Goal: Task Accomplishment & Management: Manage account settings

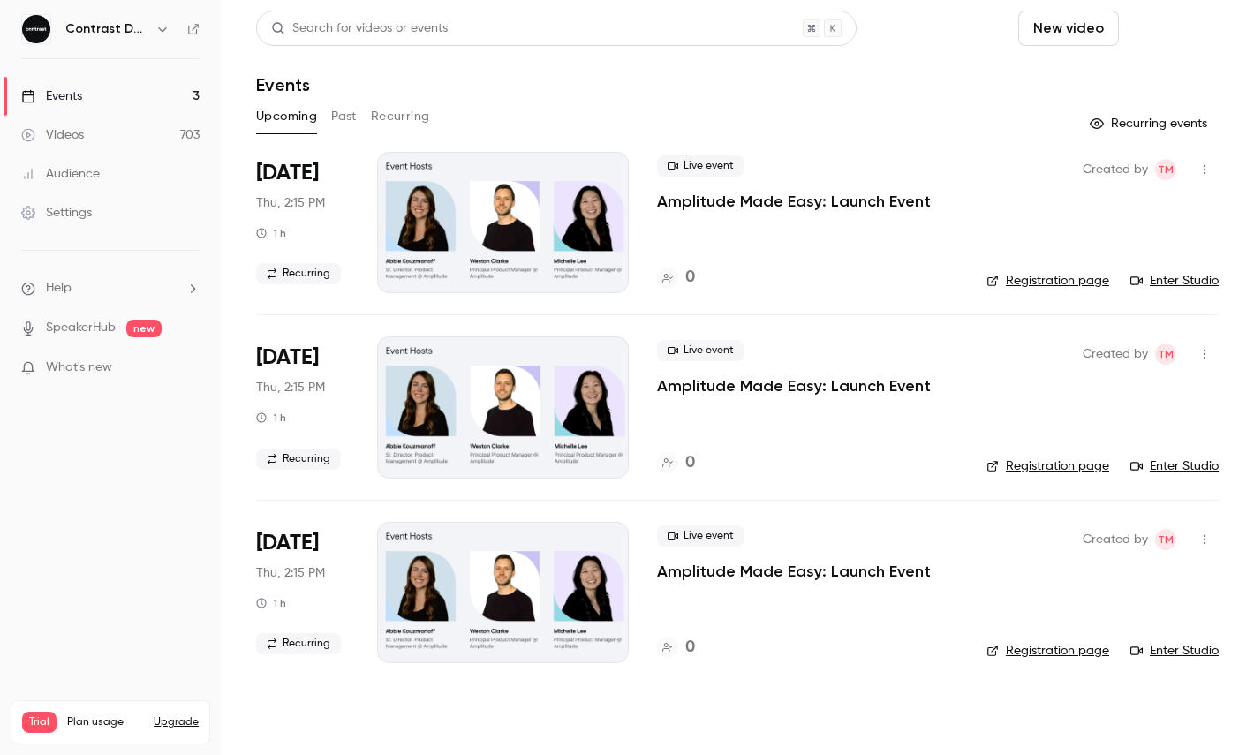
click at [1164, 12] on button "Schedule" at bounding box center [1172, 28] width 93 height 35
click at [1132, 80] on div "One time event" at bounding box center [1136, 77] width 134 height 18
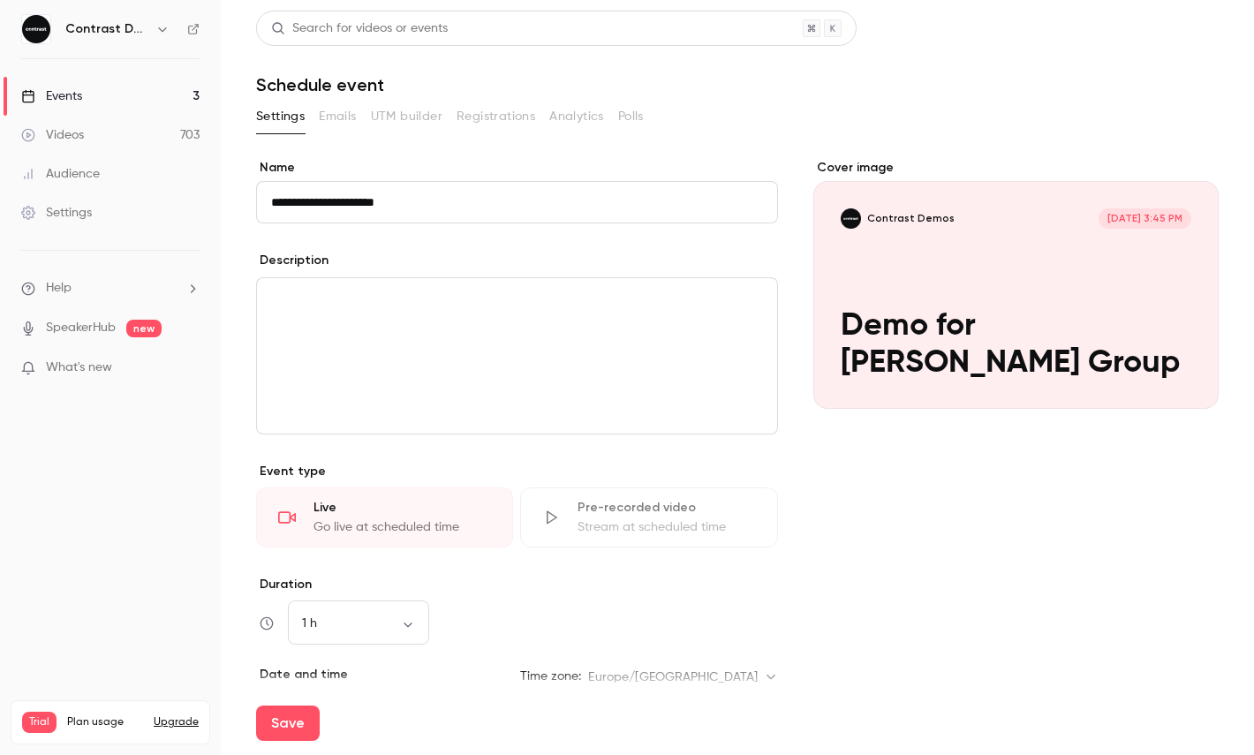
scroll to position [248, 0]
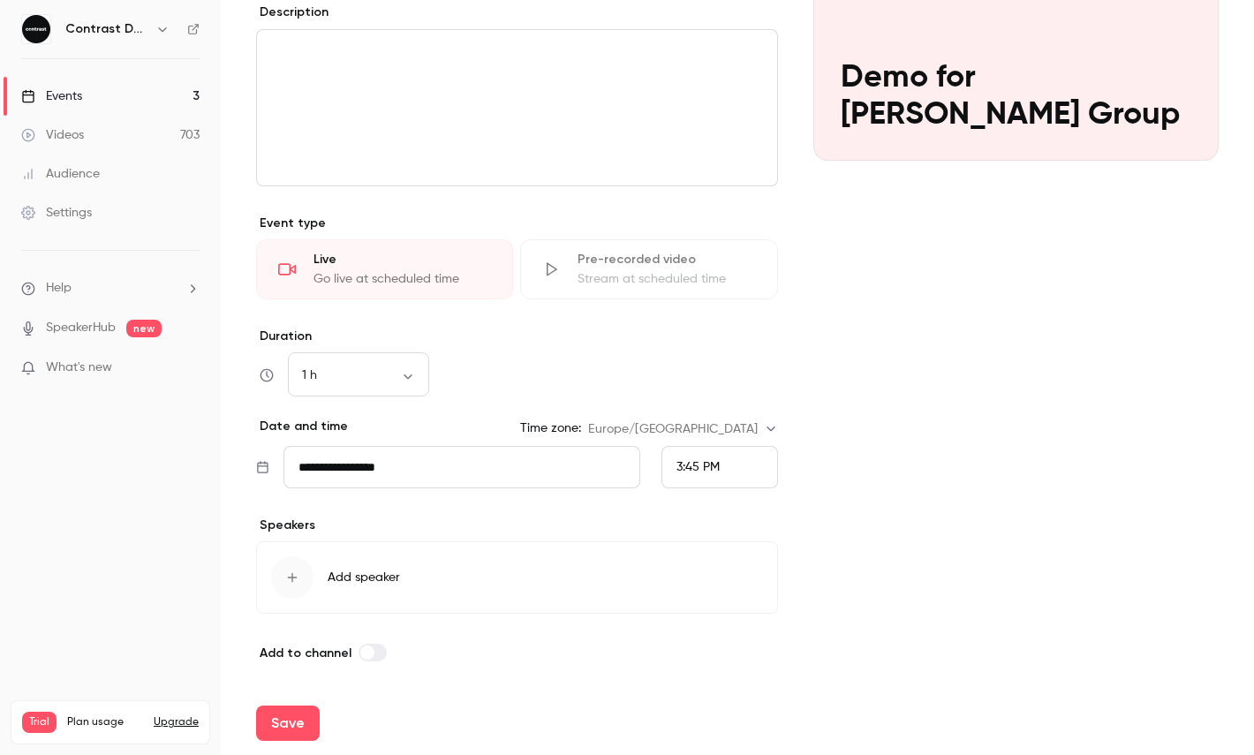
type input "**********"
click at [717, 470] on span "3:45 PM" at bounding box center [697, 467] width 43 height 12
click at [730, 374] on div "4:15 PM" at bounding box center [719, 383] width 87 height 19
click at [271, 743] on div "Save" at bounding box center [737, 723] width 962 height 64
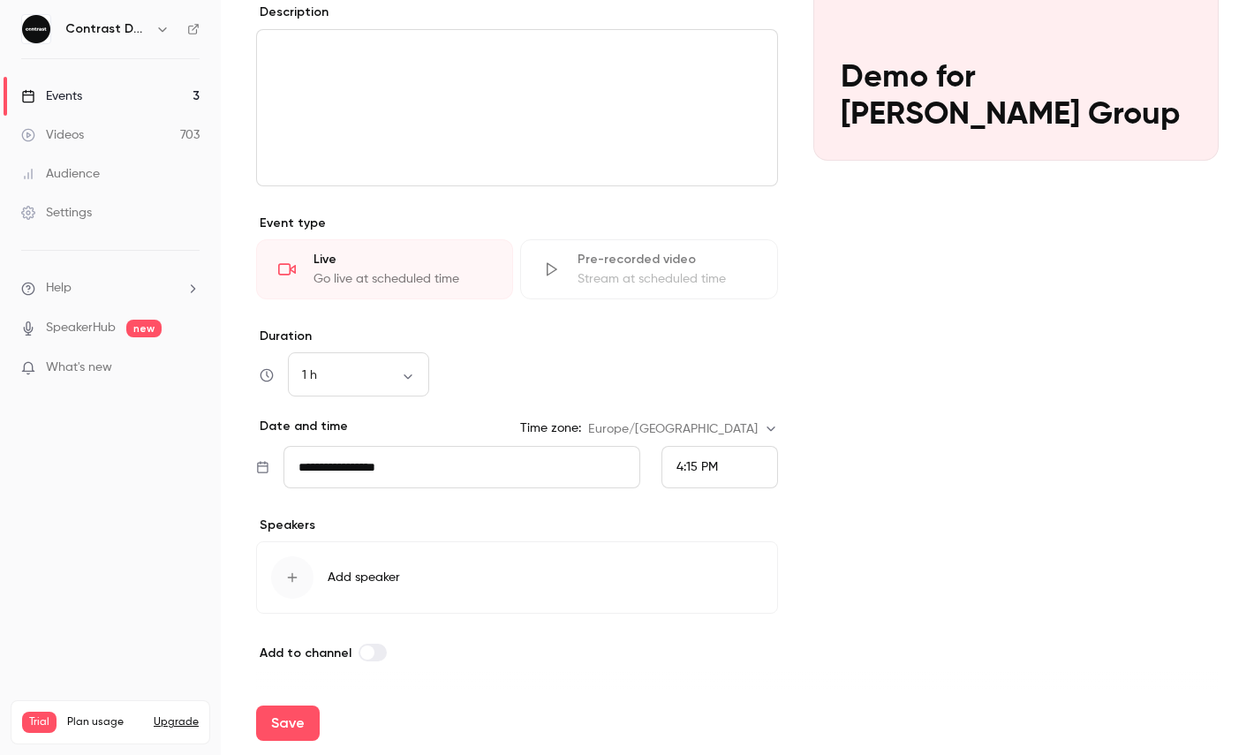
click at [279, 733] on button "Save" at bounding box center [288, 722] width 64 height 35
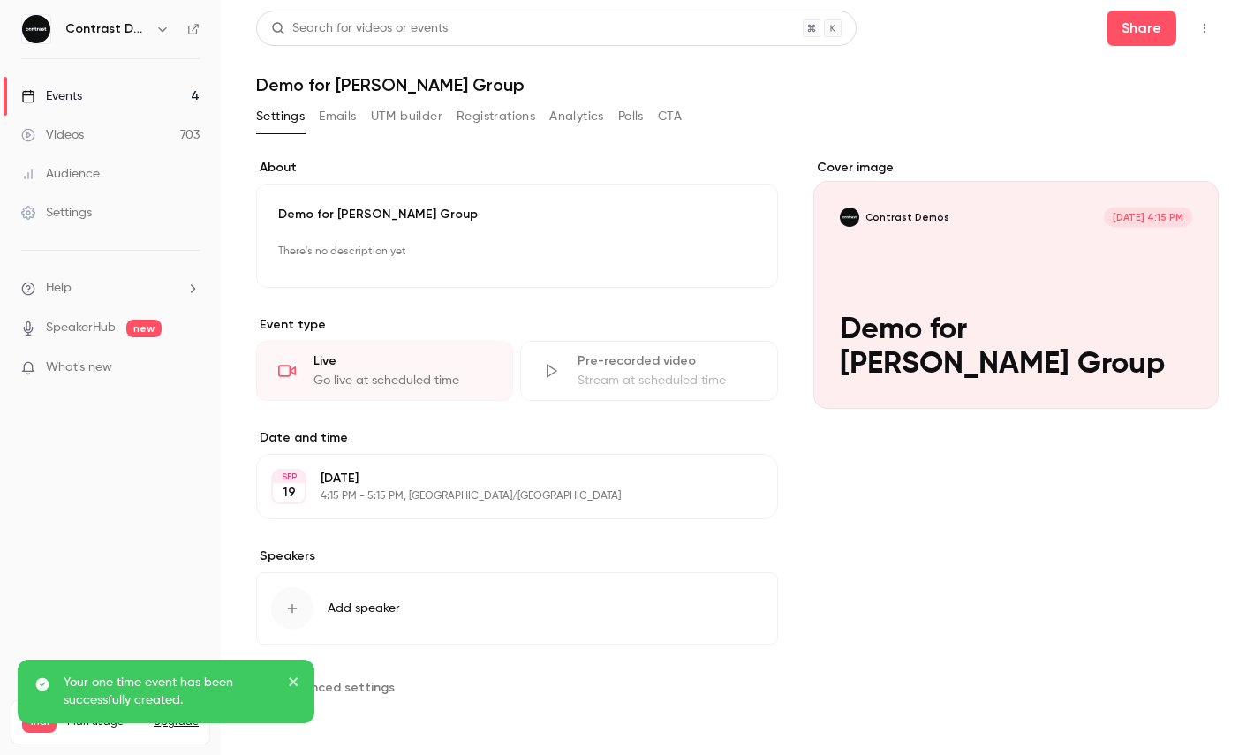
click at [1204, 39] on button "button" at bounding box center [1204, 28] width 28 height 28
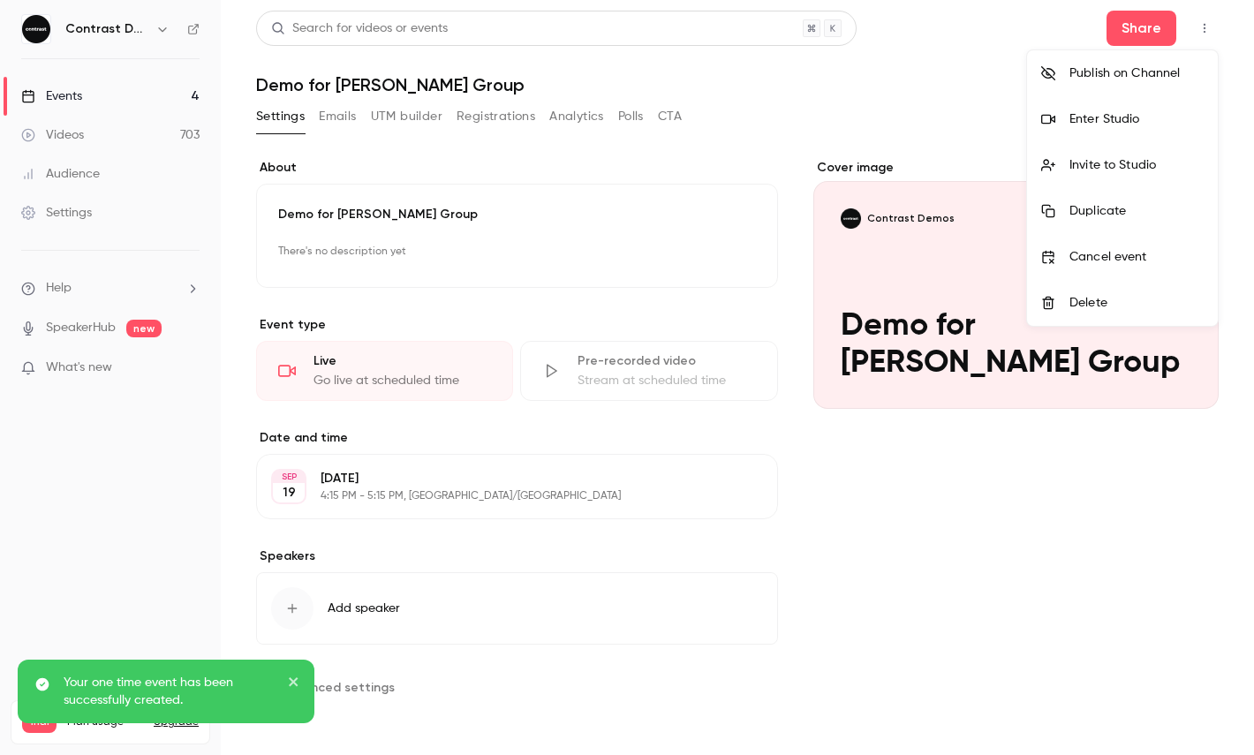
click at [1122, 112] on div "Enter Studio" at bounding box center [1136, 119] width 134 height 18
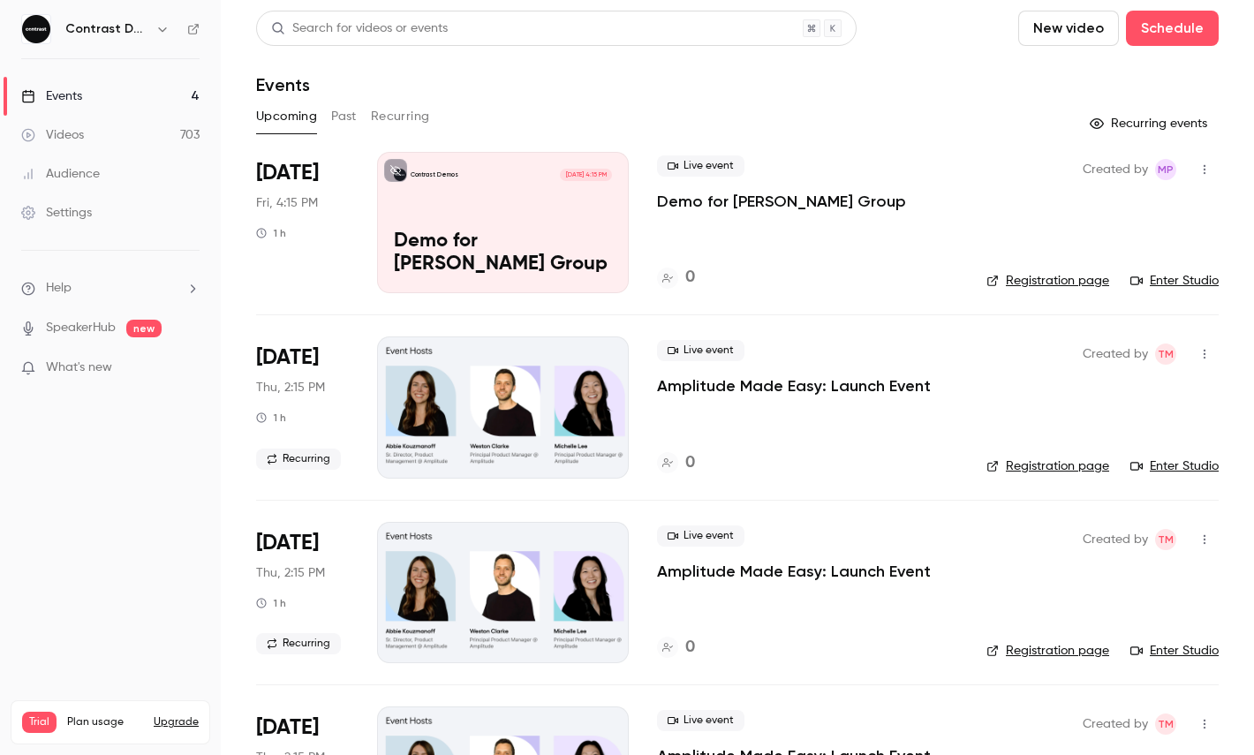
click at [129, 147] on link "Videos 703" at bounding box center [110, 135] width 221 height 39
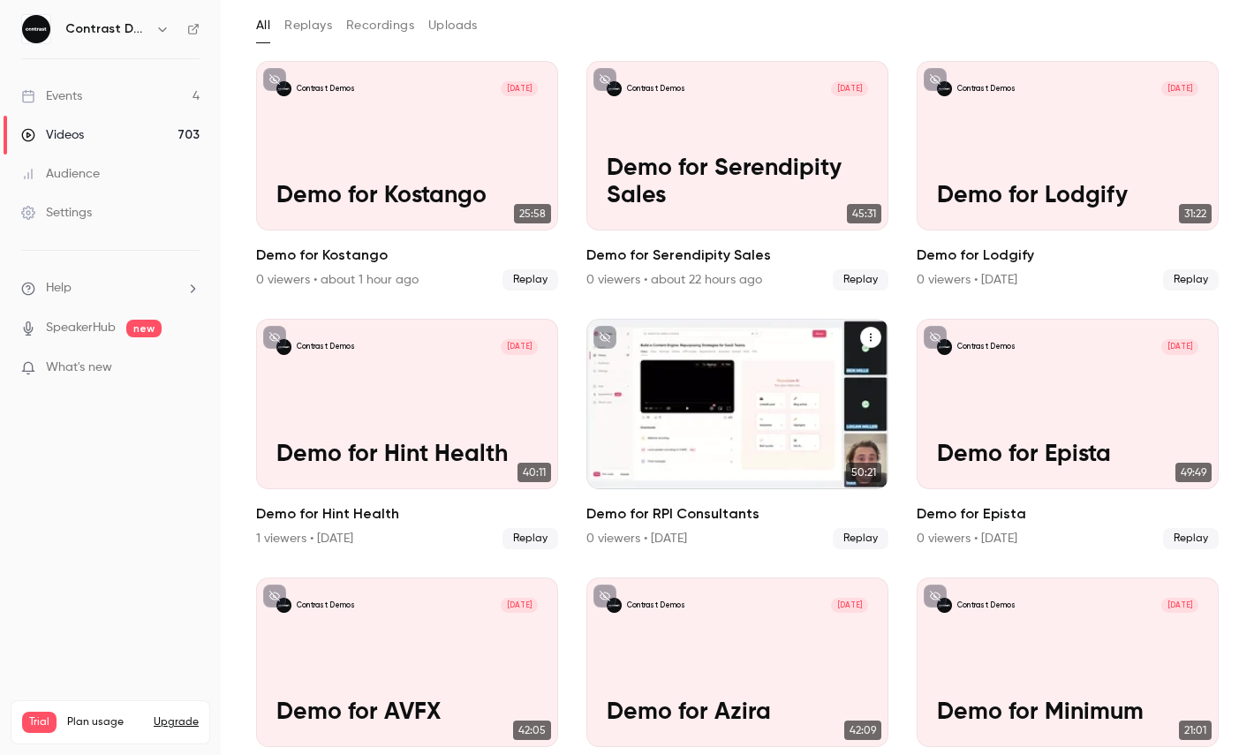
scroll to position [112, 0]
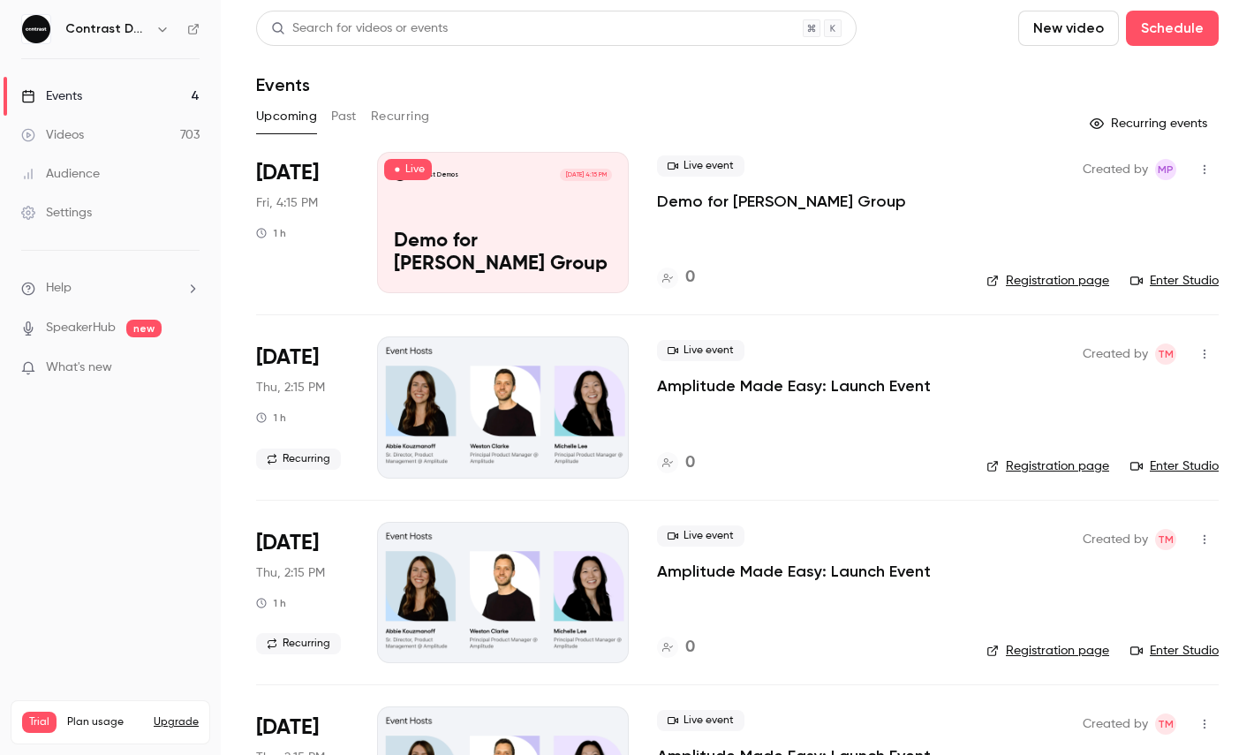
click at [162, 23] on icon "button" at bounding box center [162, 29] width 14 height 14
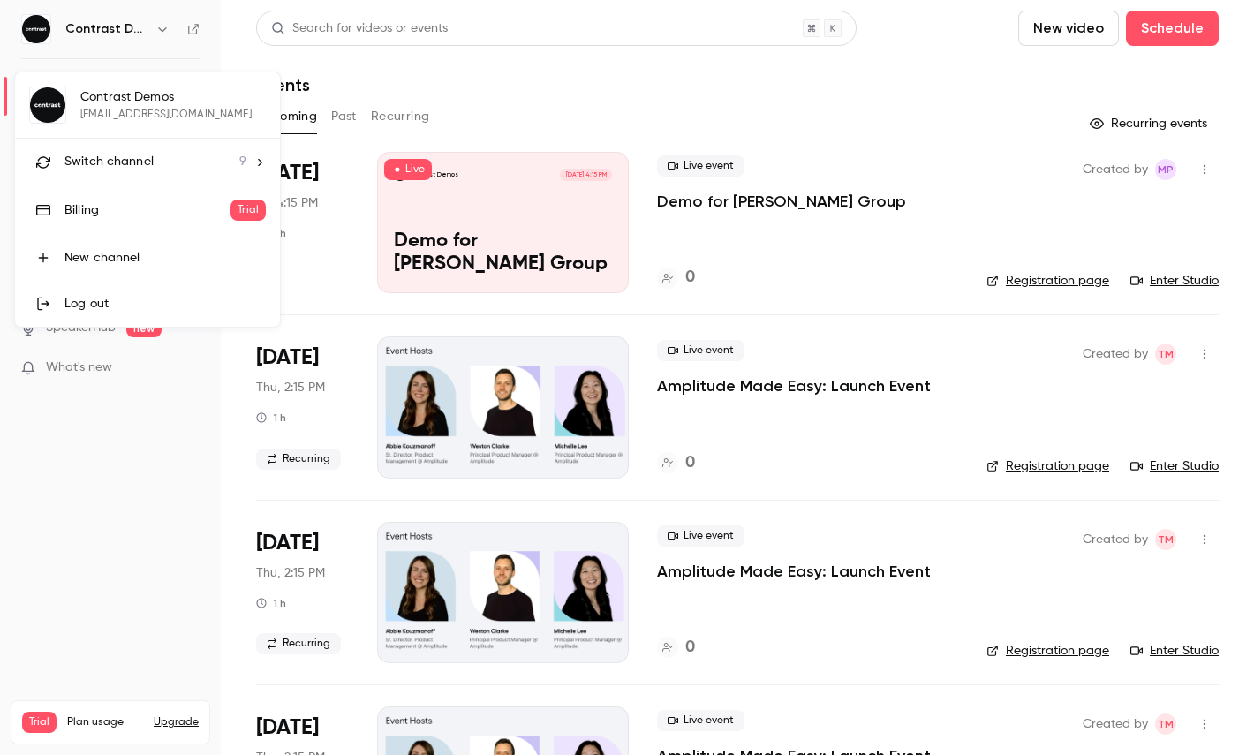
click at [129, 151] on li "Switch channel 9" at bounding box center [147, 162] width 265 height 47
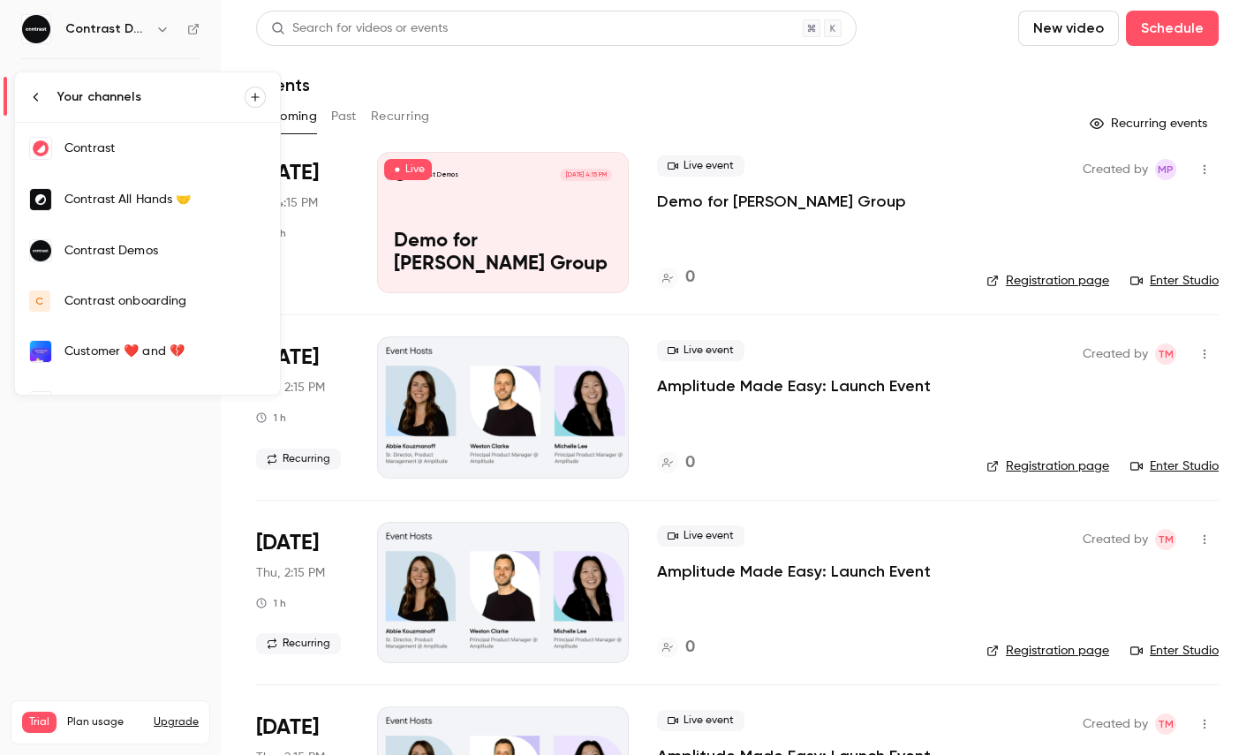
click at [142, 147] on div "Contrast" at bounding box center [164, 149] width 201 height 18
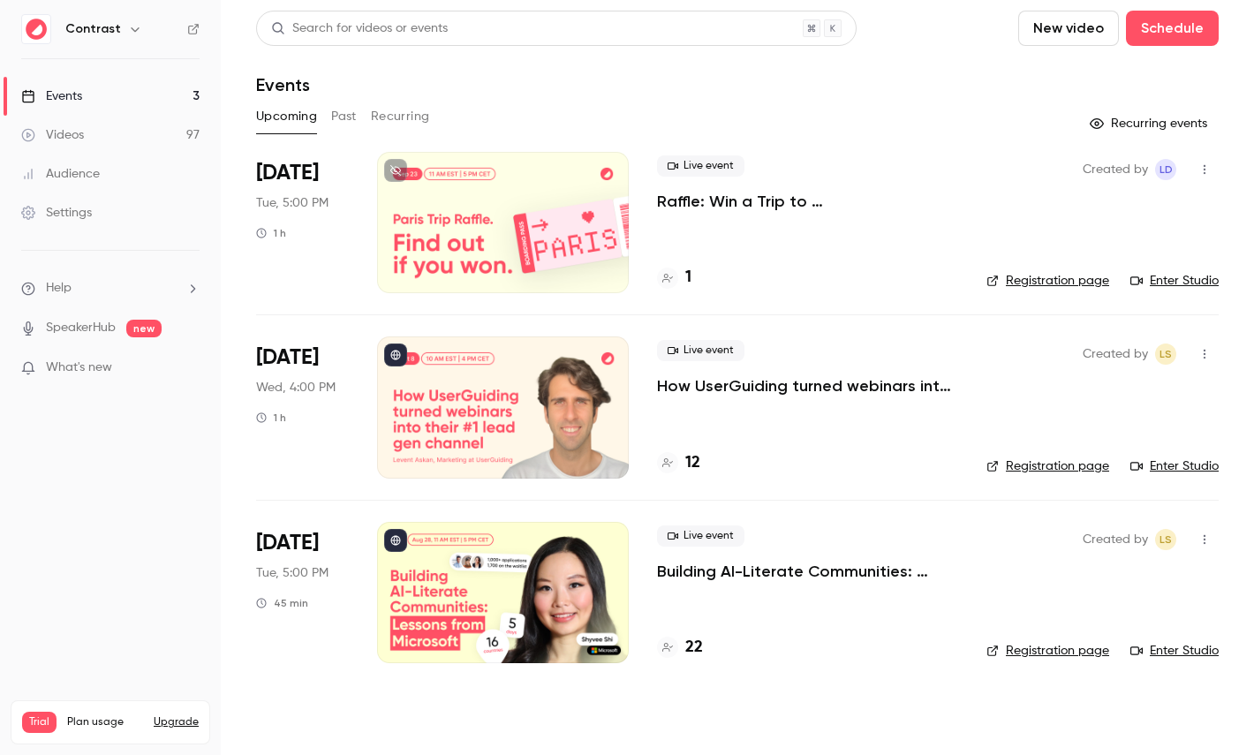
click at [163, 131] on link "Videos 97" at bounding box center [110, 135] width 221 height 39
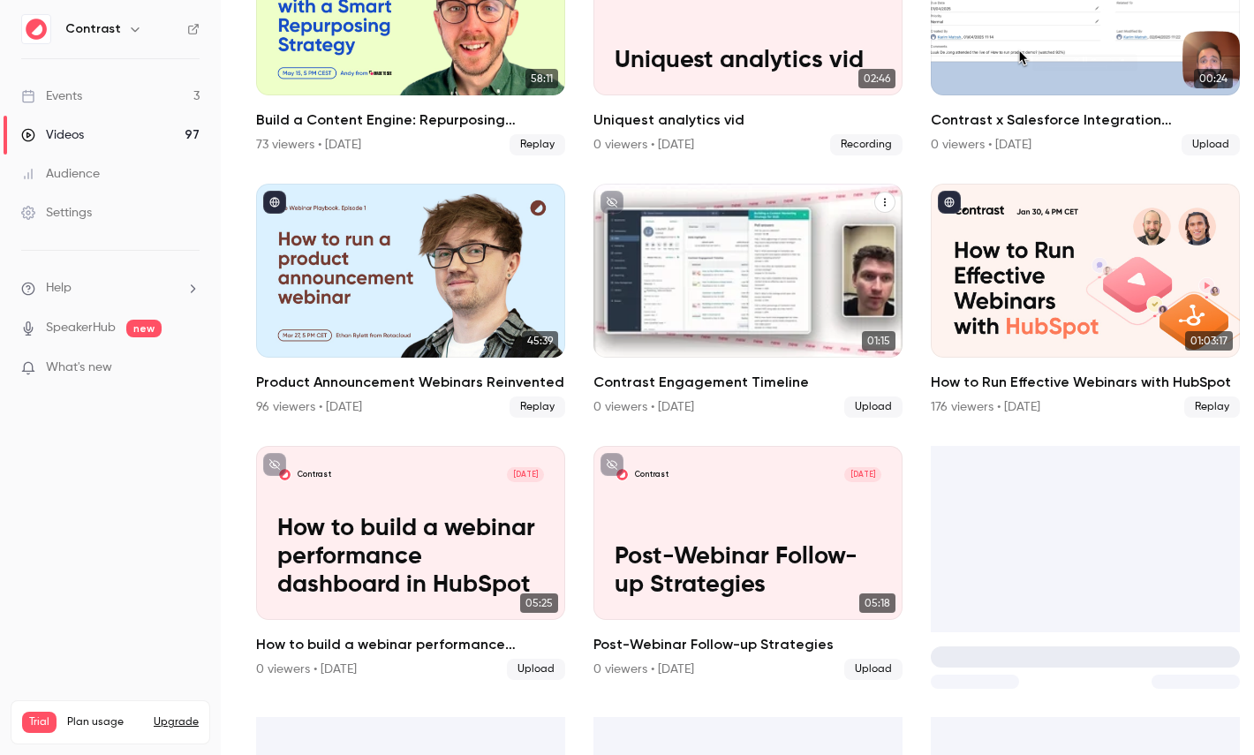
scroll to position [1267, 0]
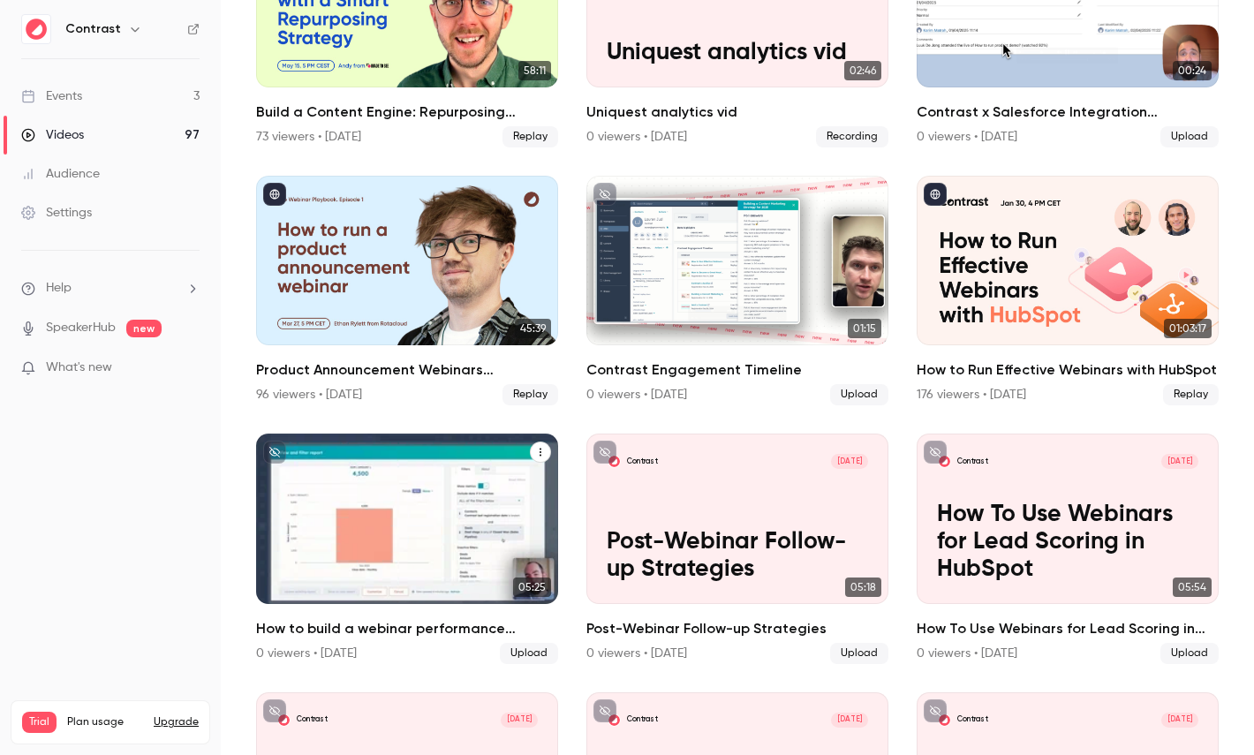
click at [382, 477] on div "Contrast Jan 7 How to build a webinar performance dashboard in HubSpot" at bounding box center [407, 519] width 302 height 170
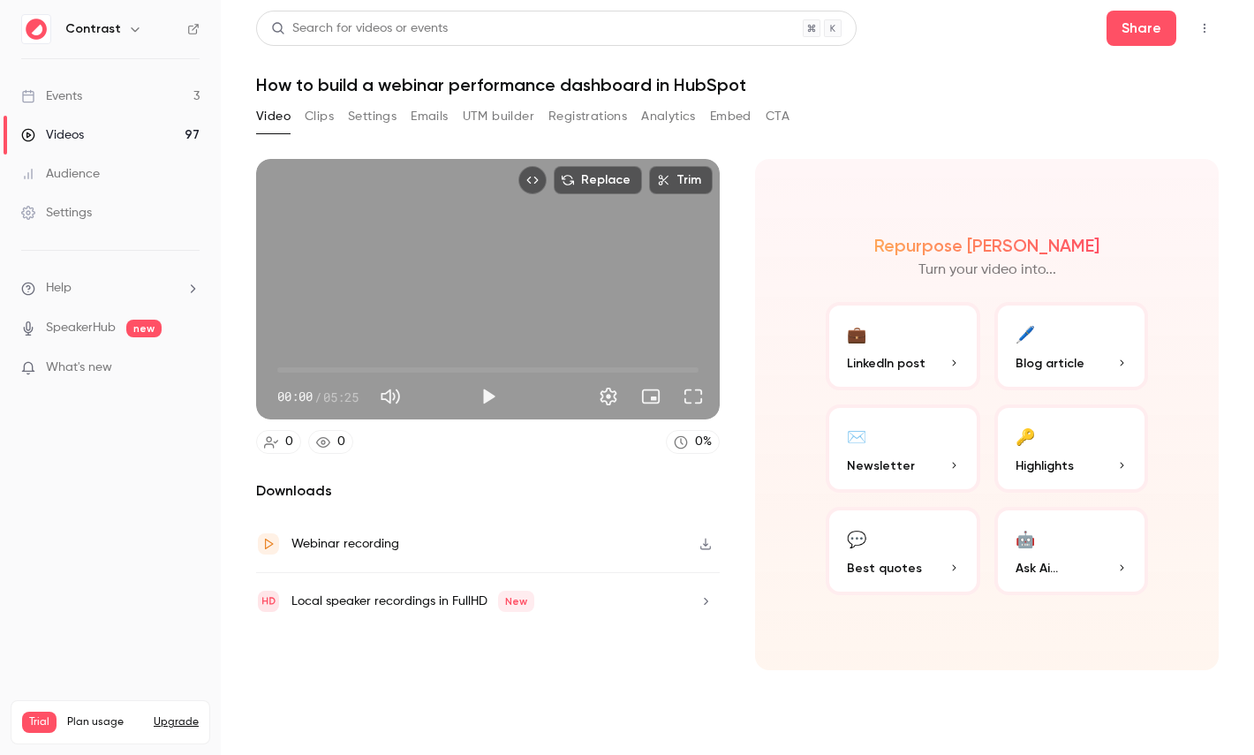
click at [328, 120] on button "Clips" at bounding box center [319, 116] width 29 height 28
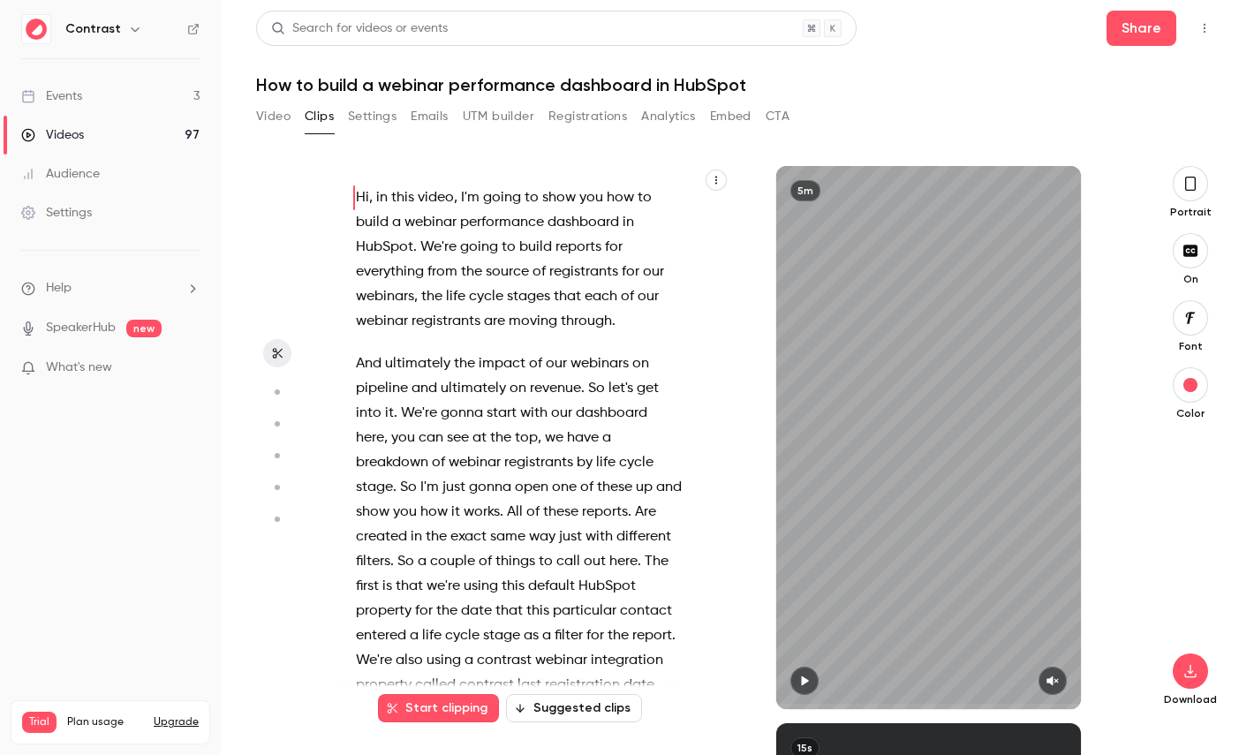
click at [717, 183] on icon "button" at bounding box center [716, 180] width 11 height 11
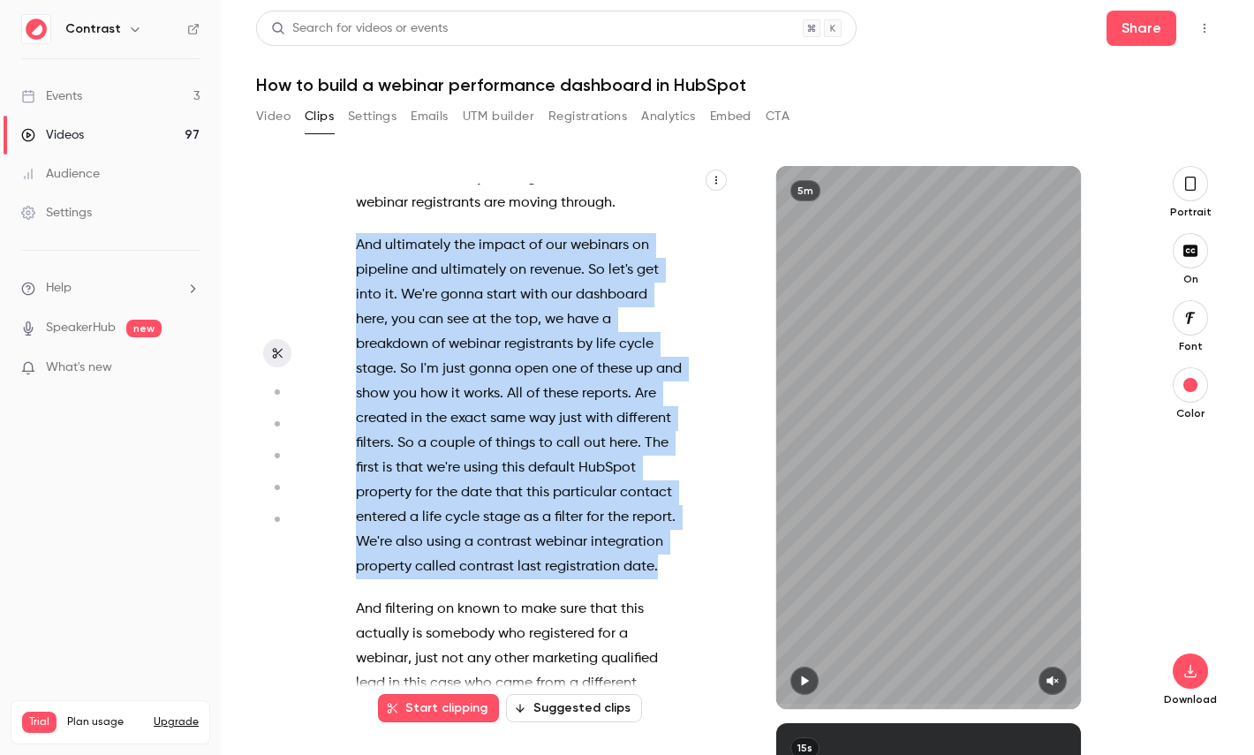
drag, startPoint x: 665, startPoint y: 569, endPoint x: 331, endPoint y: 240, distance: 468.3
click at [330, 240] on section "Hi , in this video , I'm going to show you how to build a webinar performance d…" at bounding box center [737, 460] width 962 height 589
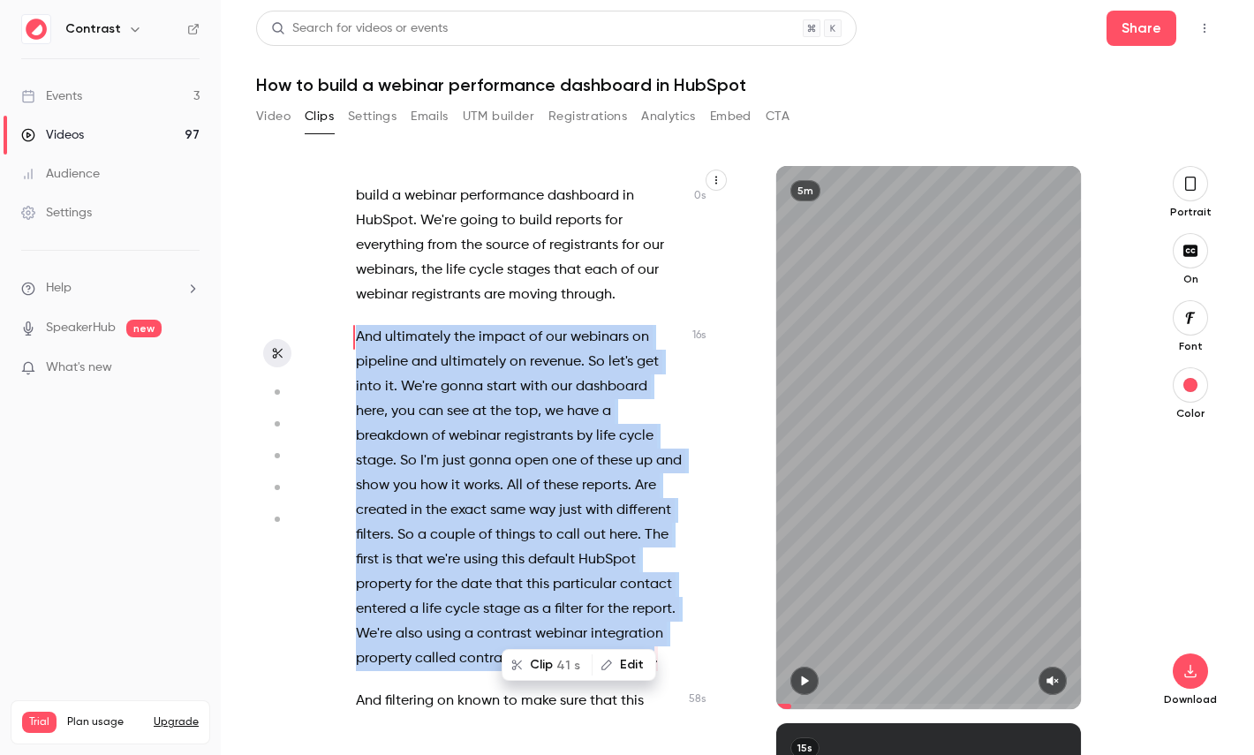
scroll to position [0, 0]
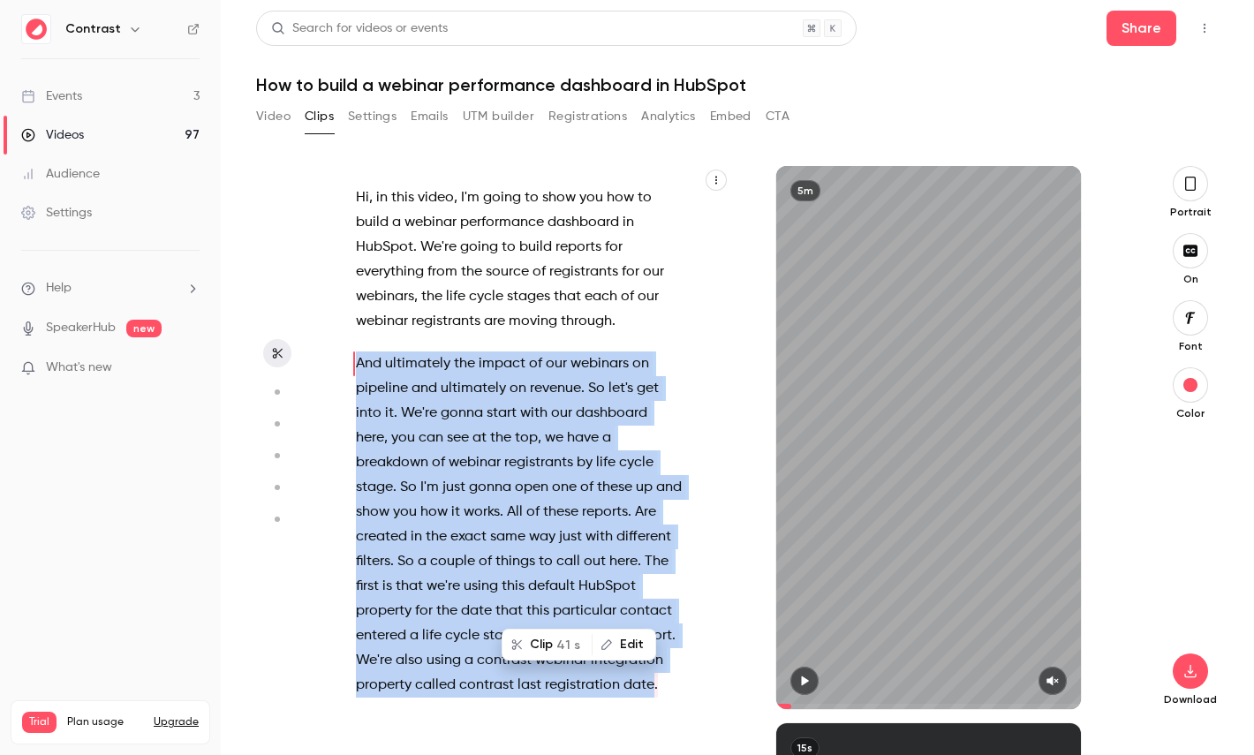
click at [555, 642] on button "Clip 41 s" at bounding box center [546, 644] width 87 height 28
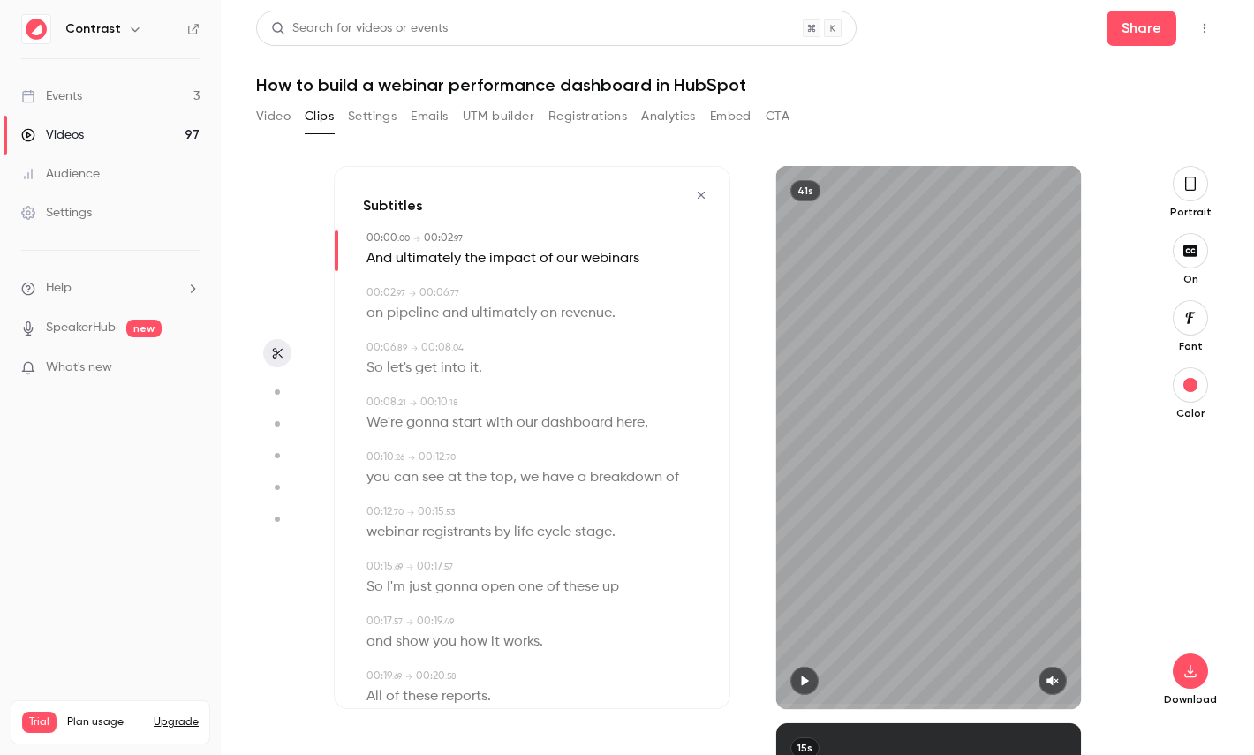
click at [1195, 197] on button "button" at bounding box center [1190, 183] width 35 height 35
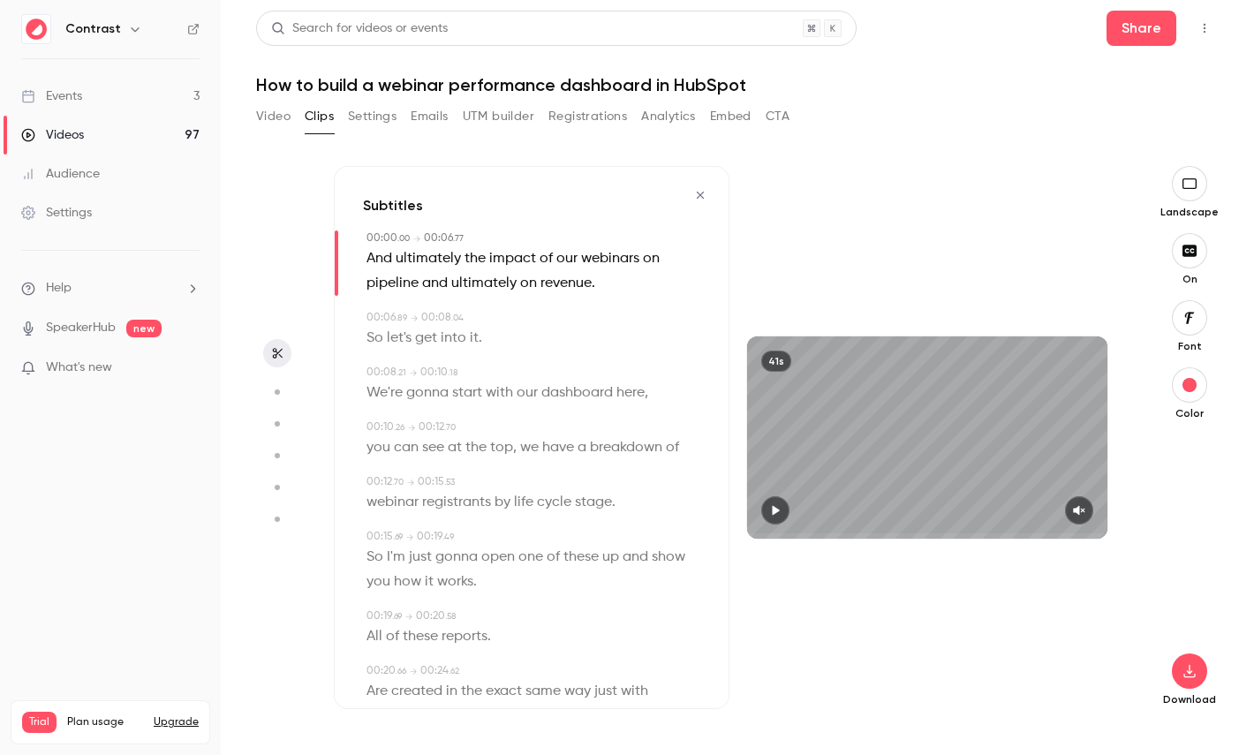
click at [567, 394] on span "dashboard" at bounding box center [577, 393] width 72 height 25
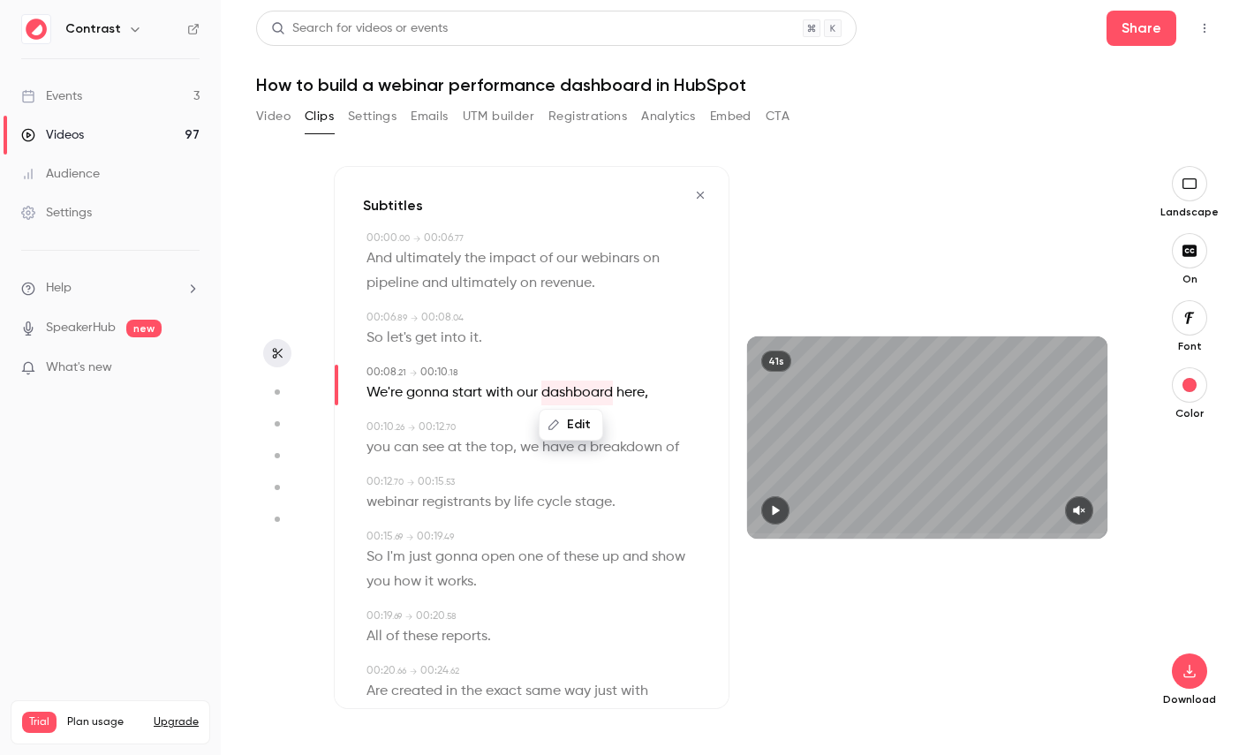
type input "***"
click at [1181, 319] on icon "button" at bounding box center [1189, 318] width 19 height 14
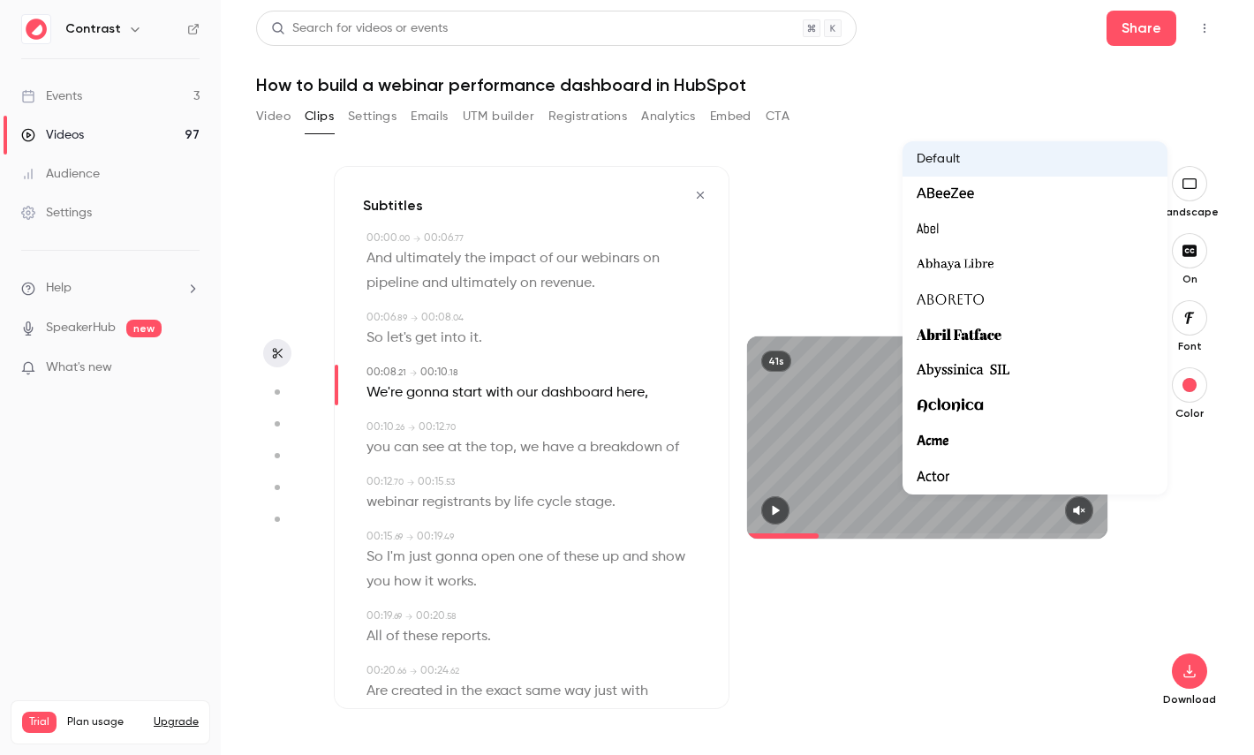
click at [1147, 546] on div at bounding box center [627, 377] width 1254 height 755
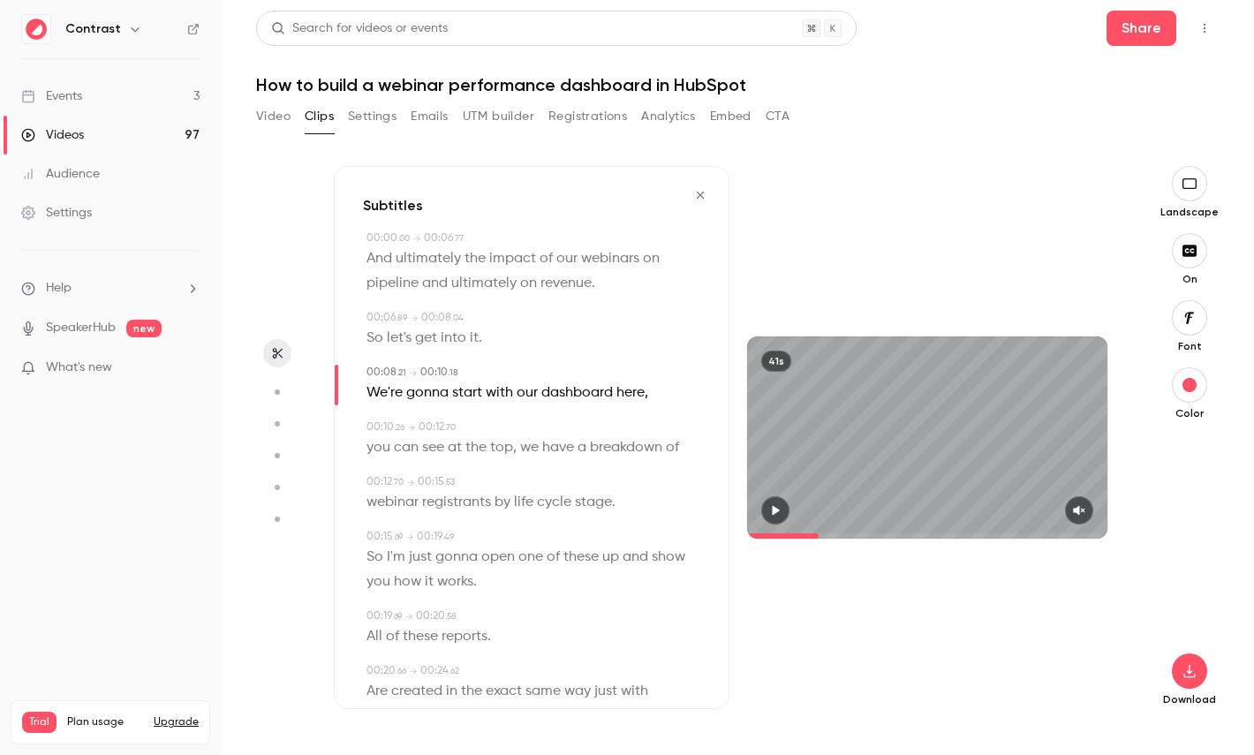
click at [277, 391] on circle "button" at bounding box center [277, 391] width 5 height 5
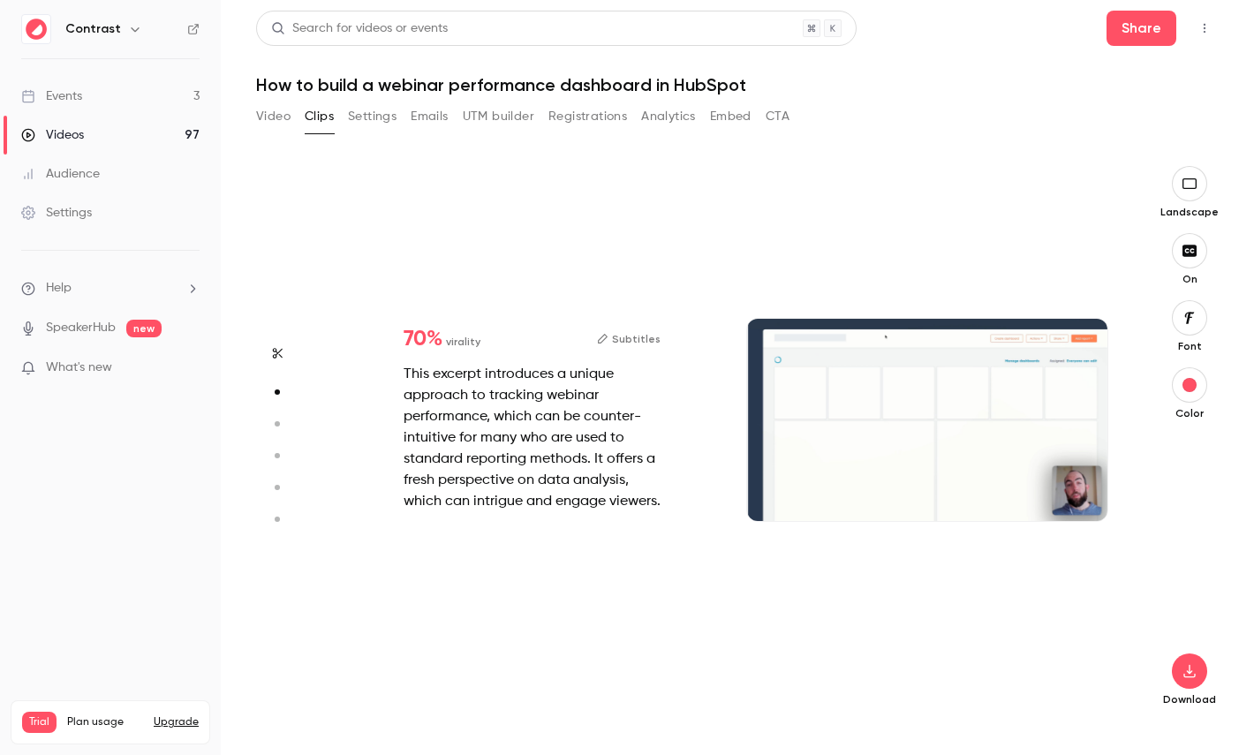
click at [276, 416] on button "button" at bounding box center [277, 424] width 28 height 28
type input "***"
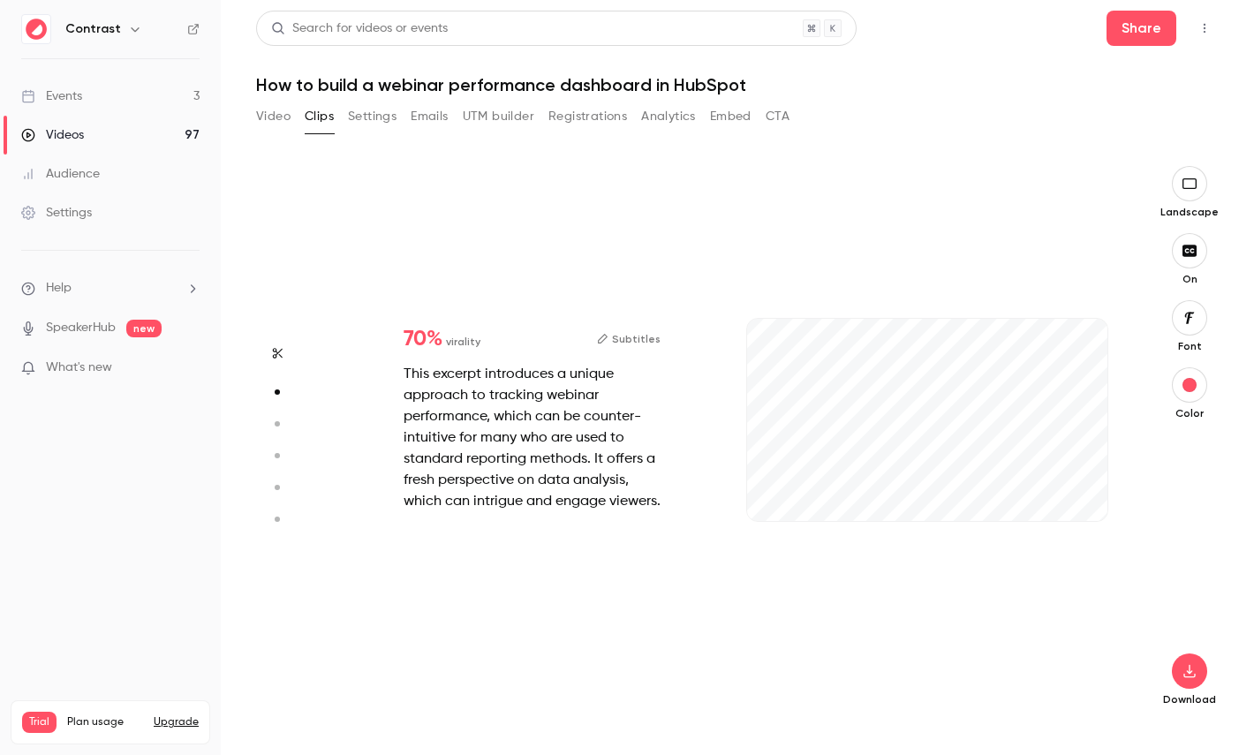
type input "***"
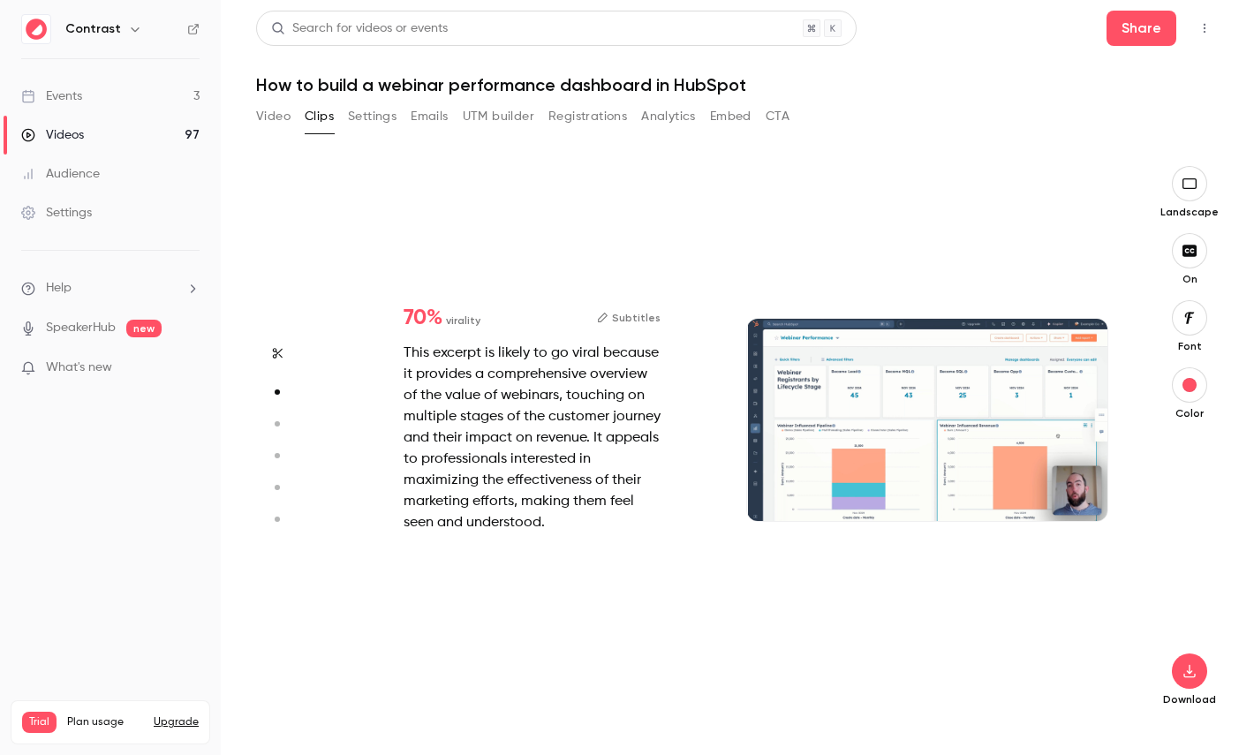
type input "*"
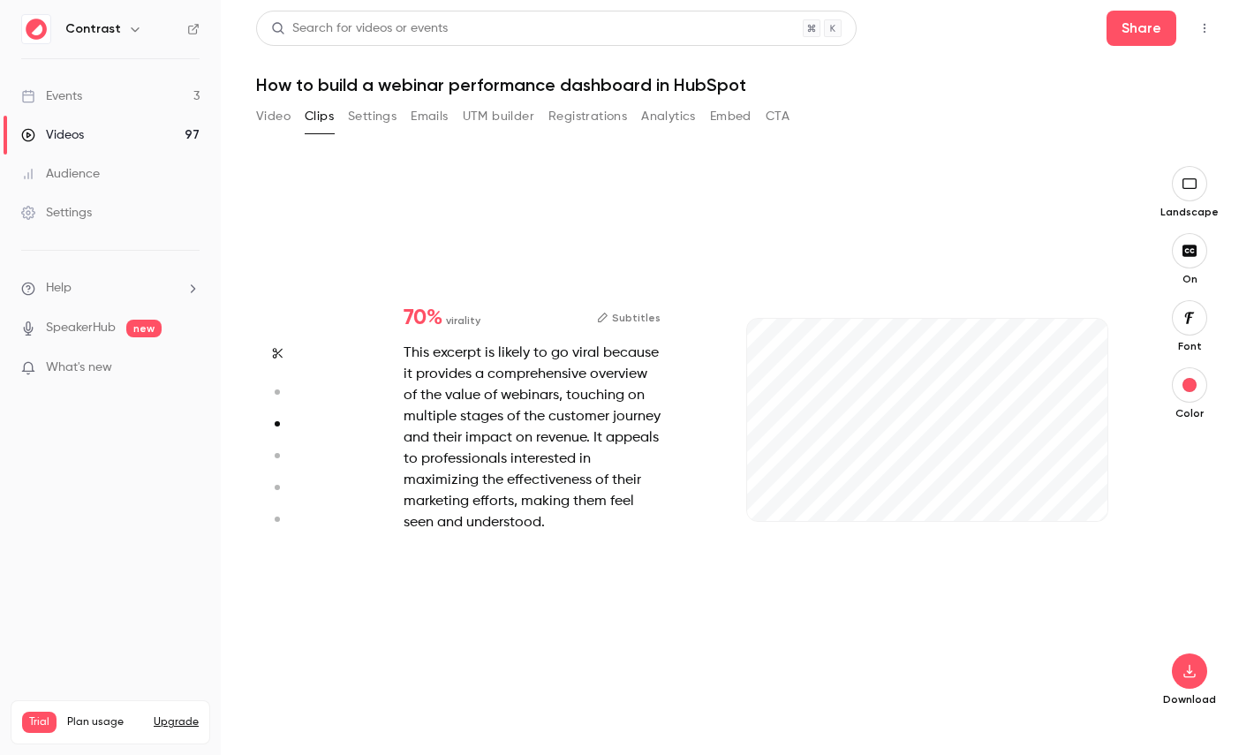
type input "***"
click at [274, 464] on button "button" at bounding box center [277, 455] width 28 height 28
type input "***"
type input "*"
type input "***"
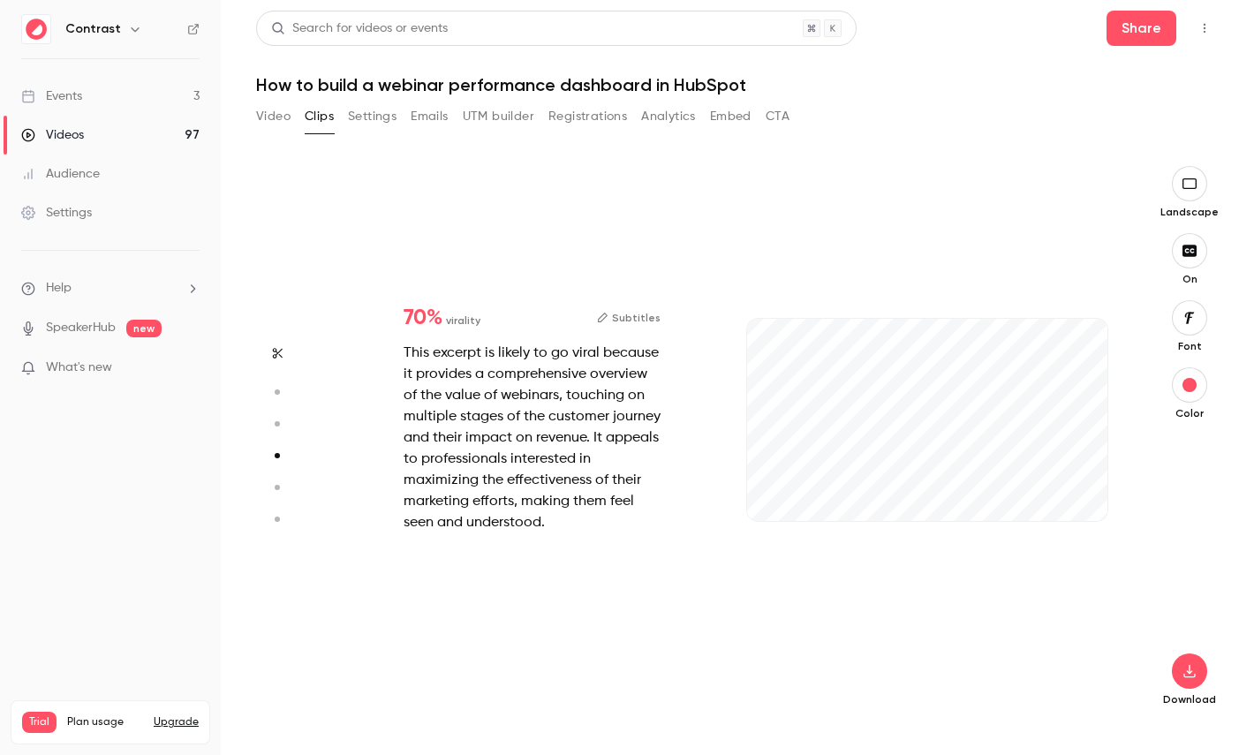
type input "*"
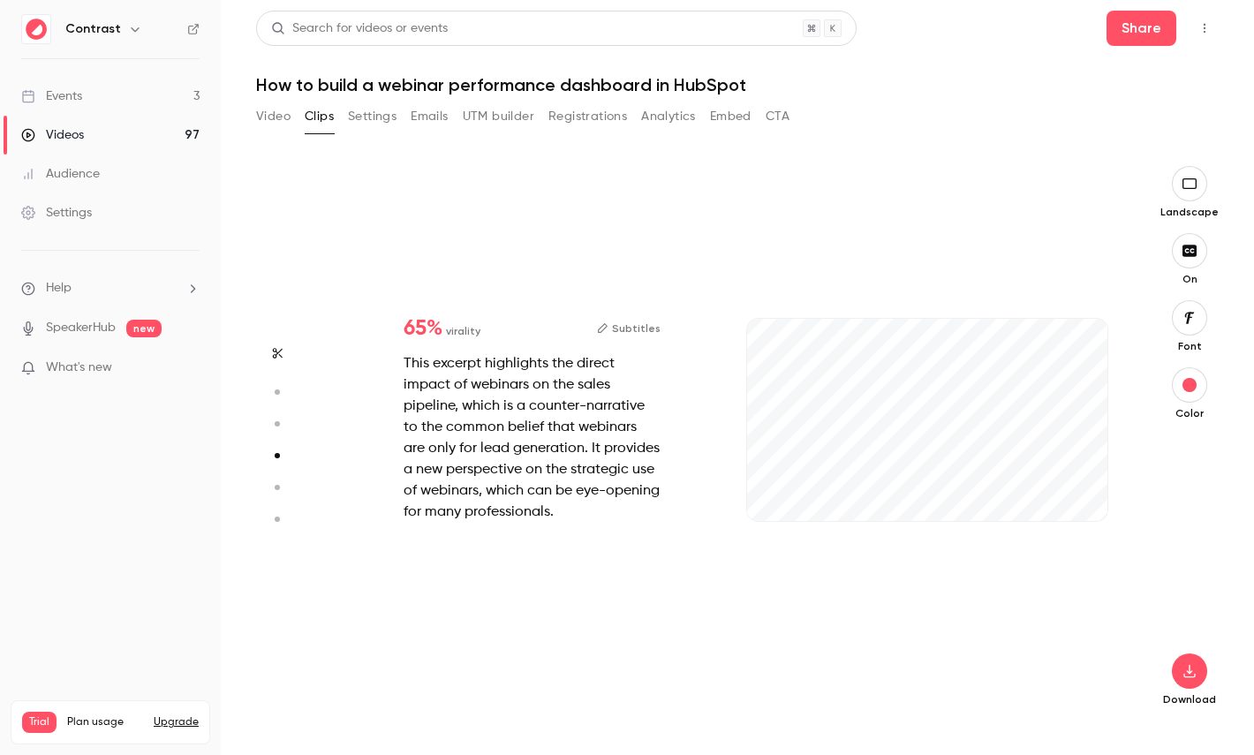
click at [278, 479] on button "button" at bounding box center [277, 487] width 28 height 28
type input "***"
type input "*"
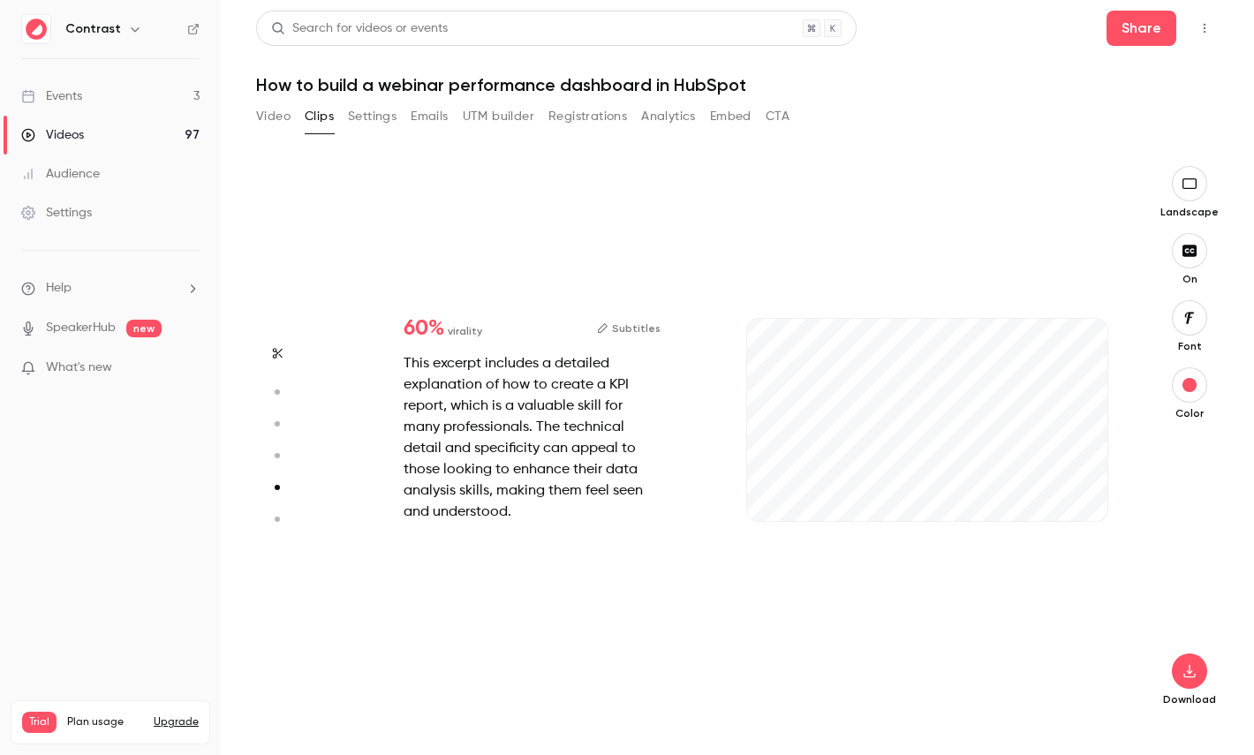
click at [278, 510] on button "button" at bounding box center [277, 519] width 28 height 28
type input "***"
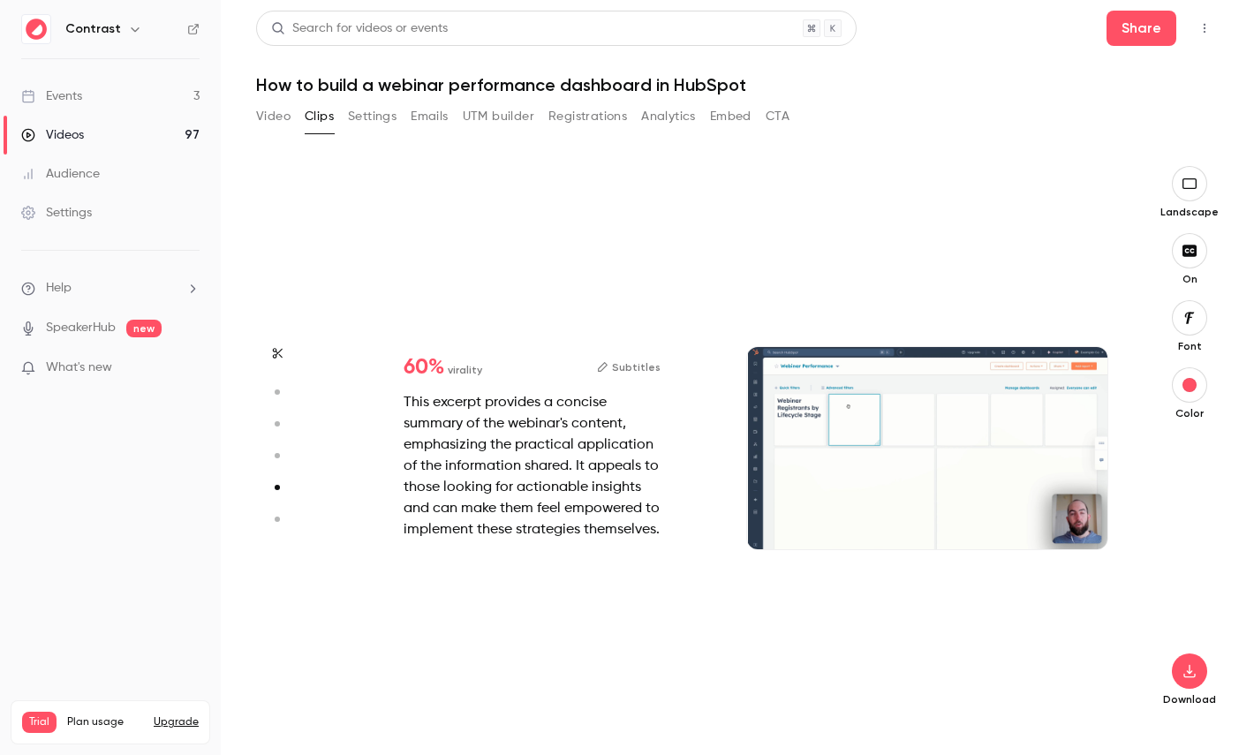
type input "***"
type input "*"
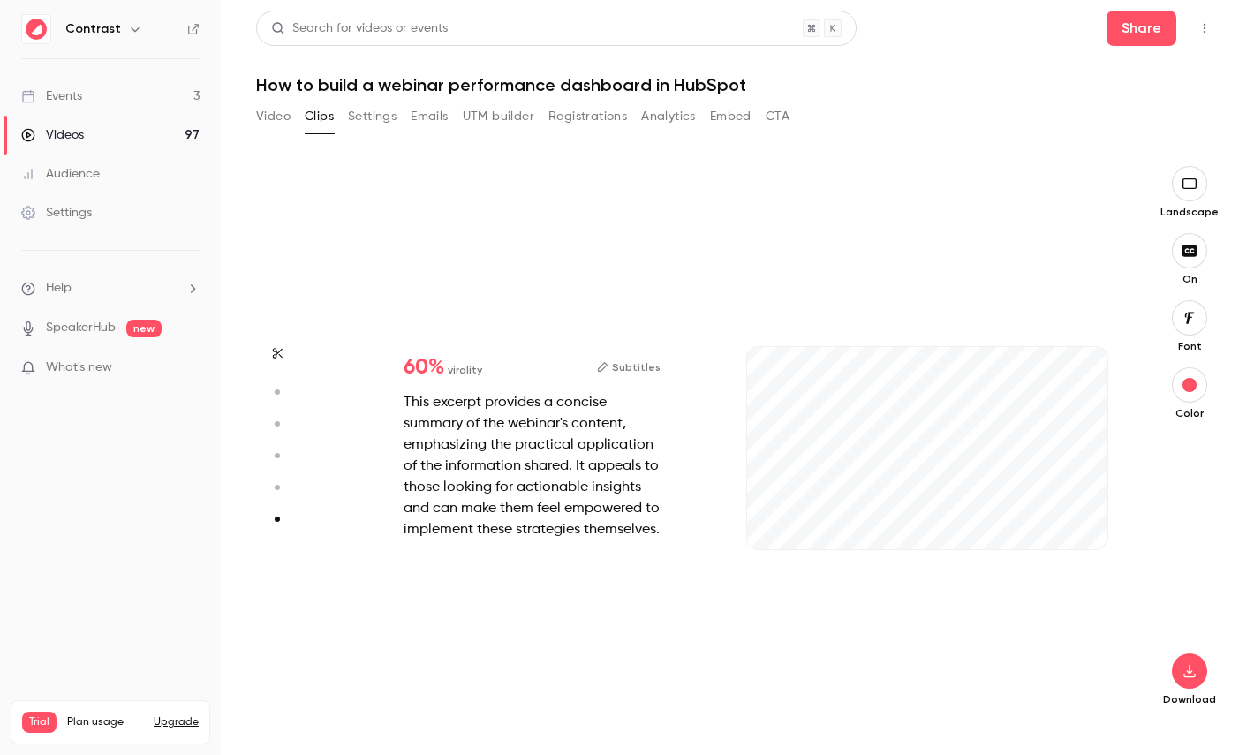
click at [278, 483] on icon "button" at bounding box center [276, 487] width 16 height 12
type input "***"
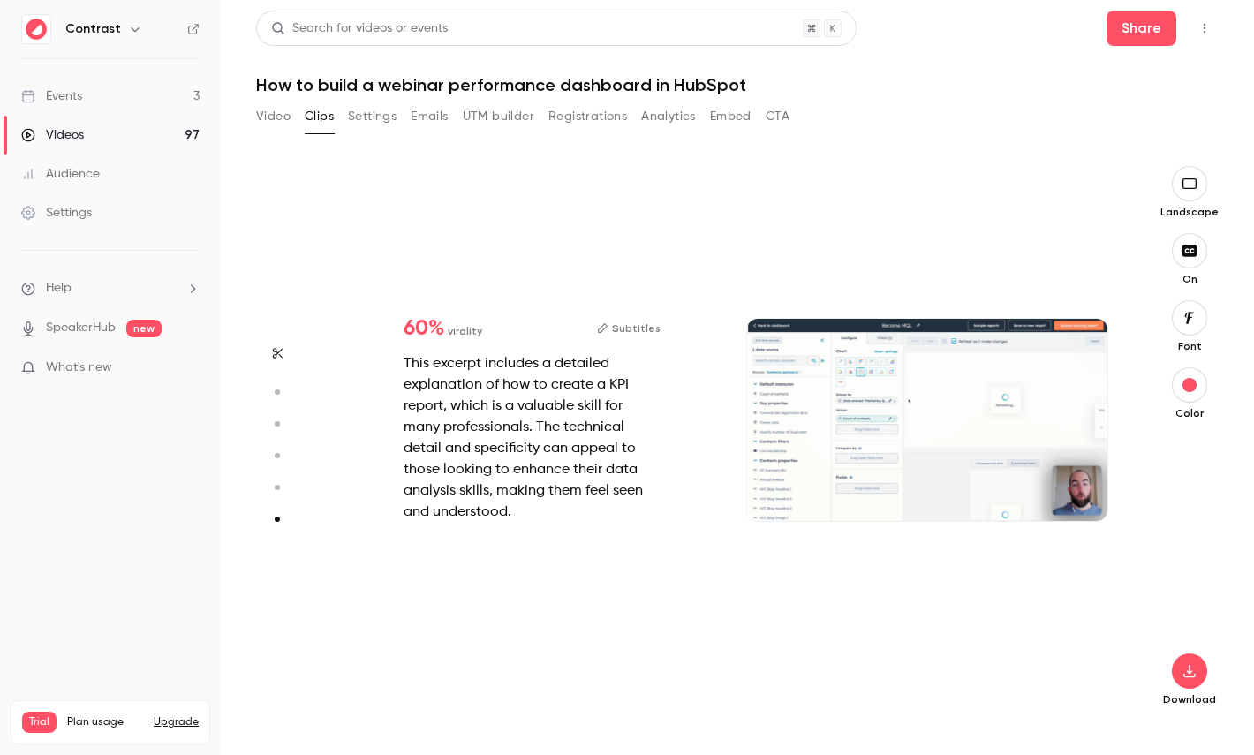
type input "*"
click at [278, 452] on icon "button" at bounding box center [276, 455] width 16 height 12
type input "***"
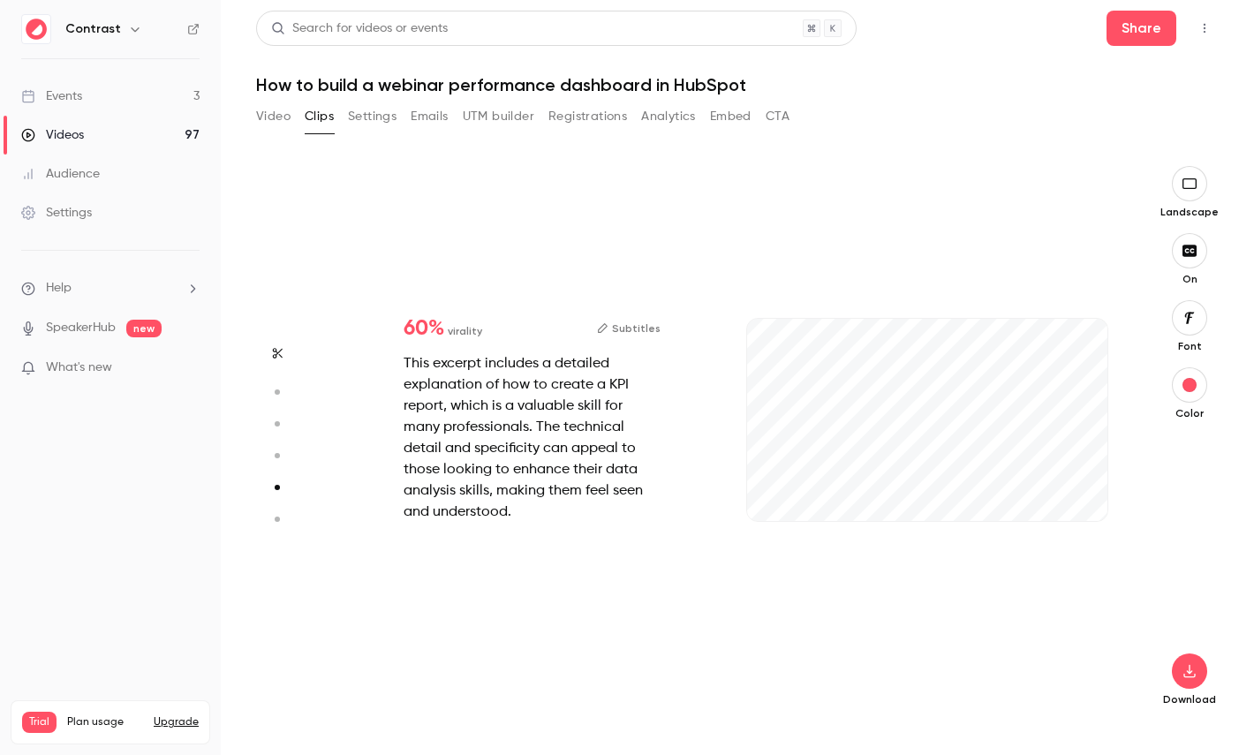
type input "***"
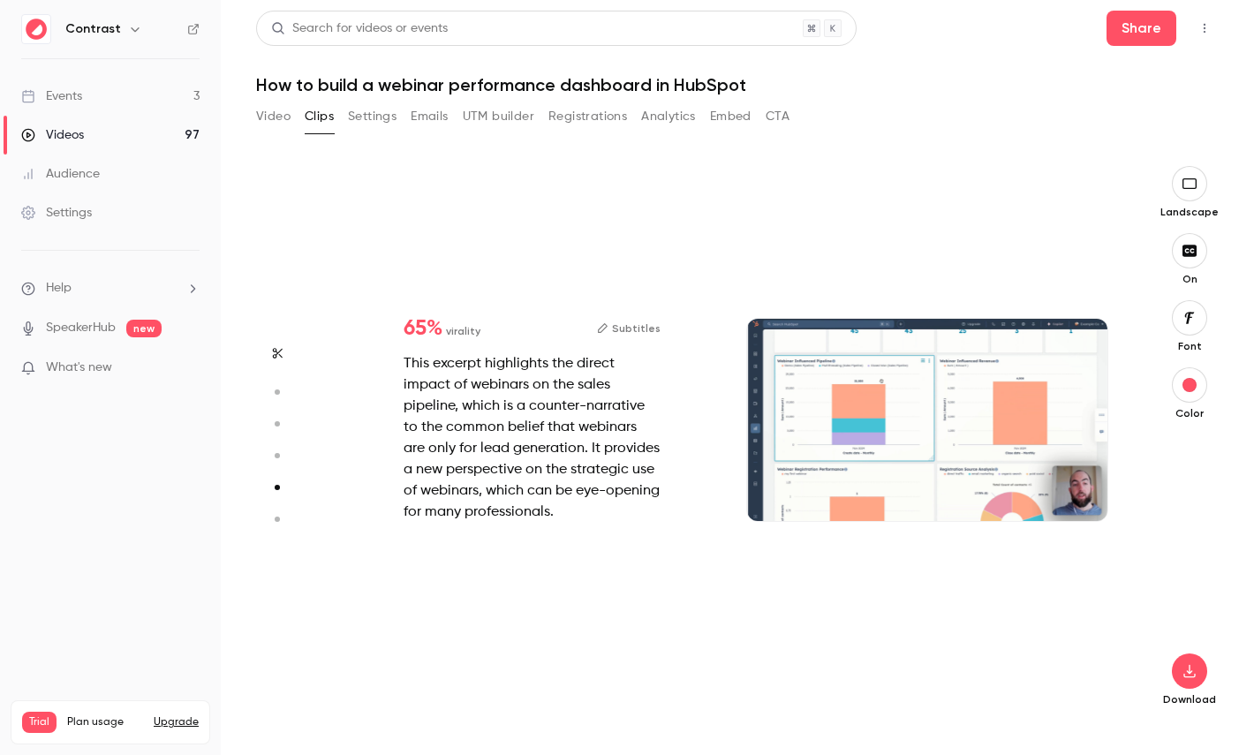
type input "***"
type input "*"
click at [278, 423] on circle "button" at bounding box center [277, 423] width 5 height 5
type input "***"
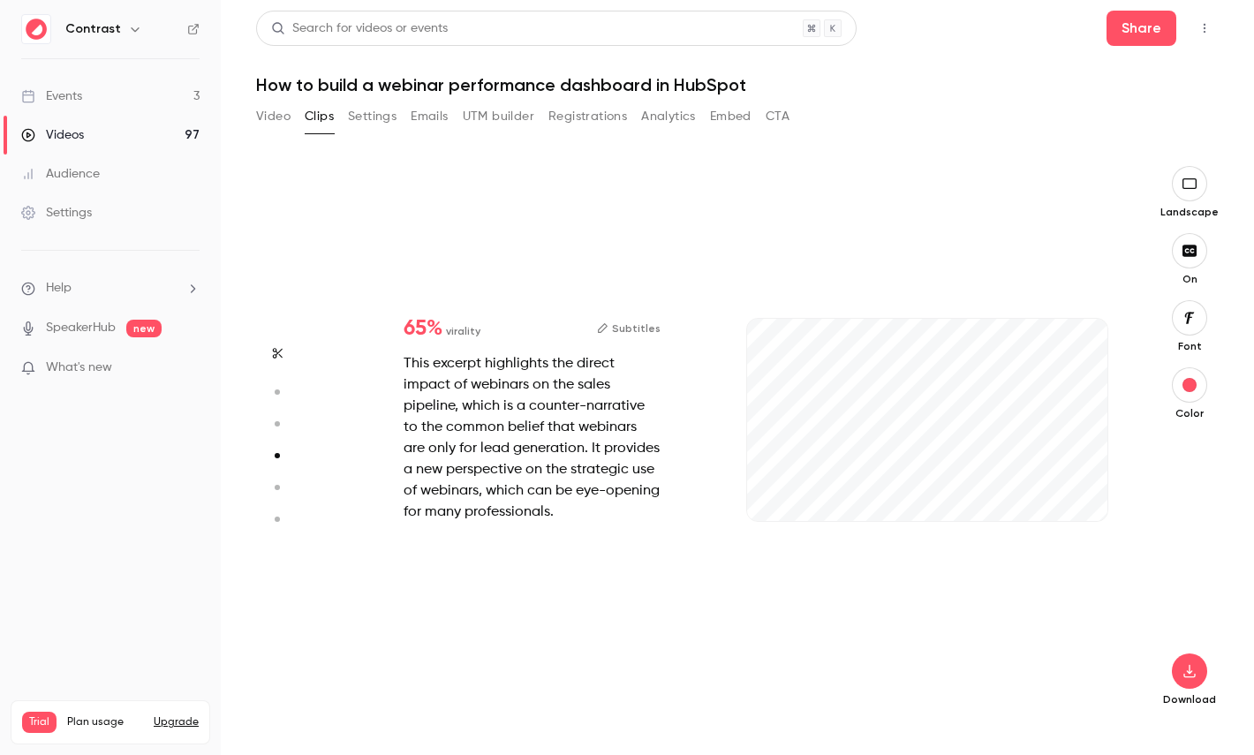
type input "***"
type input "*"
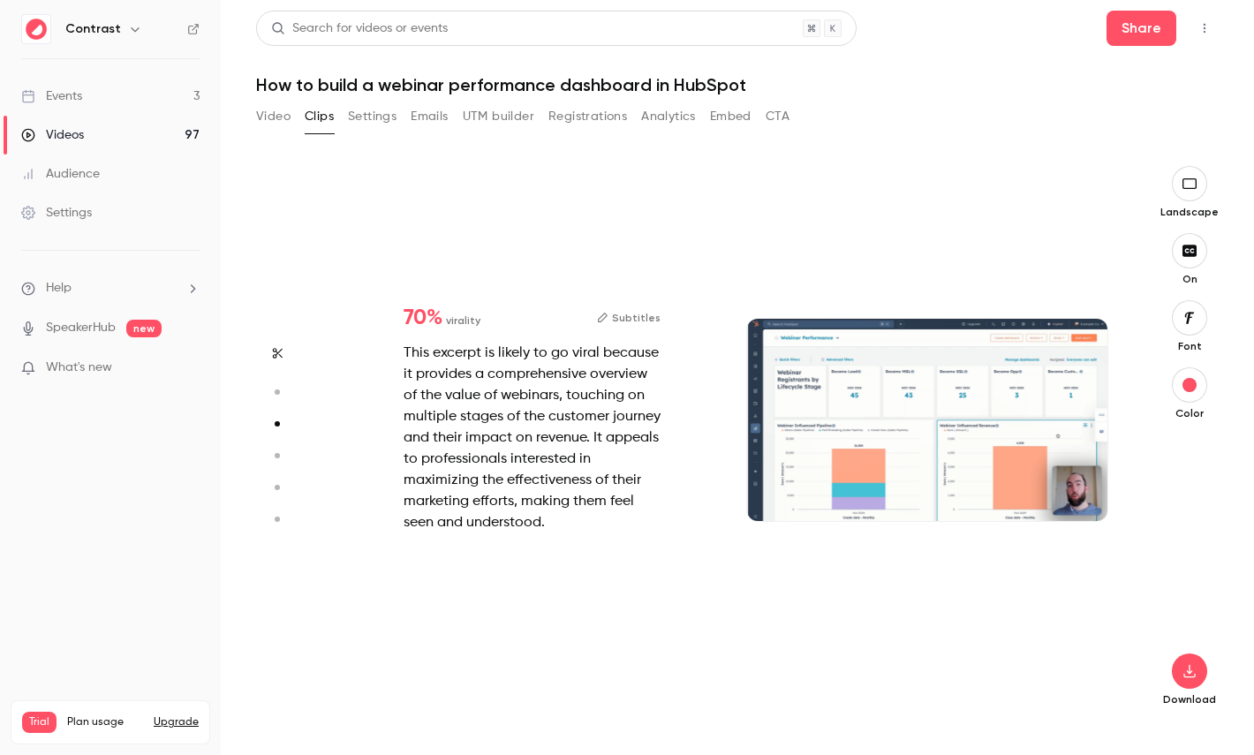
scroll to position [1114, 0]
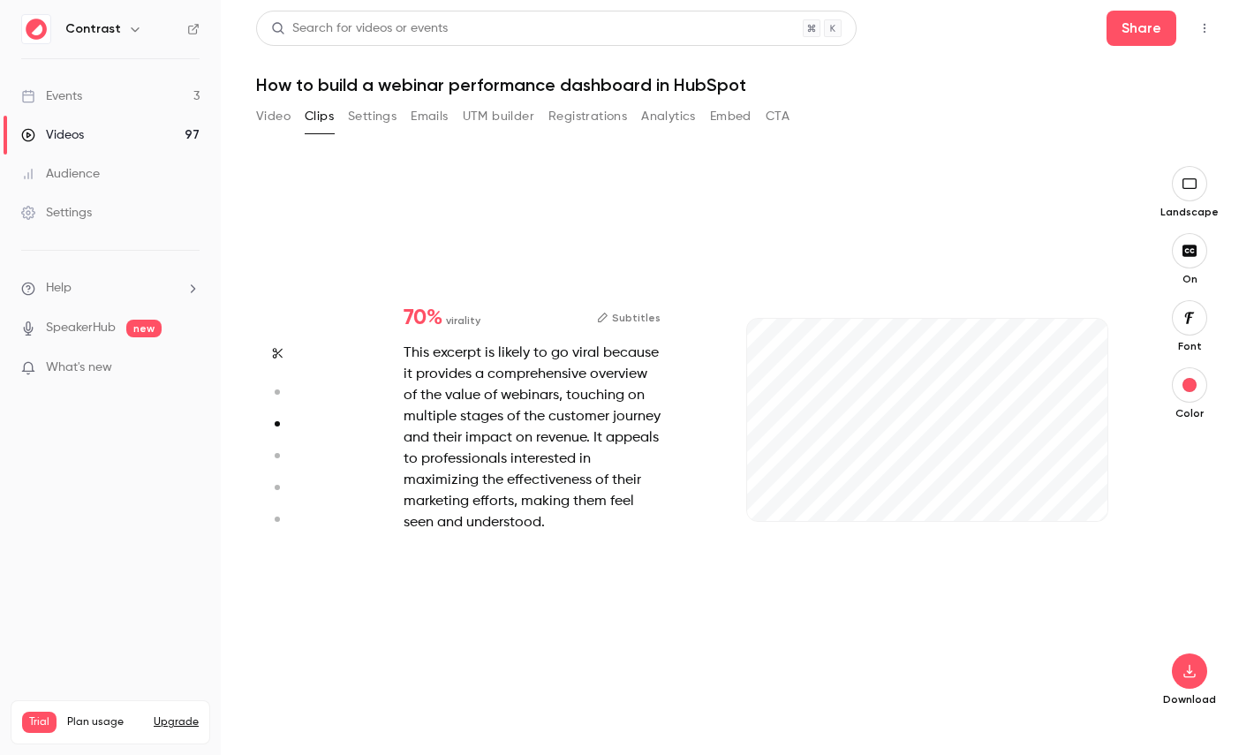
type input "***"
click at [87, 142] on link "Videos 97" at bounding box center [110, 135] width 221 height 39
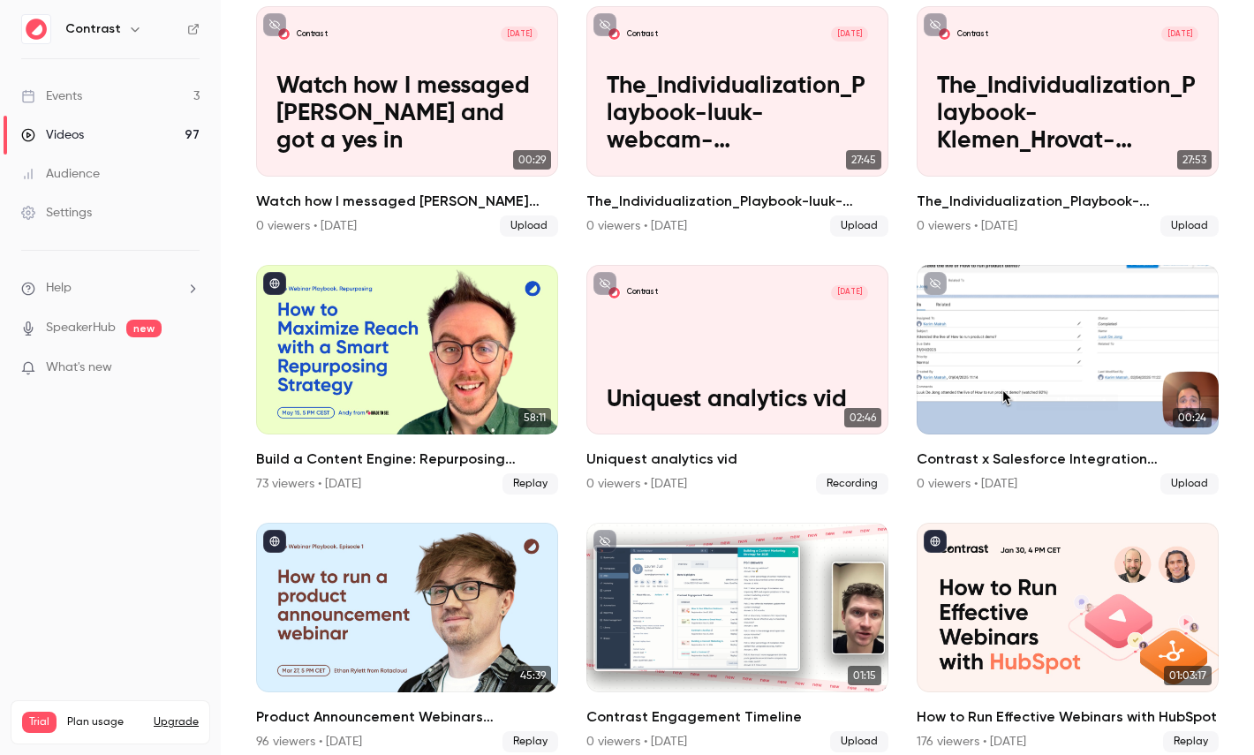
scroll to position [1079, 0]
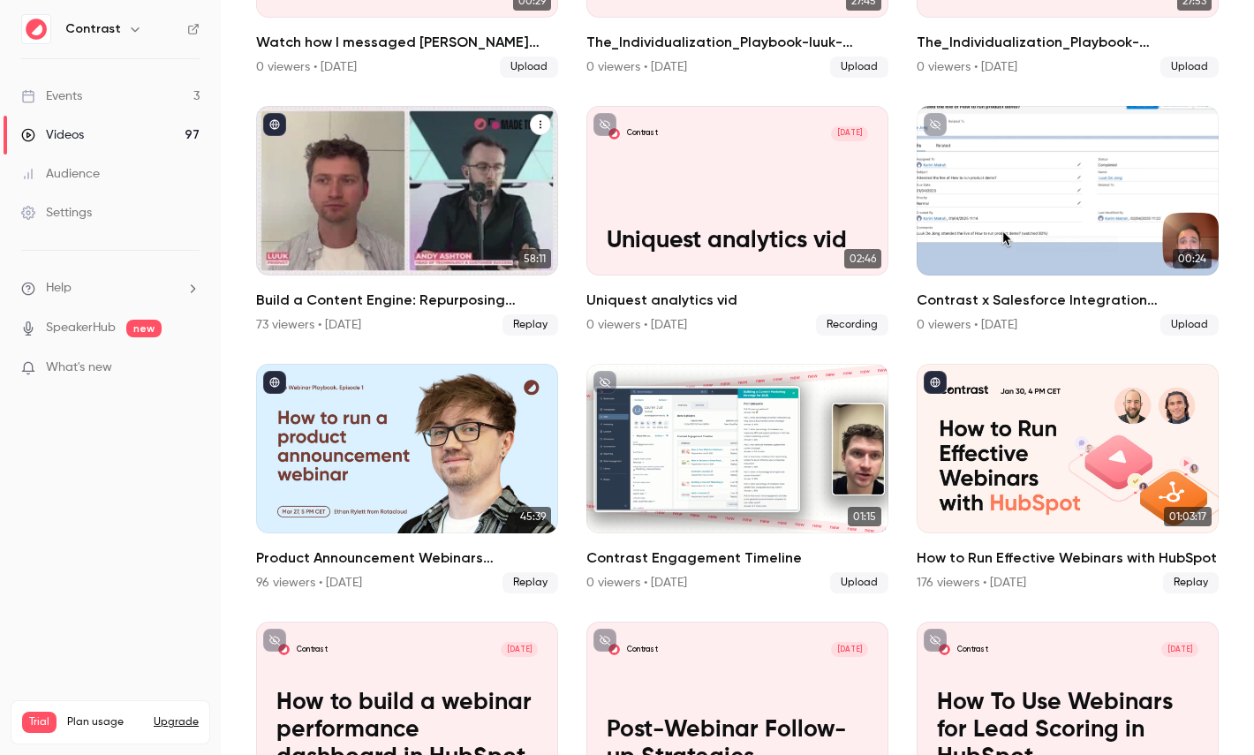
click at [449, 196] on div "Build a Content Engine: Repurposing Strategies for SaaS Teams" at bounding box center [407, 191] width 302 height 170
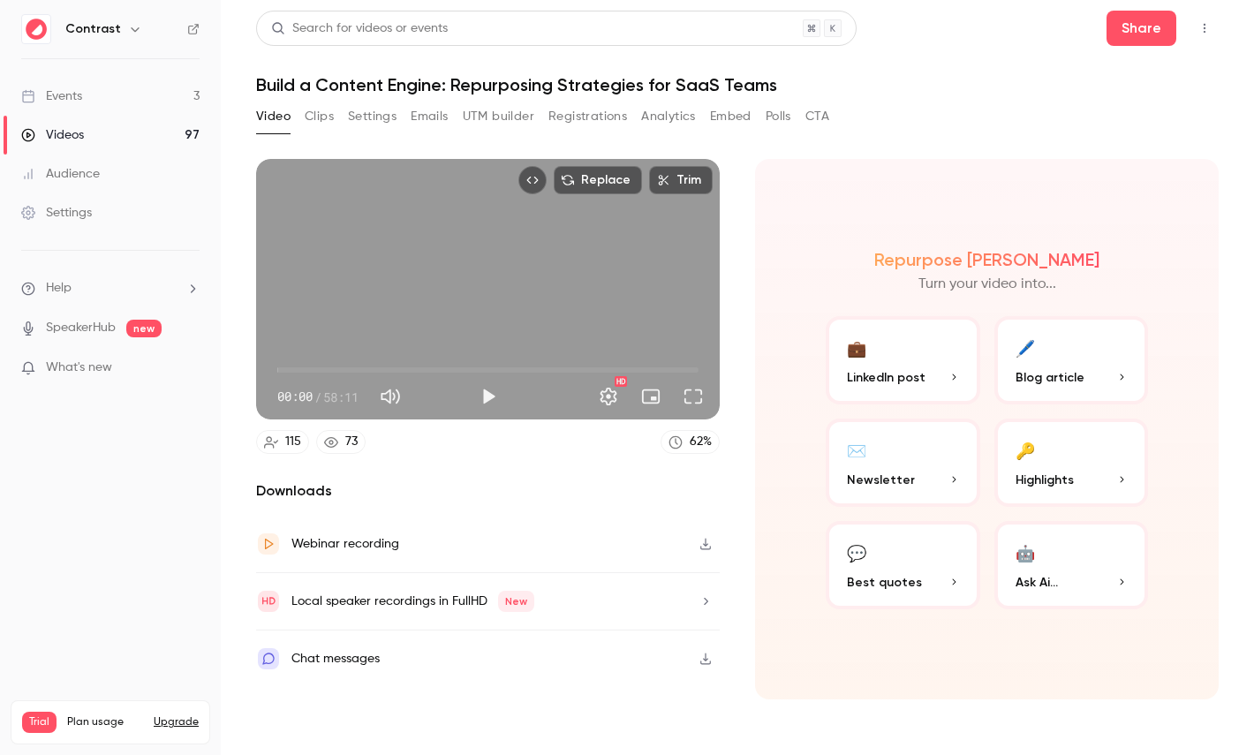
click at [334, 398] on span "58:11" at bounding box center [340, 397] width 35 height 19
drag, startPoint x: 334, startPoint y: 398, endPoint x: 357, endPoint y: 398, distance: 23.0
click at [357, 398] on span "58:11" at bounding box center [340, 397] width 35 height 19
click at [1022, 441] on div "🔑" at bounding box center [1024, 449] width 19 height 27
click at [1066, 469] on button "🔑 Highlights" at bounding box center [1071, 463] width 155 height 88
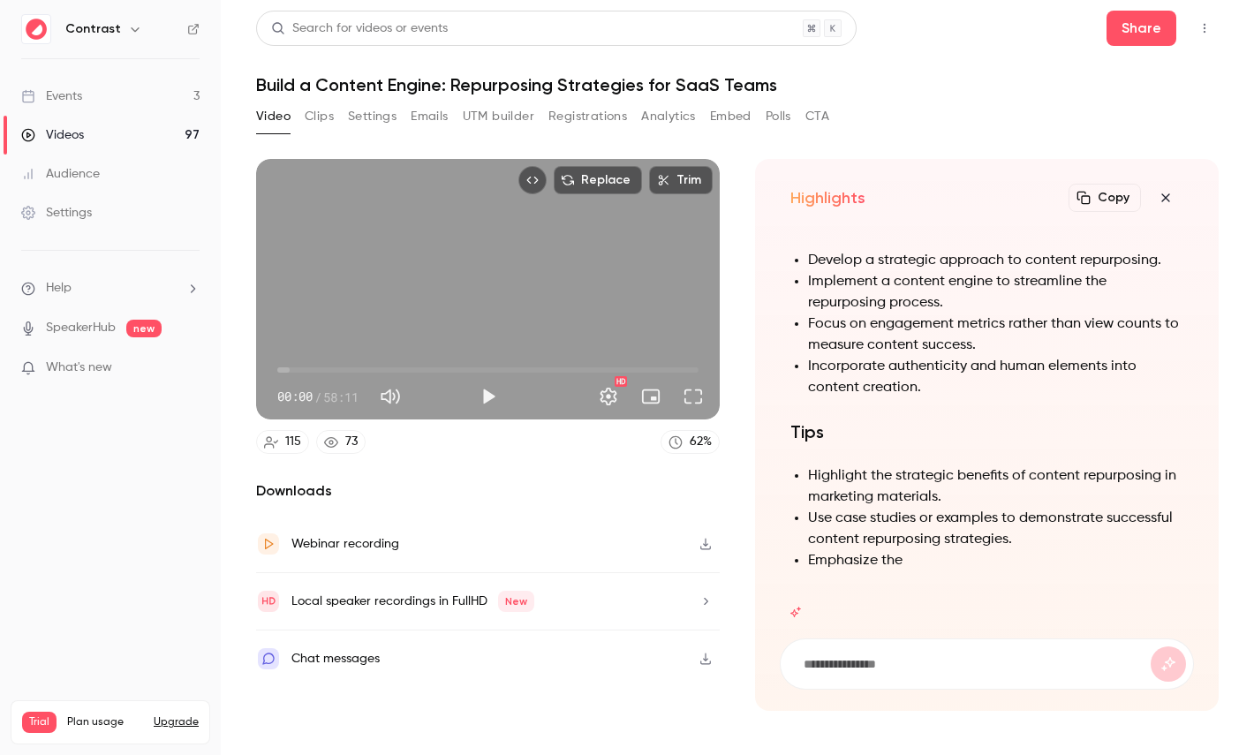
click at [359, 84] on h1 "Build a Content Engine: Repurposing Strategies for SaaS Teams" at bounding box center [737, 84] width 962 height 21
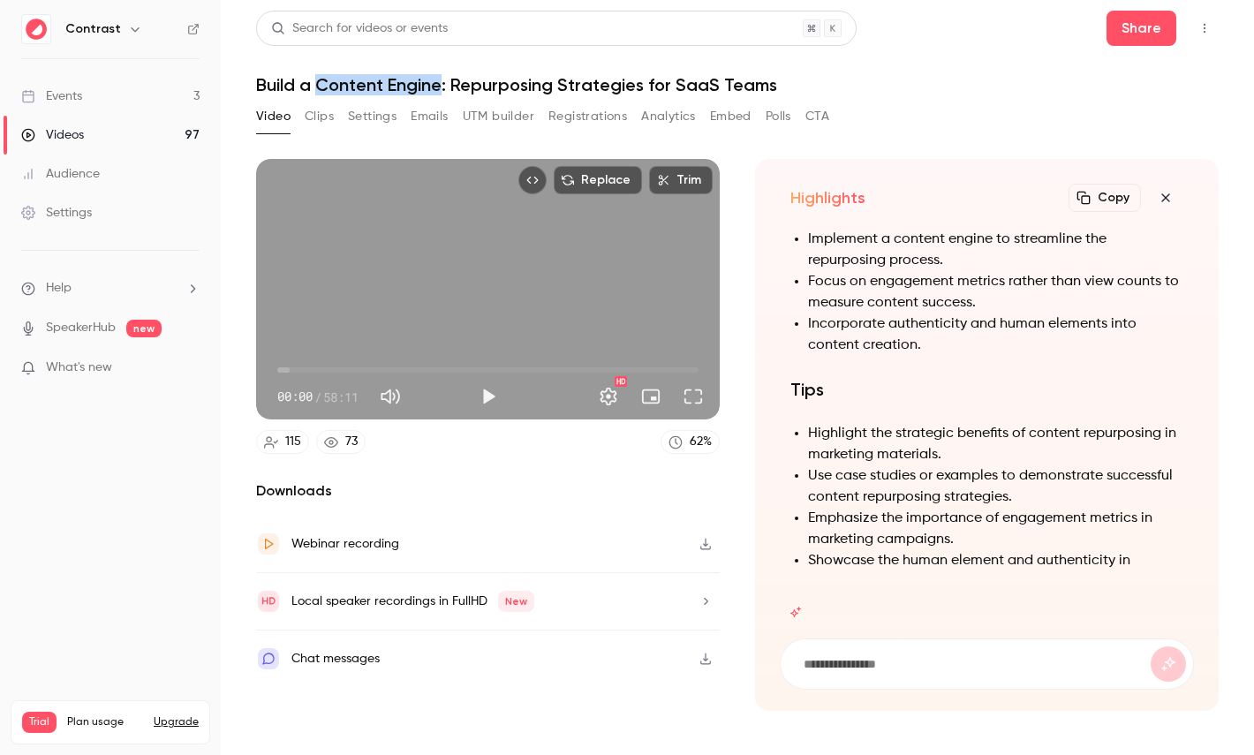
drag, startPoint x: 359, startPoint y: 84, endPoint x: 416, endPoint y: 84, distance: 56.5
click at [417, 84] on h1 "Build a Content Engine: Repurposing Strategies for SaaS Teams" at bounding box center [737, 84] width 962 height 21
copy h1 "Content Engine"
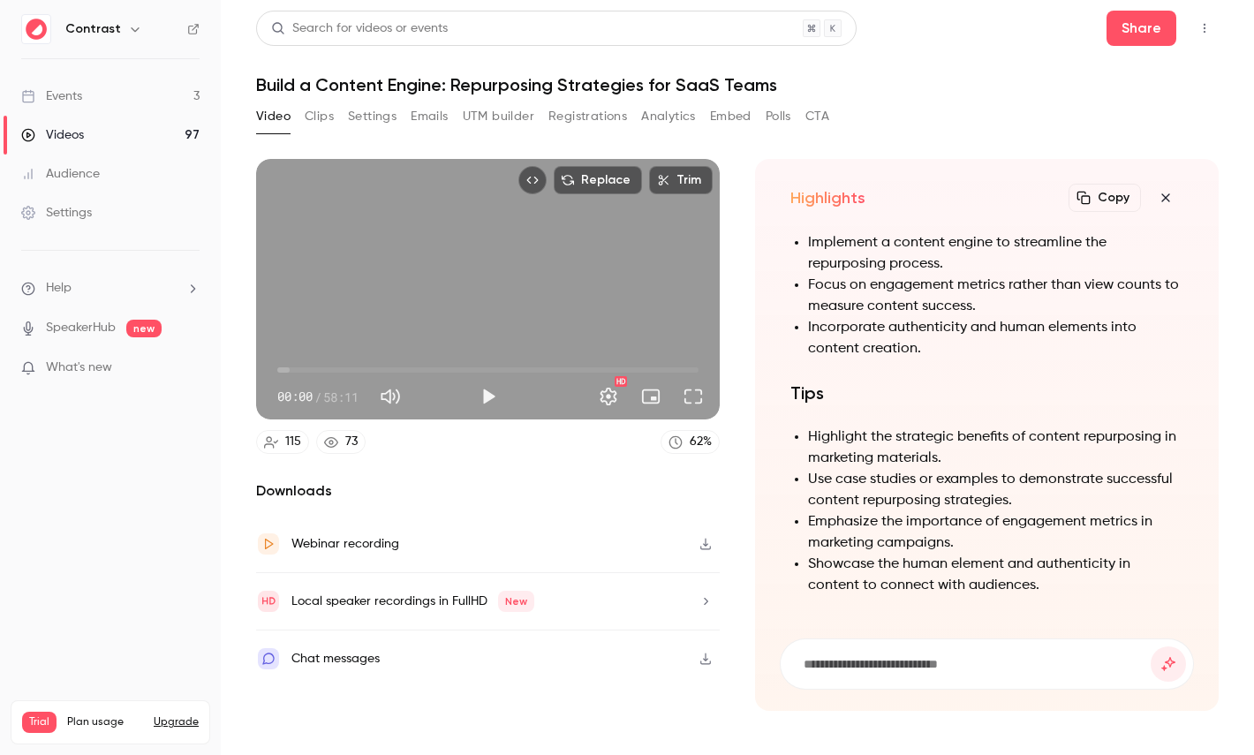
click at [879, 669] on input at bounding box center [976, 663] width 349 height 19
paste input "**********"
type input "**********"
click at [1151, 646] on button "submit" at bounding box center [1168, 663] width 35 height 35
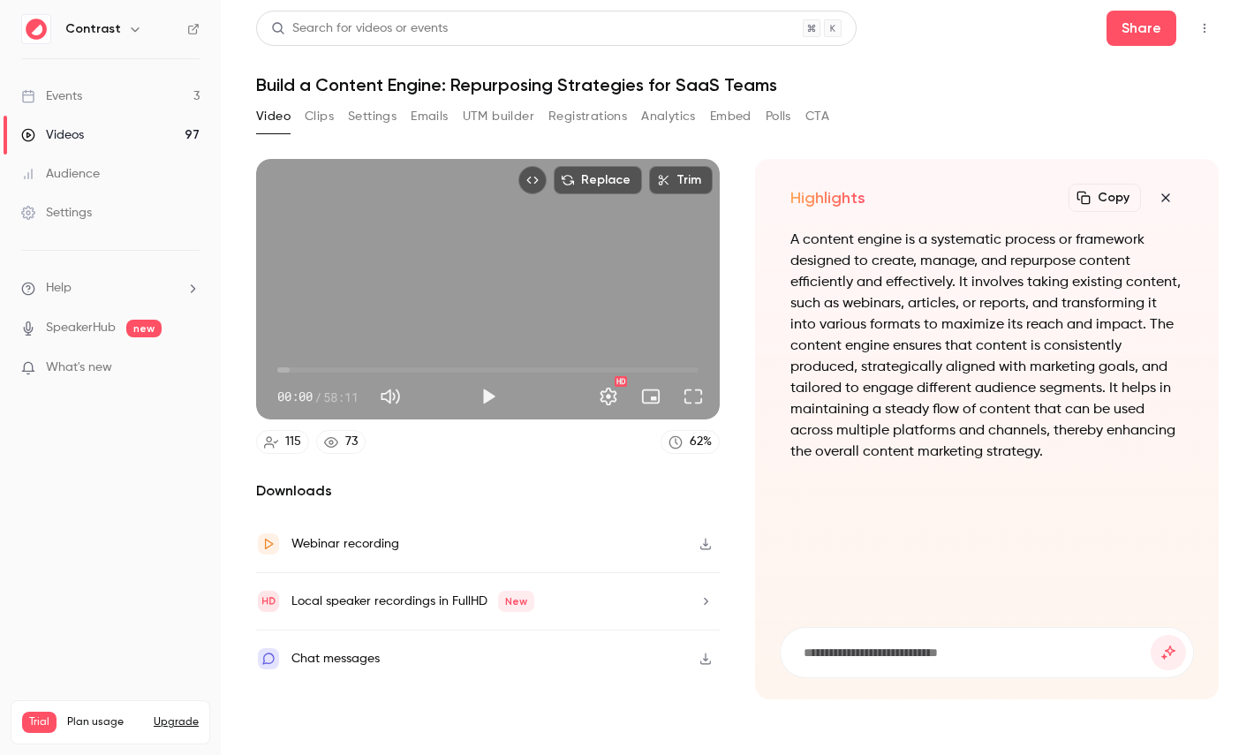
click at [1171, 193] on icon "button" at bounding box center [1165, 198] width 21 height 14
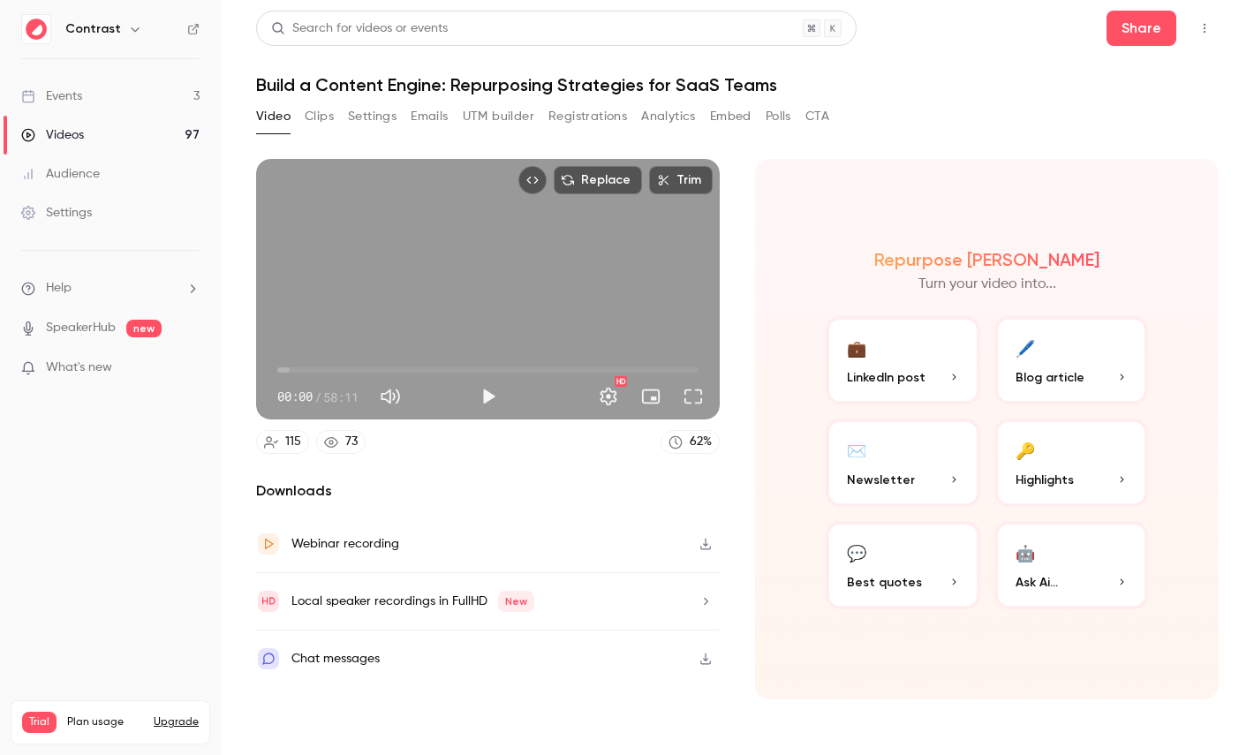
click at [533, 185] on icon "Embed video" at bounding box center [532, 180] width 12 height 12
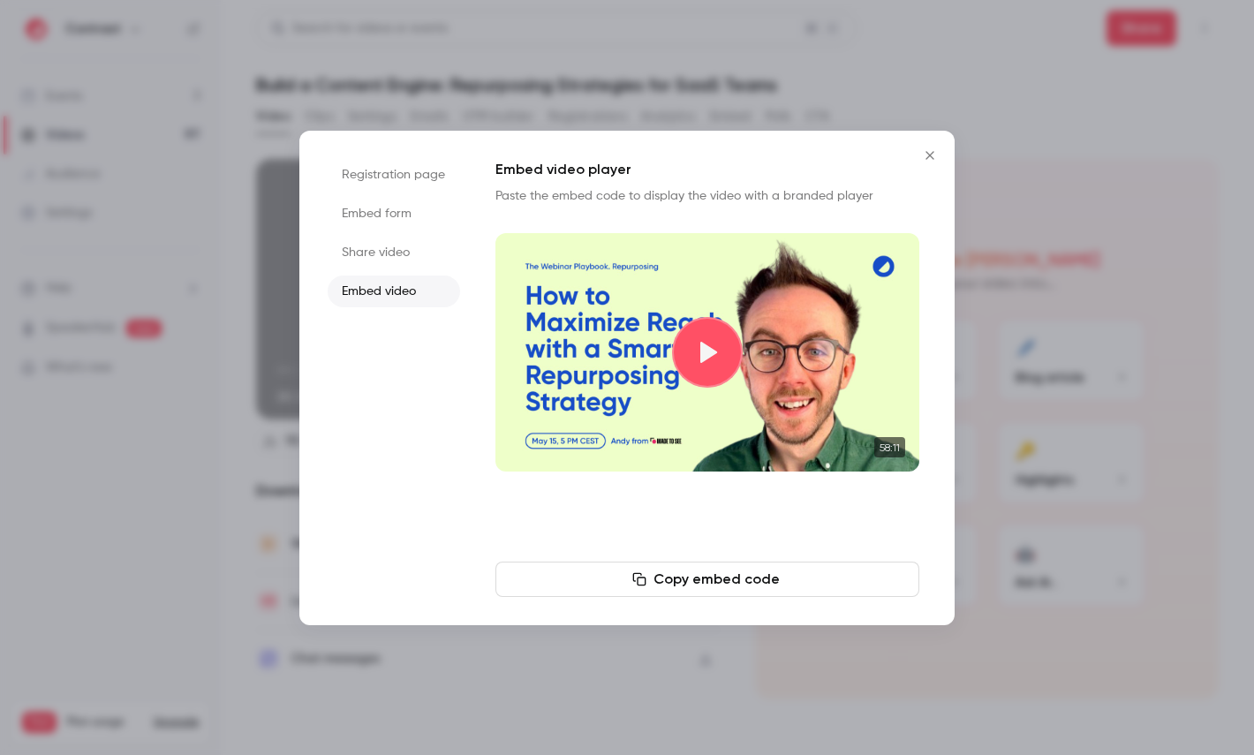
click at [930, 147] on button "Close" at bounding box center [929, 155] width 35 height 35
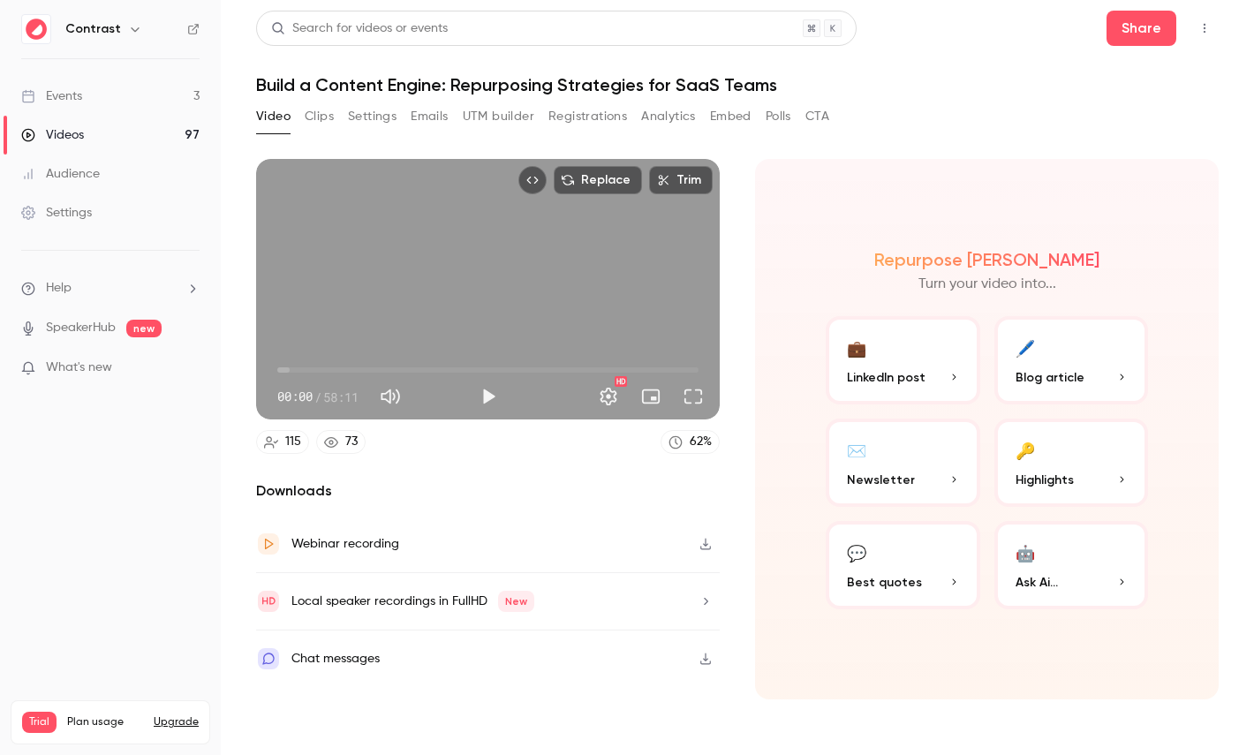
click at [191, 32] on icon at bounding box center [193, 29] width 12 height 12
click at [130, 25] on icon "button" at bounding box center [135, 29] width 14 height 14
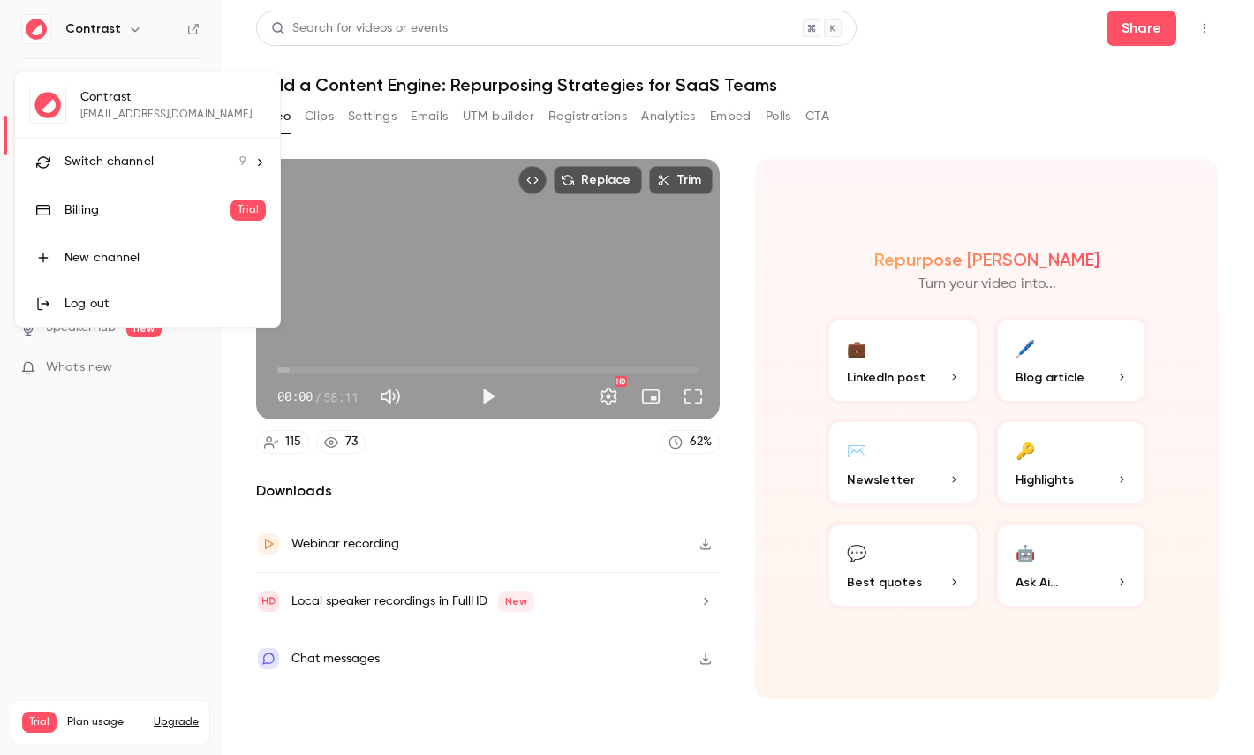
click at [174, 147] on li "Switch channel 9" at bounding box center [147, 162] width 265 height 47
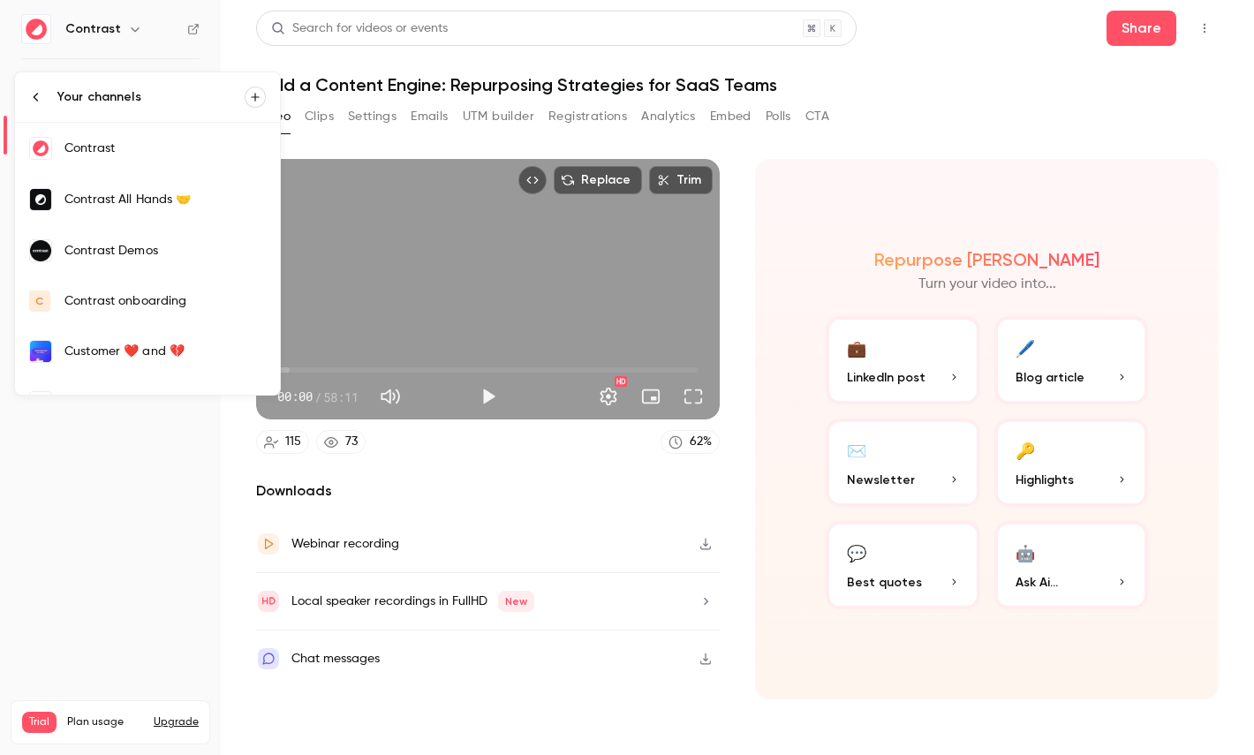
click at [164, 234] on link "Contrast Demos" at bounding box center [147, 250] width 265 height 51
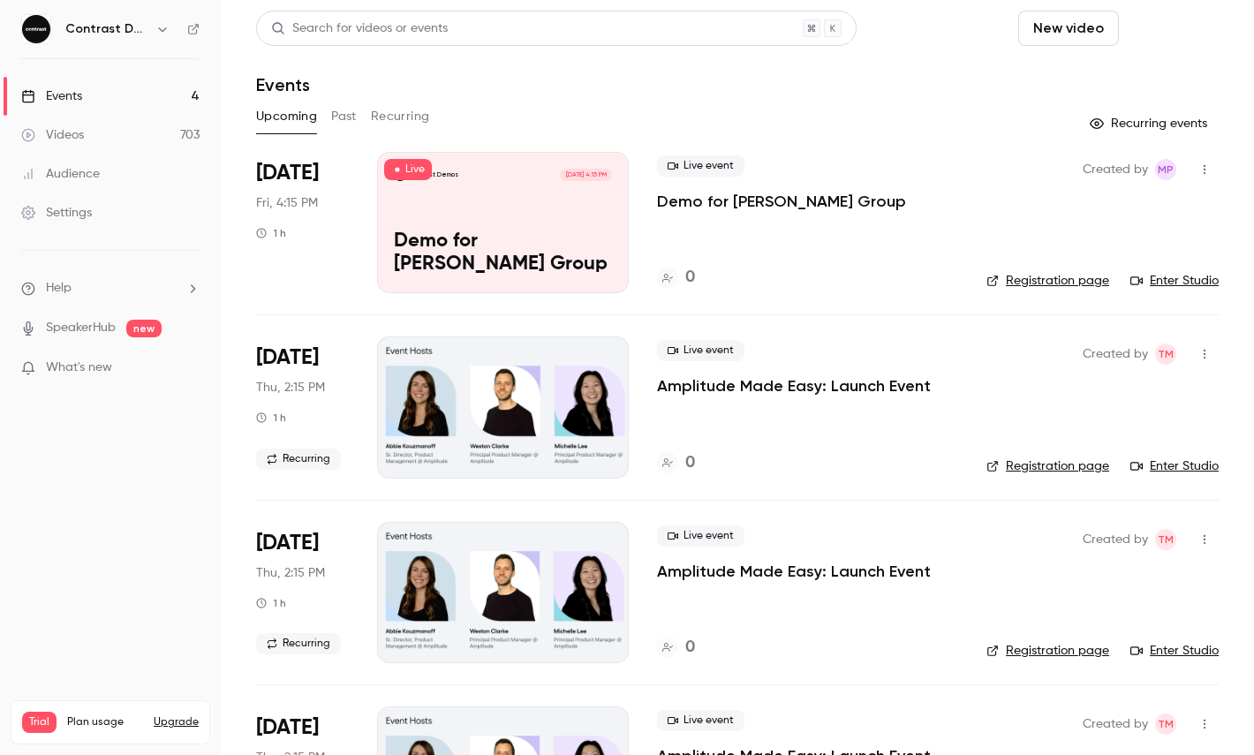
click at [1180, 25] on button "Schedule" at bounding box center [1172, 28] width 93 height 35
click at [1147, 72] on div "One time event" at bounding box center [1136, 77] width 134 height 18
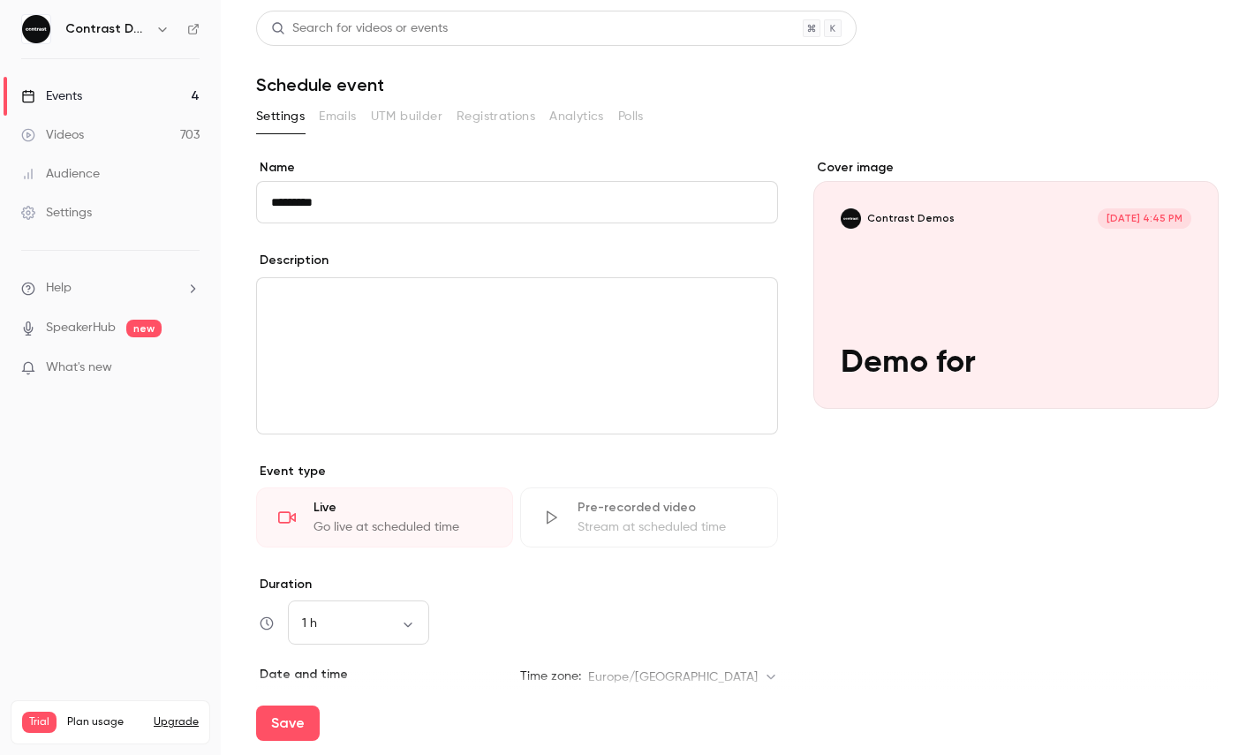
paste input "**********"
type input "**********"
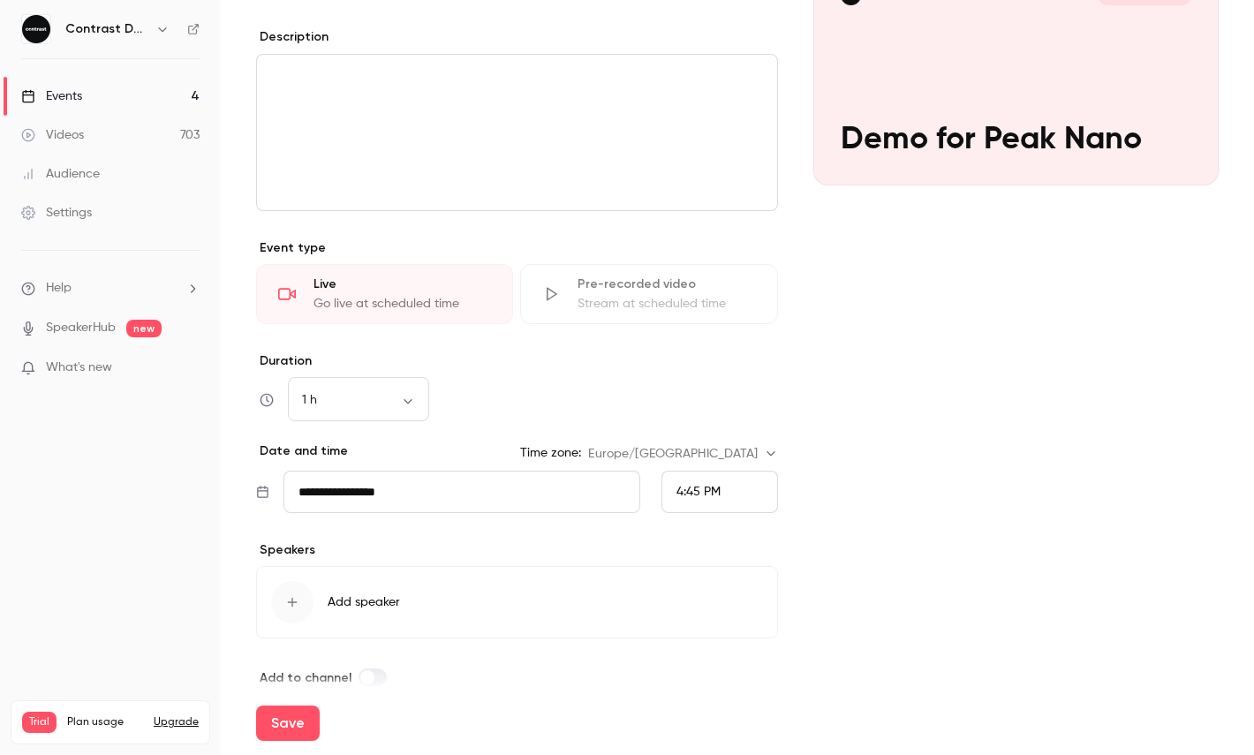
scroll to position [248, 0]
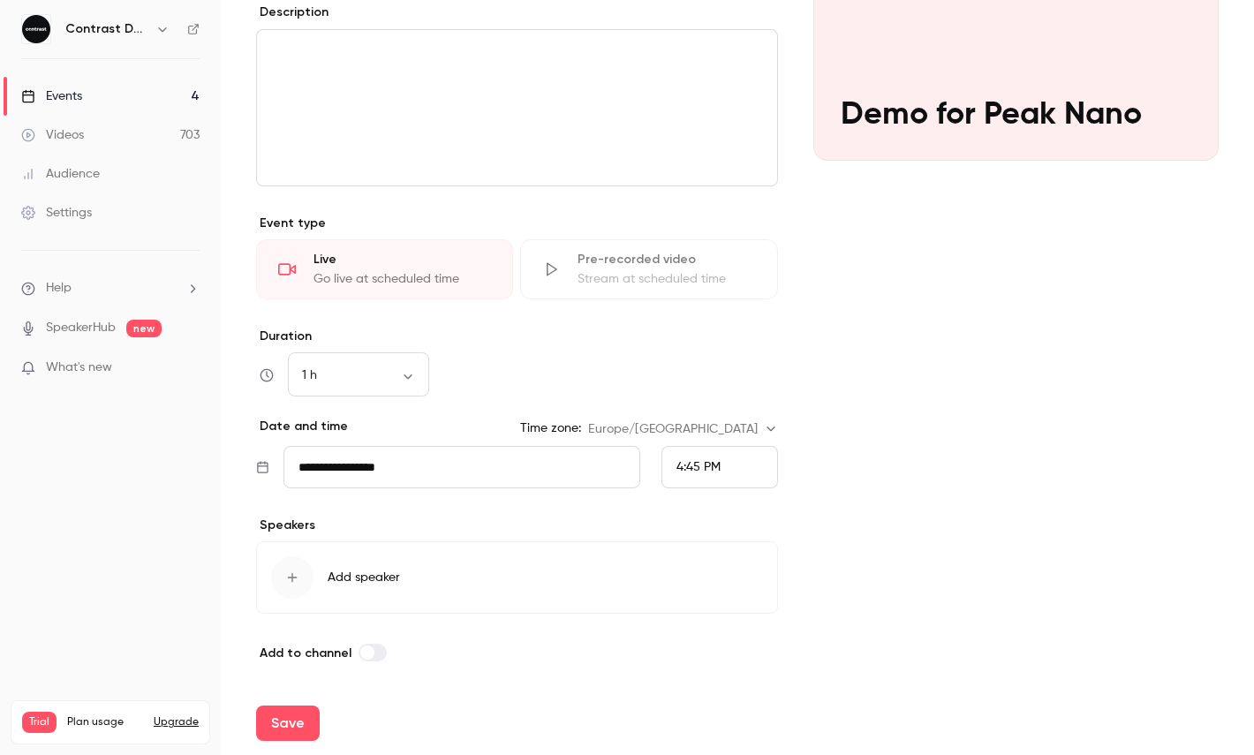
click at [736, 451] on div "4:45 PM" at bounding box center [719, 467] width 117 height 42
click at [721, 355] on li "5:00 PM" at bounding box center [719, 336] width 115 height 47
click at [880, 396] on div "Cover image Contrast Demos Sep 19, 5:00 PM Demo for Peak Nano" at bounding box center [1015, 287] width 405 height 752
click at [283, 703] on div "Save" at bounding box center [737, 723] width 962 height 64
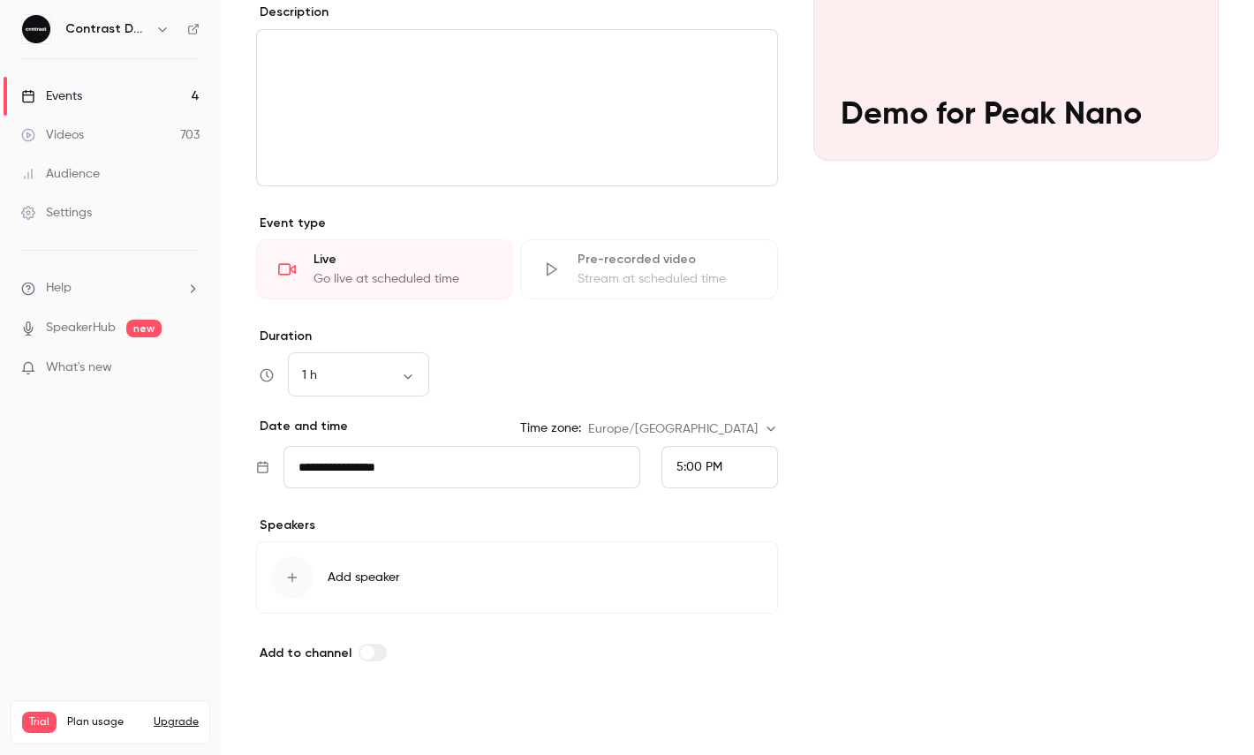
click at [299, 718] on button "Save" at bounding box center [288, 722] width 64 height 35
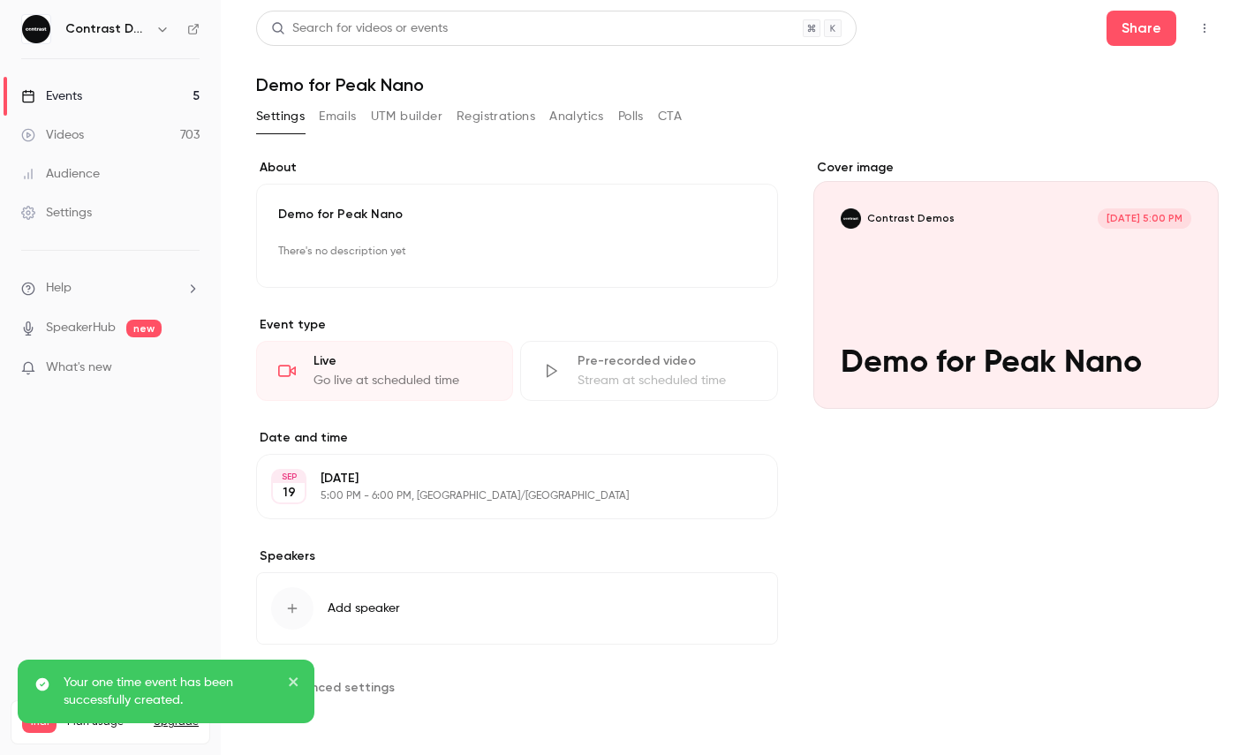
click at [1205, 27] on icon "button" at bounding box center [1204, 28] width 14 height 12
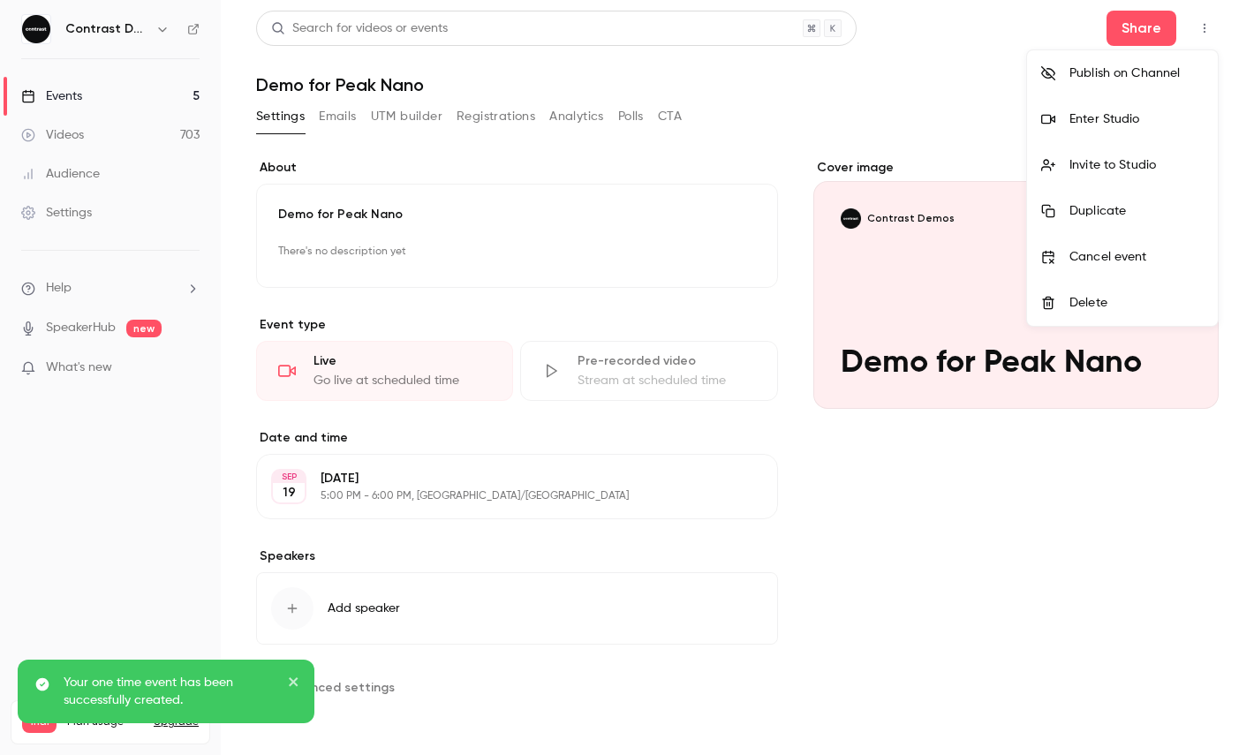
click at [1138, 122] on div "Enter Studio" at bounding box center [1136, 119] width 134 height 18
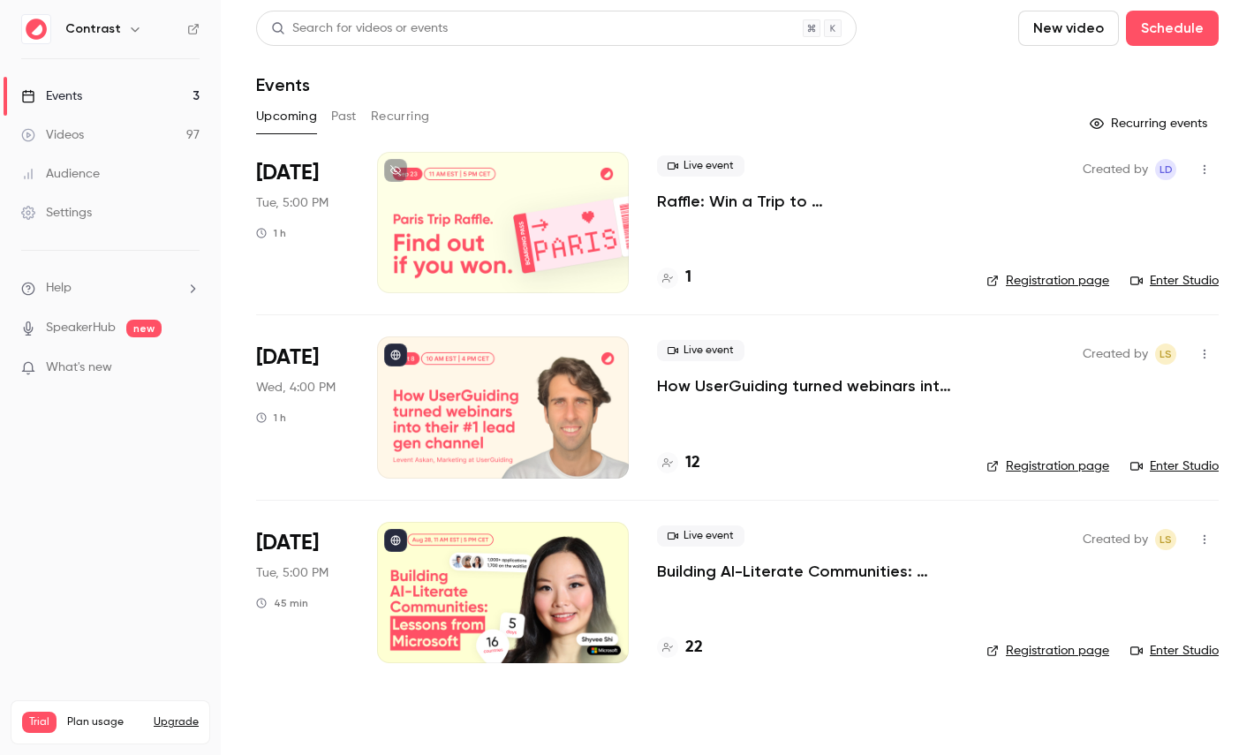
click at [106, 222] on link "Settings" at bounding box center [110, 212] width 221 height 39
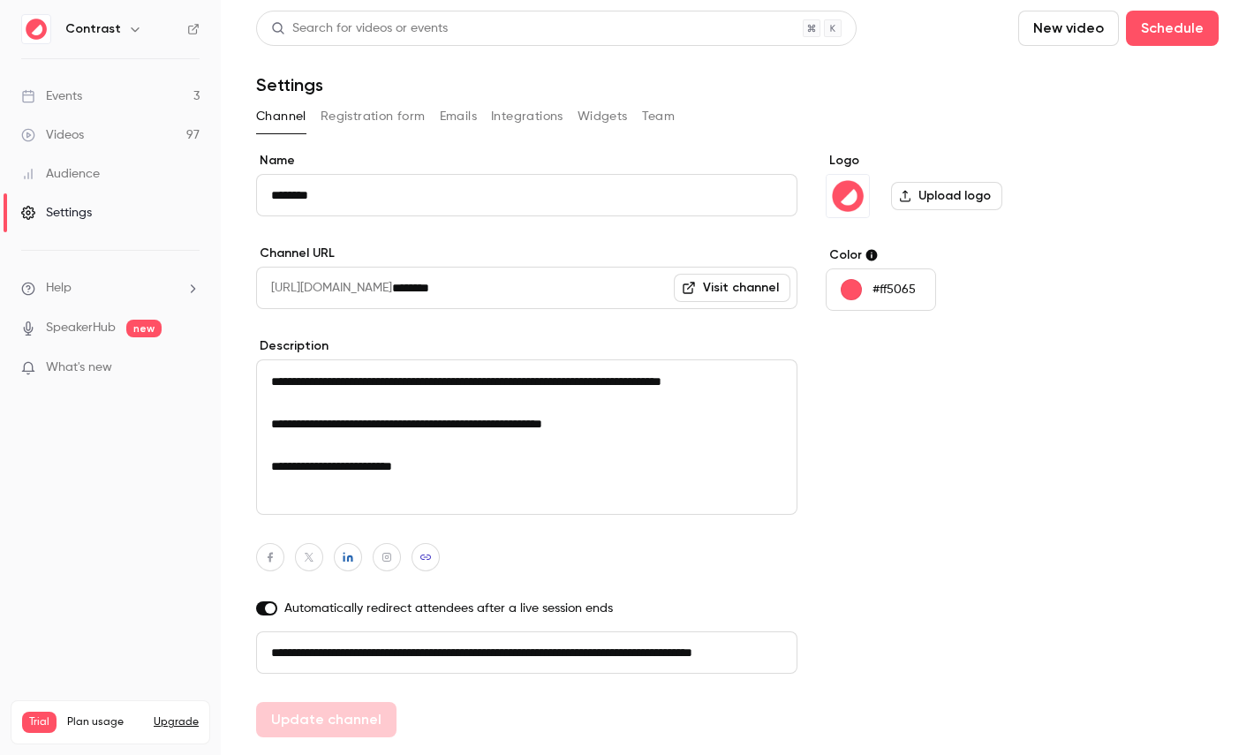
scroll to position [0, 100]
click at [370, 108] on button "Registration form" at bounding box center [373, 116] width 105 height 28
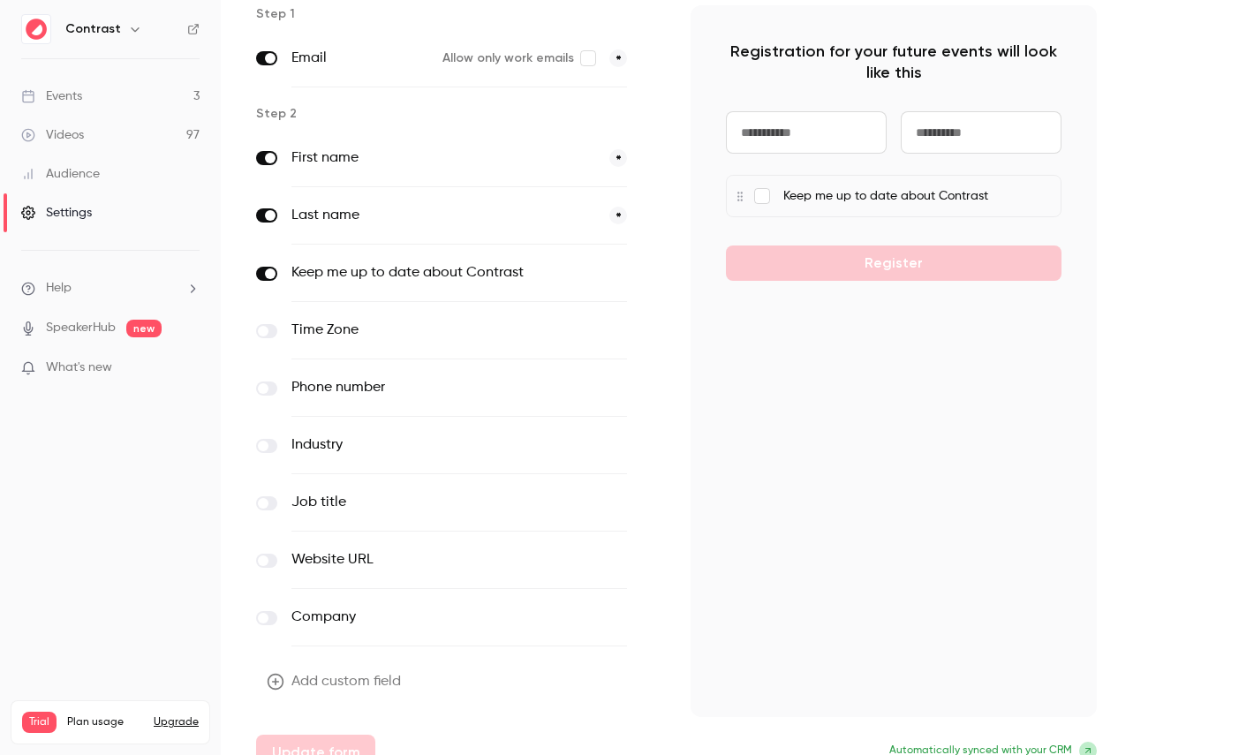
scroll to position [172, 0]
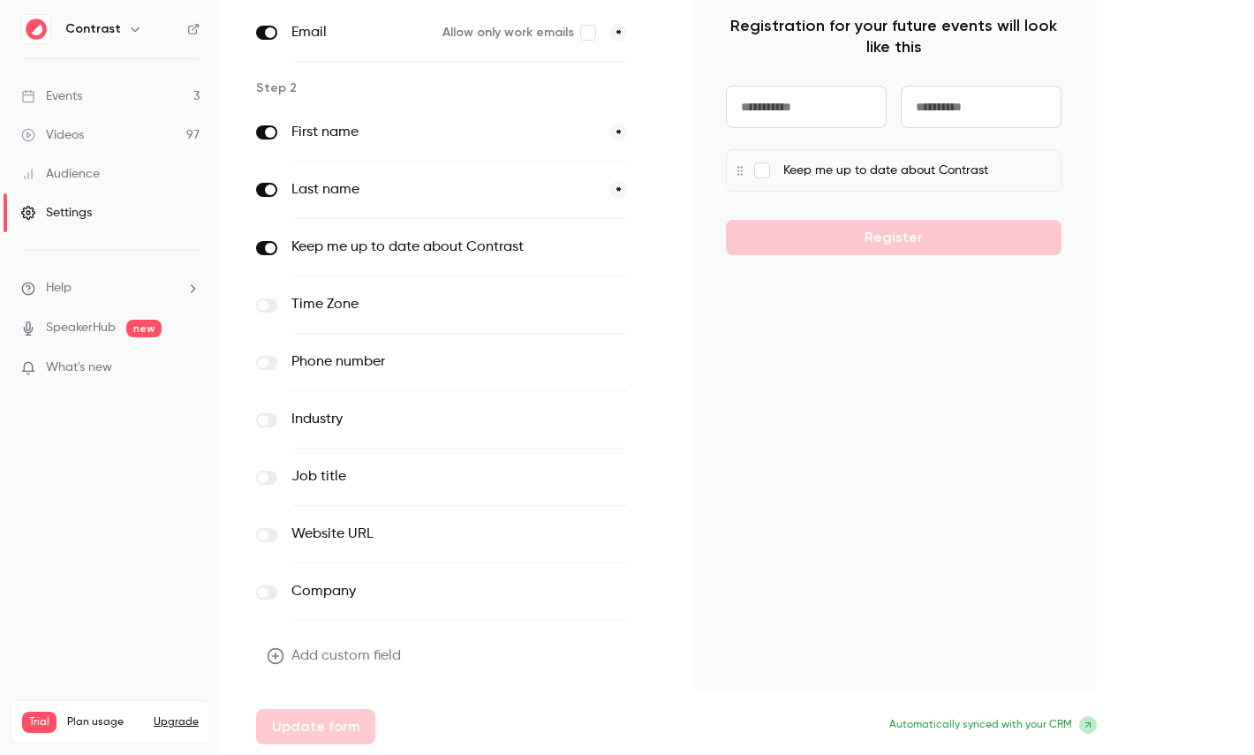
click at [366, 651] on button "Add custom field" at bounding box center [335, 655] width 159 height 35
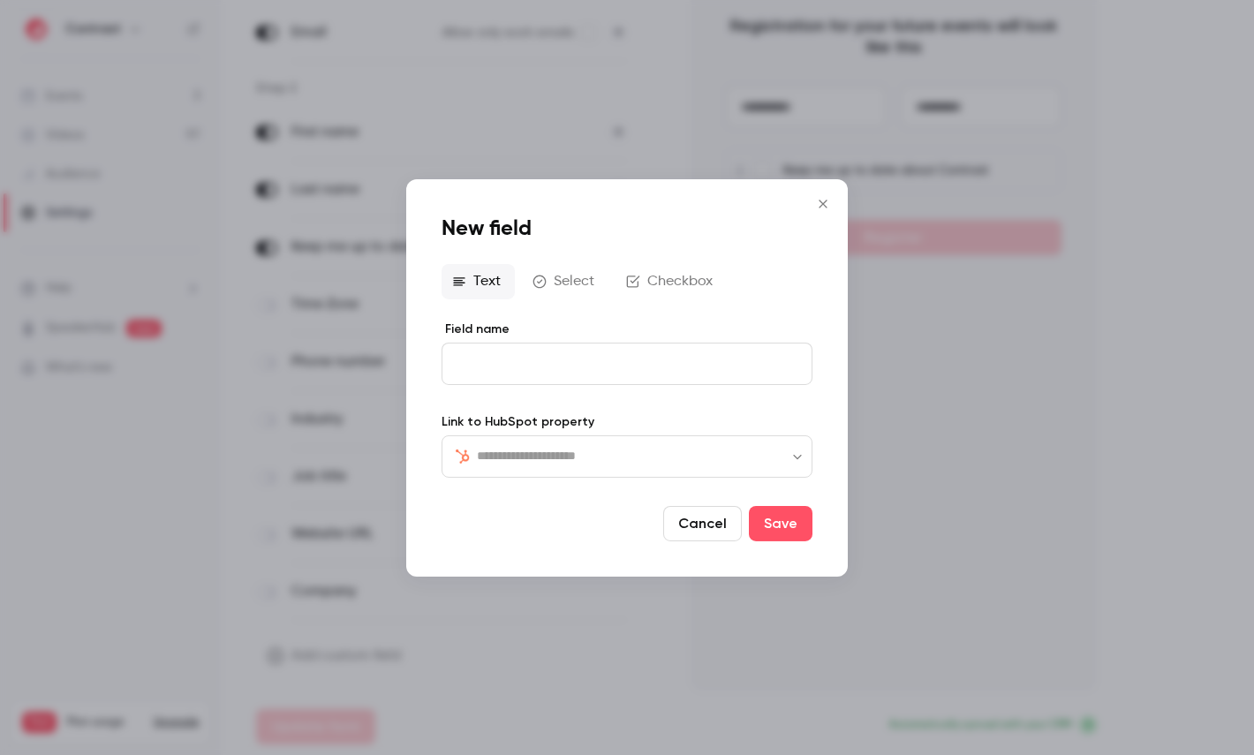
click at [539, 458] on input "text" at bounding box center [637, 455] width 321 height 21
type input "***"
click at [551, 500] on li "CRM" at bounding box center [626, 506] width 371 height 42
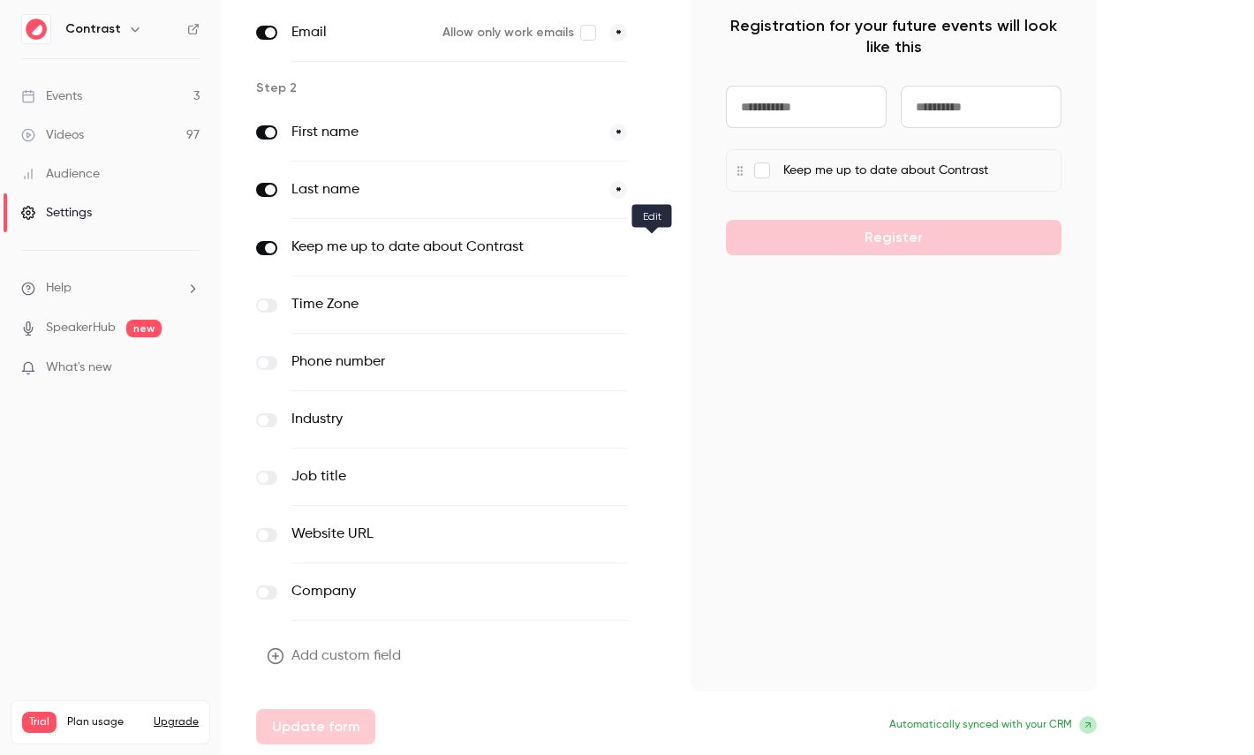
scroll to position [0, 0]
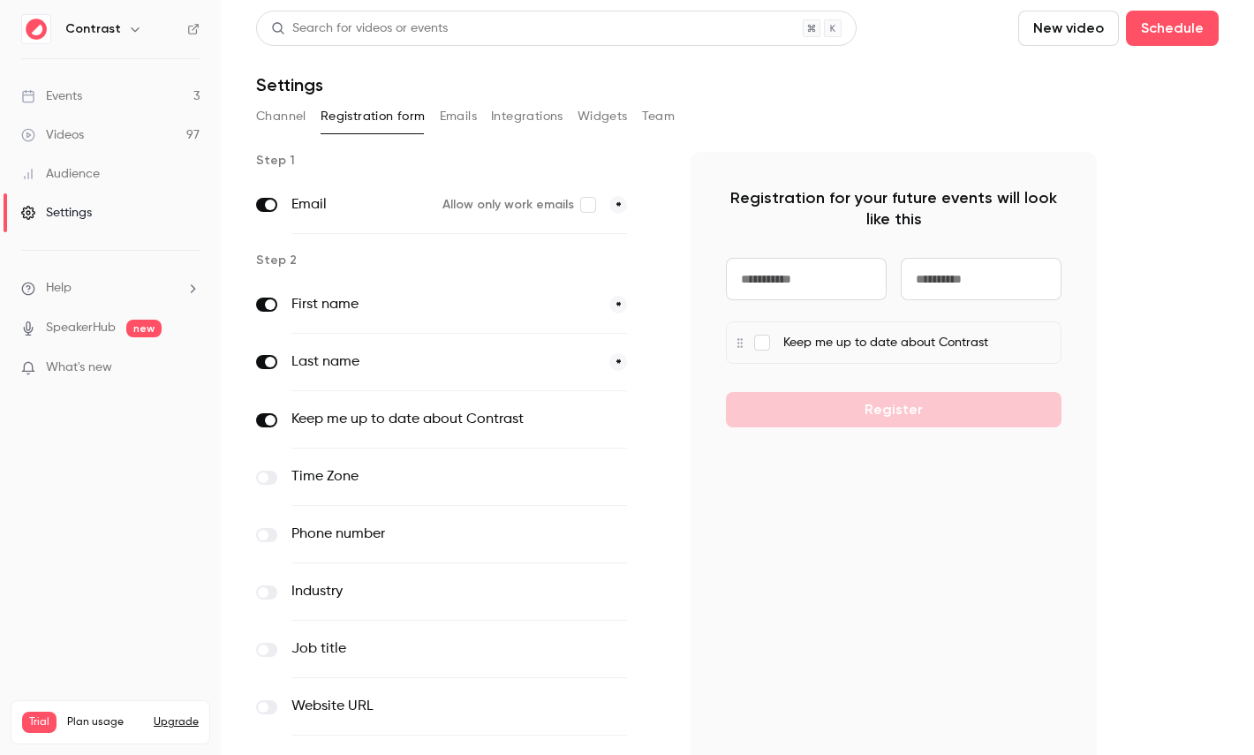
click at [469, 123] on button "Emails" at bounding box center [458, 116] width 37 height 28
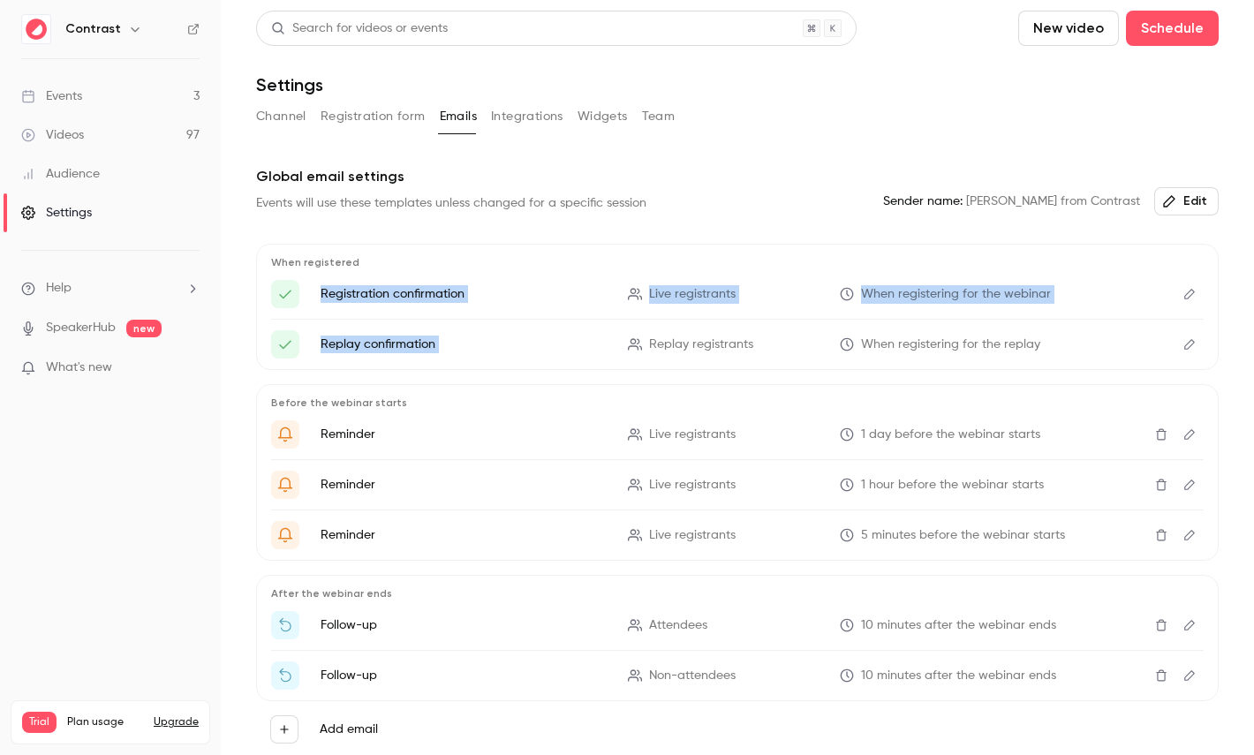
drag, startPoint x: 360, startPoint y: 284, endPoint x: 702, endPoint y: 331, distance: 344.9
click at [702, 331] on ul "Registration confirmation Live registrants When registering for the webinar Rep…" at bounding box center [737, 319] width 932 height 79
click at [1185, 297] on icon "Edit" at bounding box center [1189, 294] width 14 height 12
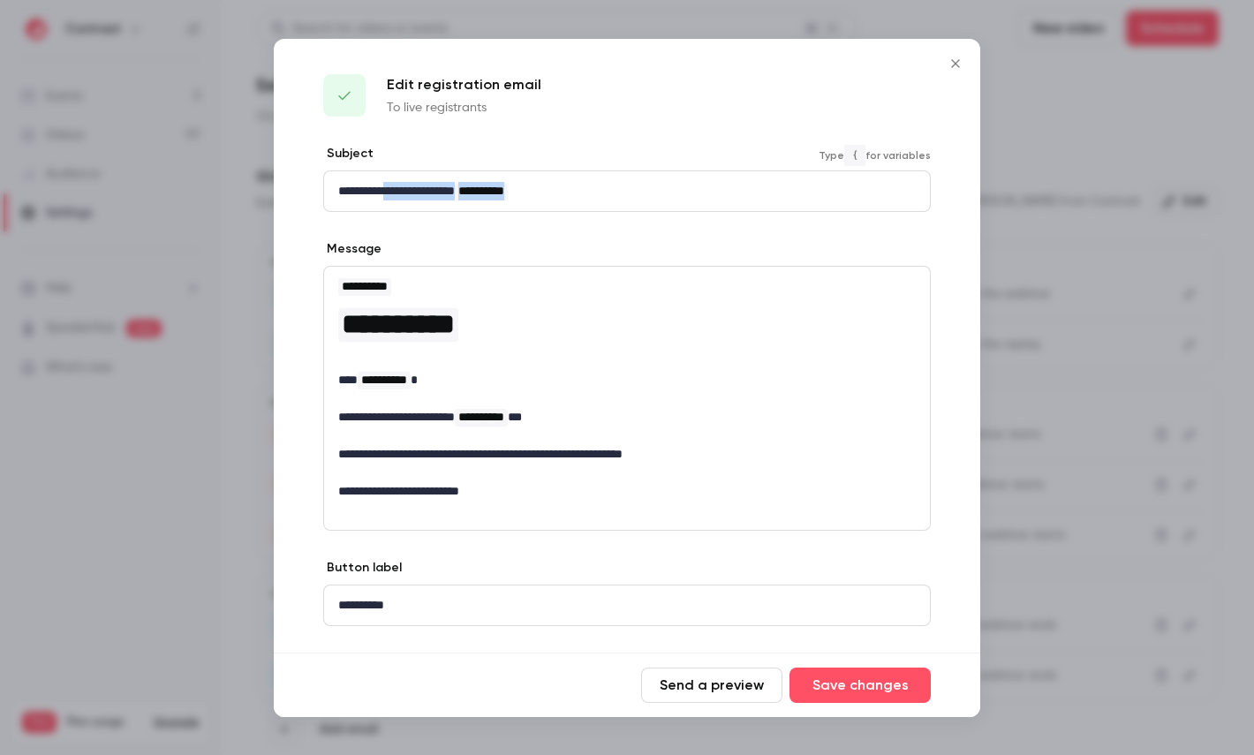
drag, startPoint x: 397, startPoint y: 194, endPoint x: 686, endPoint y: 194, distance: 288.7
click at [687, 194] on p "**********" at bounding box center [626, 191] width 577 height 19
click at [1100, 177] on div at bounding box center [627, 377] width 1254 height 755
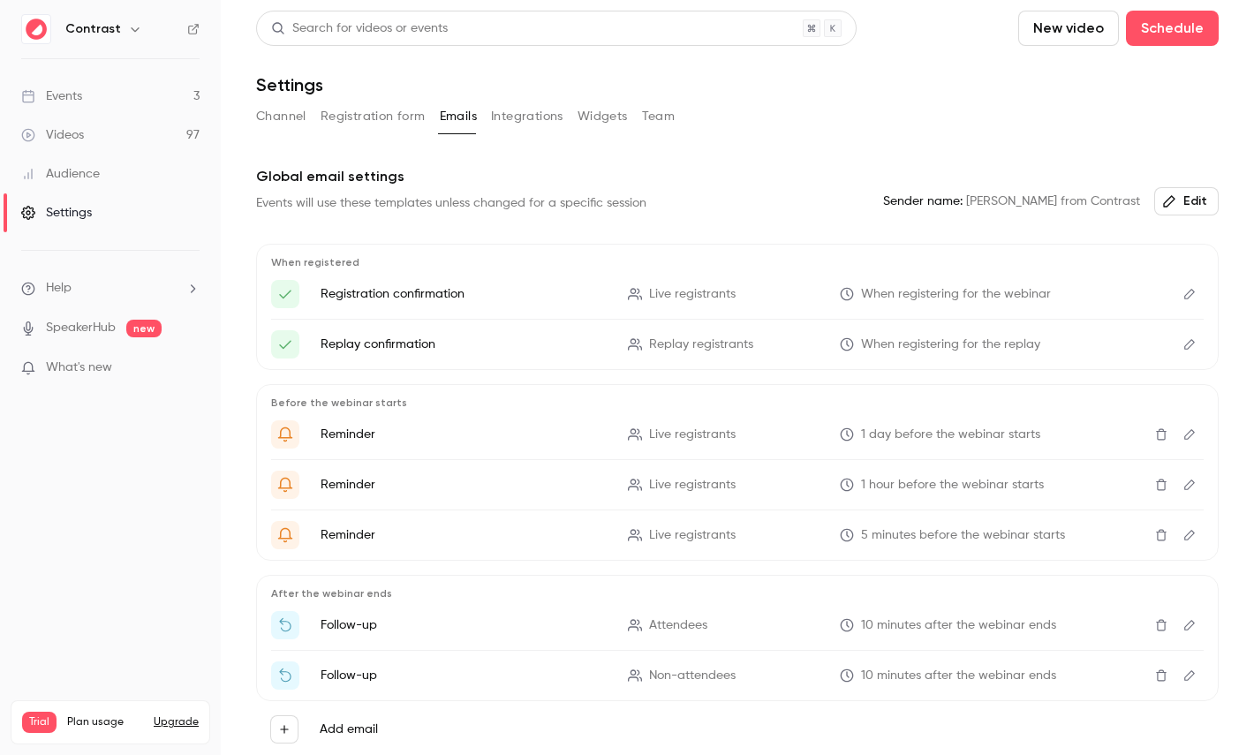
click at [514, 87] on div "Settings" at bounding box center [737, 84] width 962 height 21
click at [516, 104] on button "Integrations" at bounding box center [527, 116] width 72 height 28
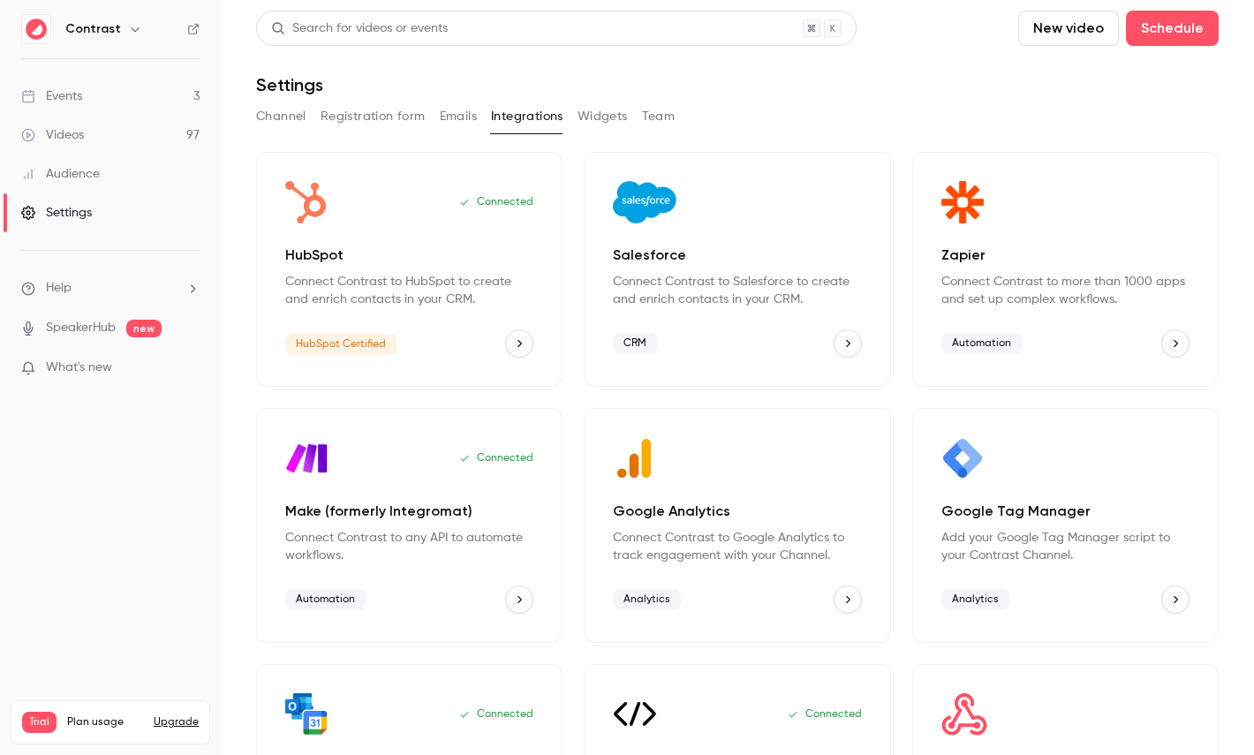
click at [667, 105] on button "Team" at bounding box center [659, 116] width 34 height 28
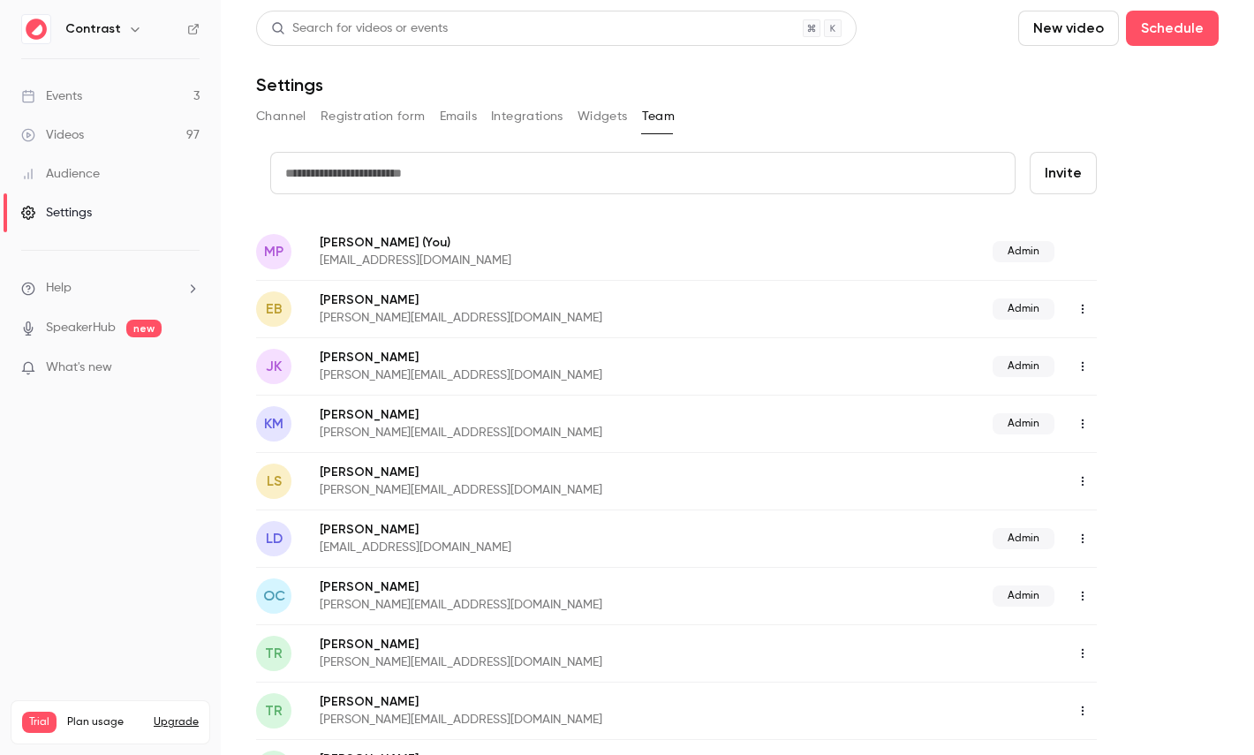
click at [180, 164] on link "Audience" at bounding box center [110, 174] width 221 height 39
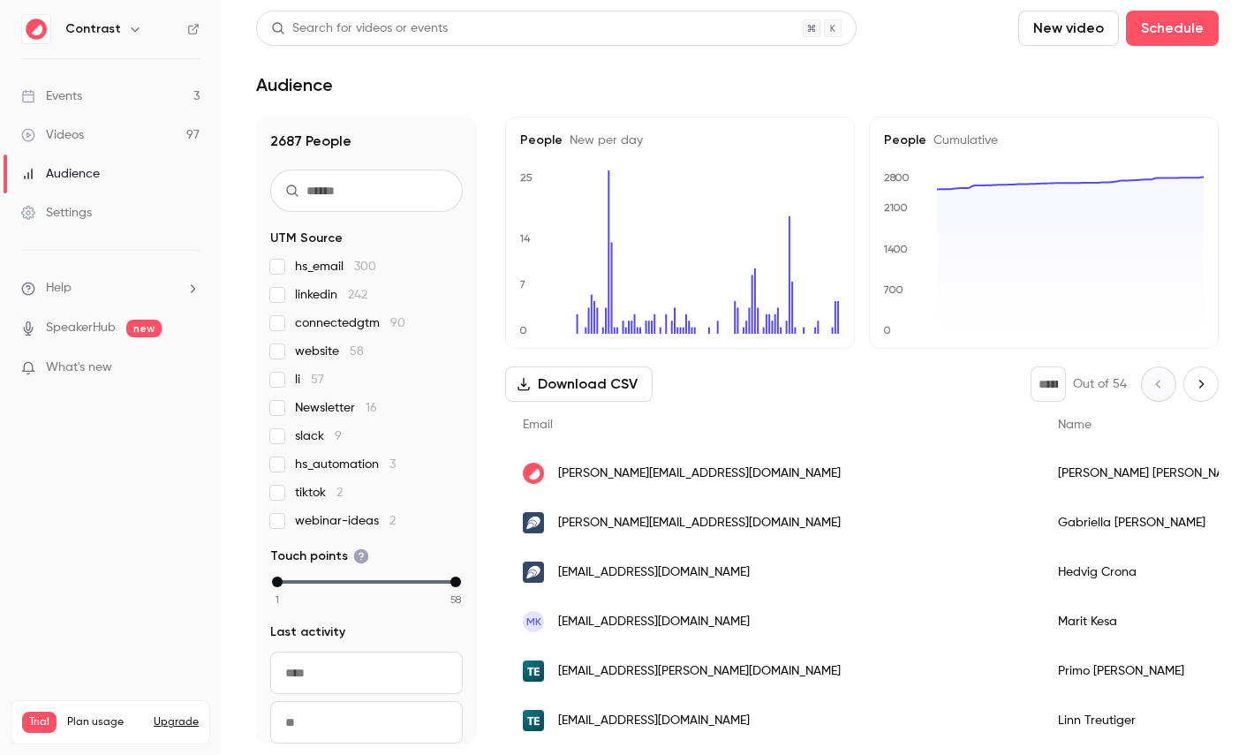
click at [1040, 456] on div "[PERSON_NAME]" at bounding box center [1150, 473] width 221 height 49
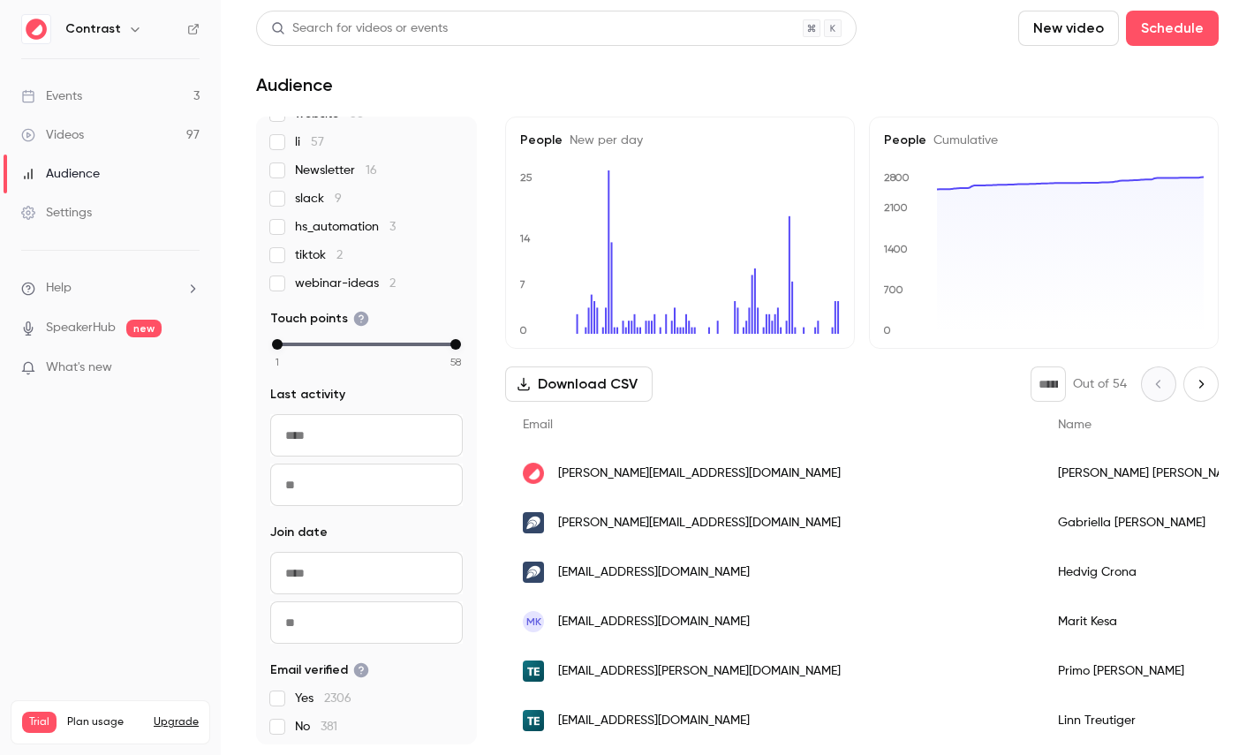
scroll to position [363, 0]
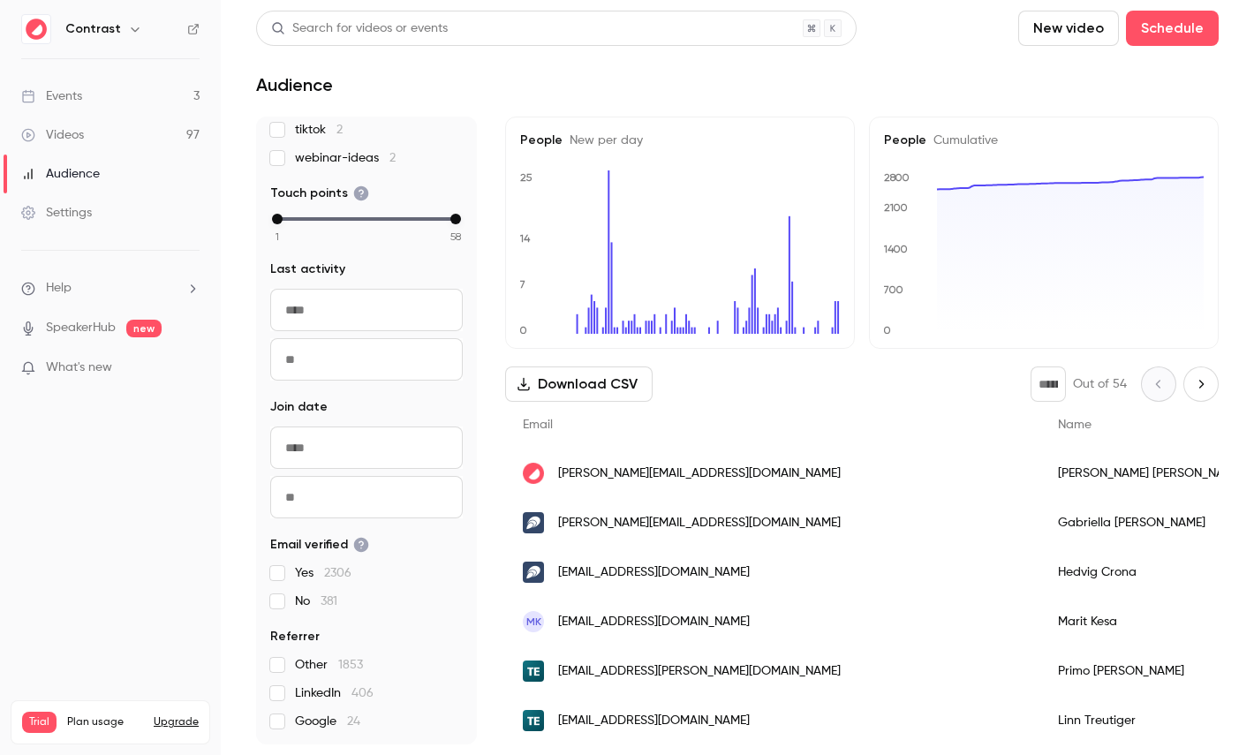
click at [63, 133] on div "Videos" at bounding box center [52, 135] width 63 height 18
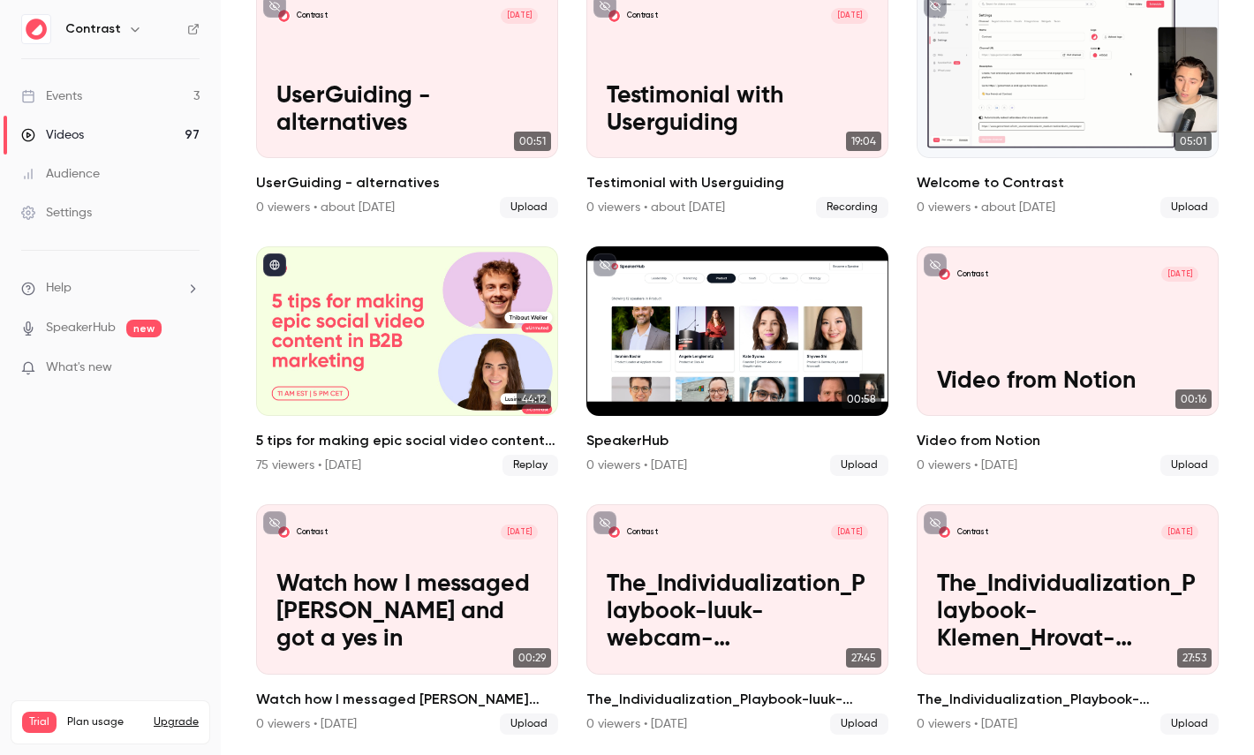
scroll to position [480, 0]
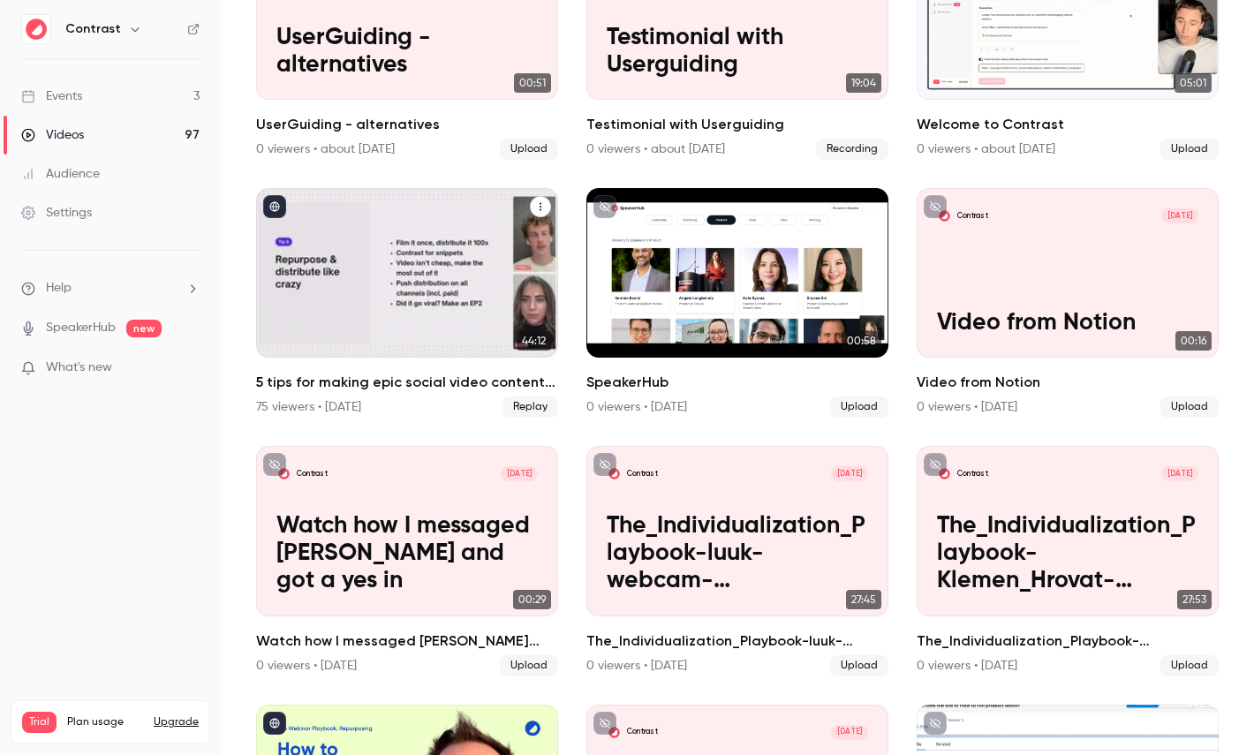
click at [438, 274] on div "5 tips for making epic social video content in B2B marketing" at bounding box center [407, 273] width 302 height 170
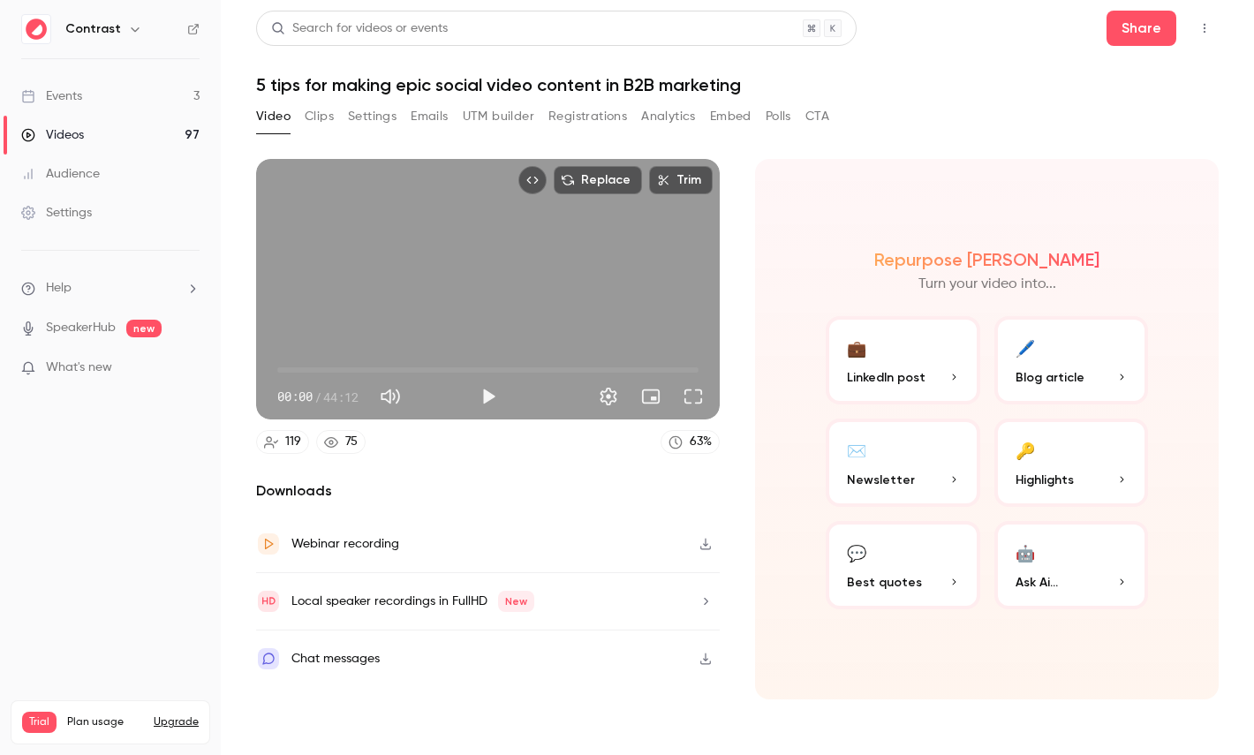
click at [577, 109] on button "Registrations" at bounding box center [587, 116] width 79 height 28
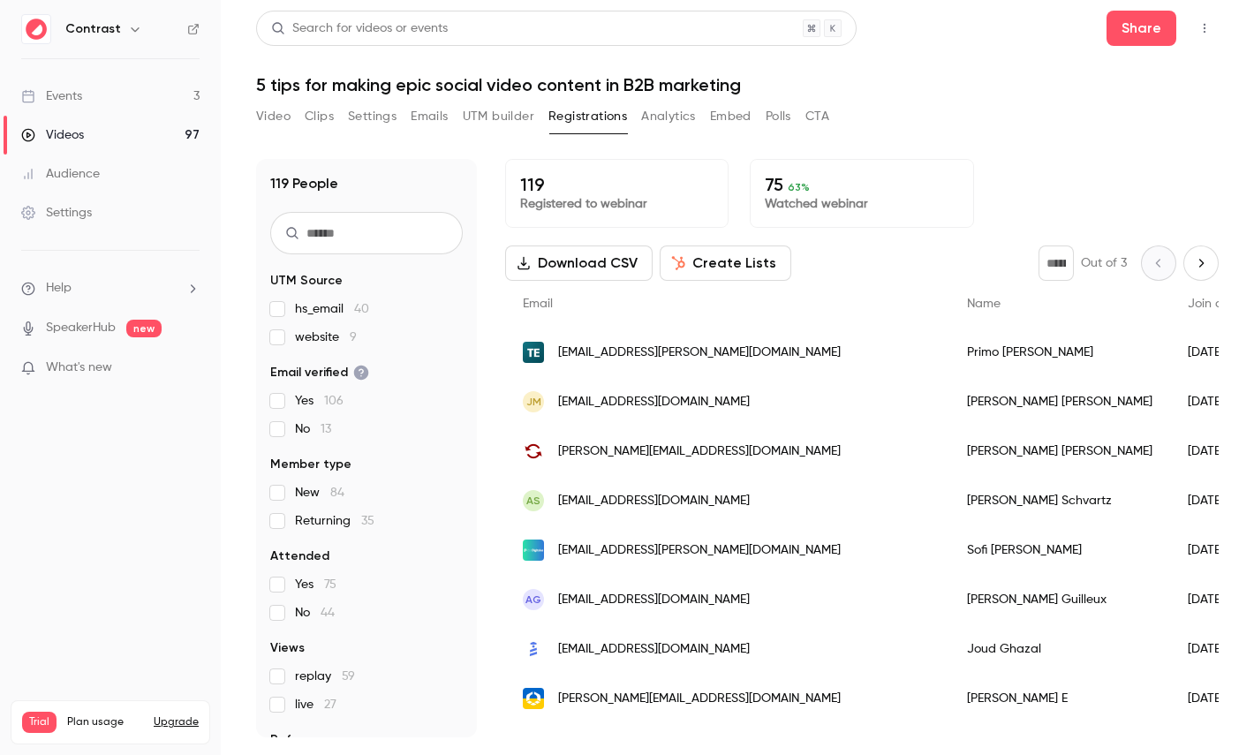
scroll to position [82, 0]
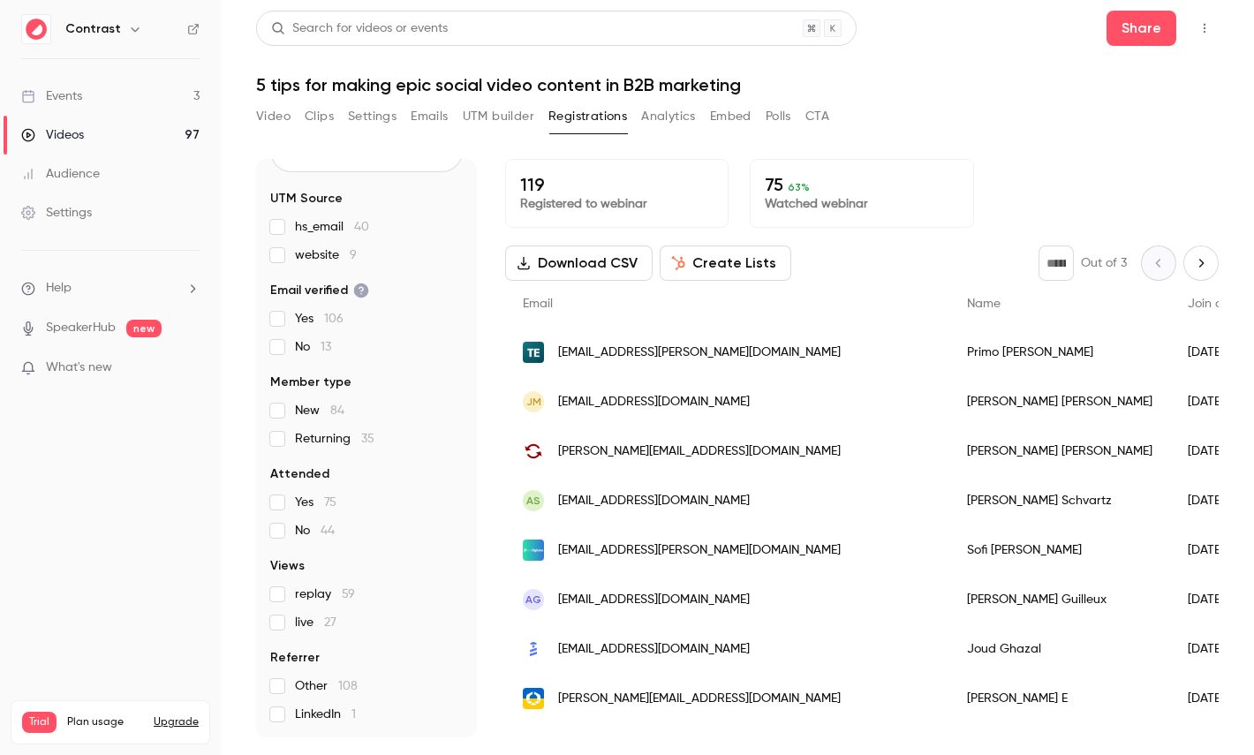
click at [734, 245] on div "119 Registered to webinar 75 63 % Watched webinar Download CSV Create Lists * O…" at bounding box center [861, 448] width 713 height 578
click at [720, 257] on button "Create Lists" at bounding box center [726, 262] width 132 height 35
click at [677, 120] on button "Analytics" at bounding box center [668, 116] width 55 height 28
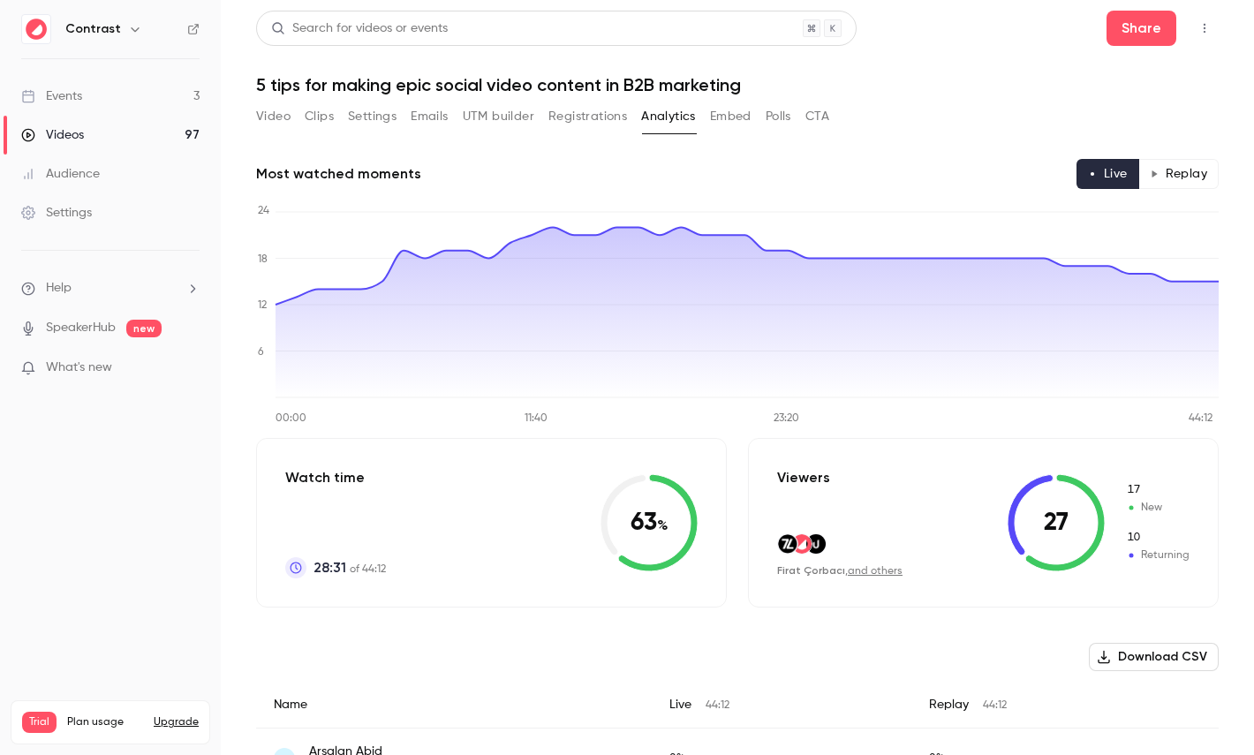
click at [1178, 166] on button "Replay" at bounding box center [1178, 174] width 80 height 30
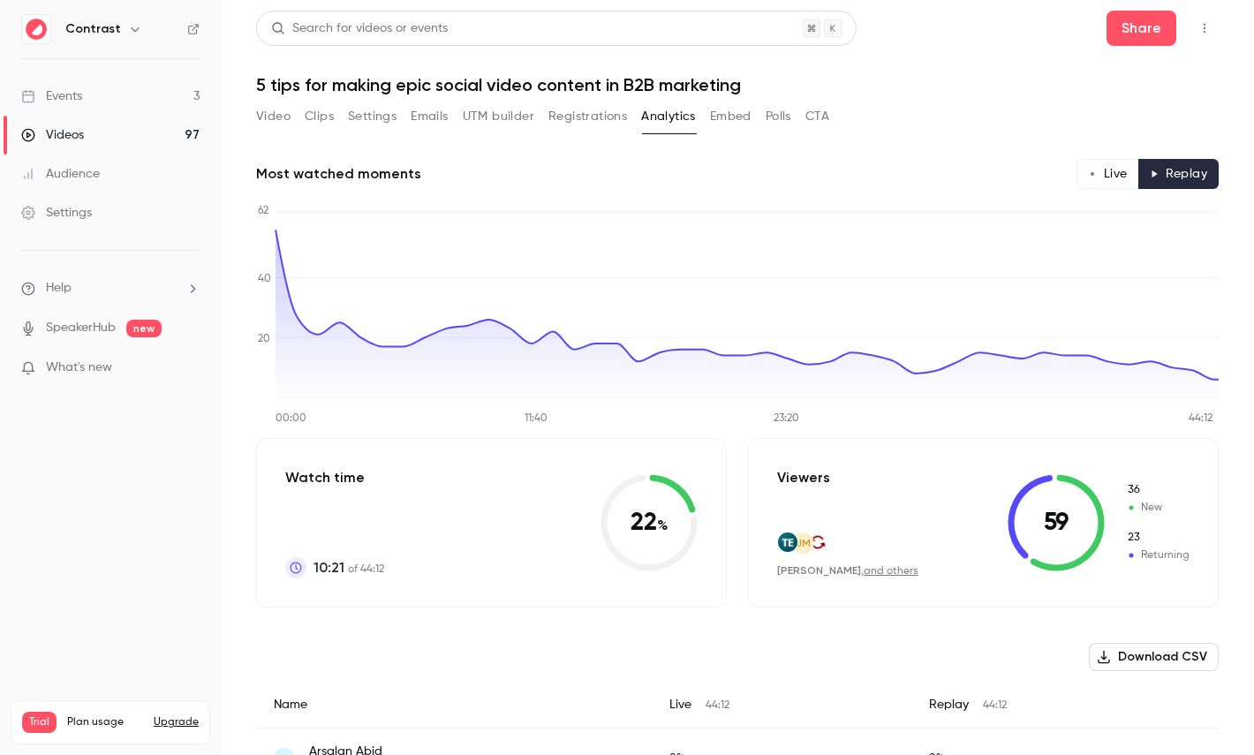
click at [1110, 174] on button "Live" at bounding box center [1107, 174] width 63 height 30
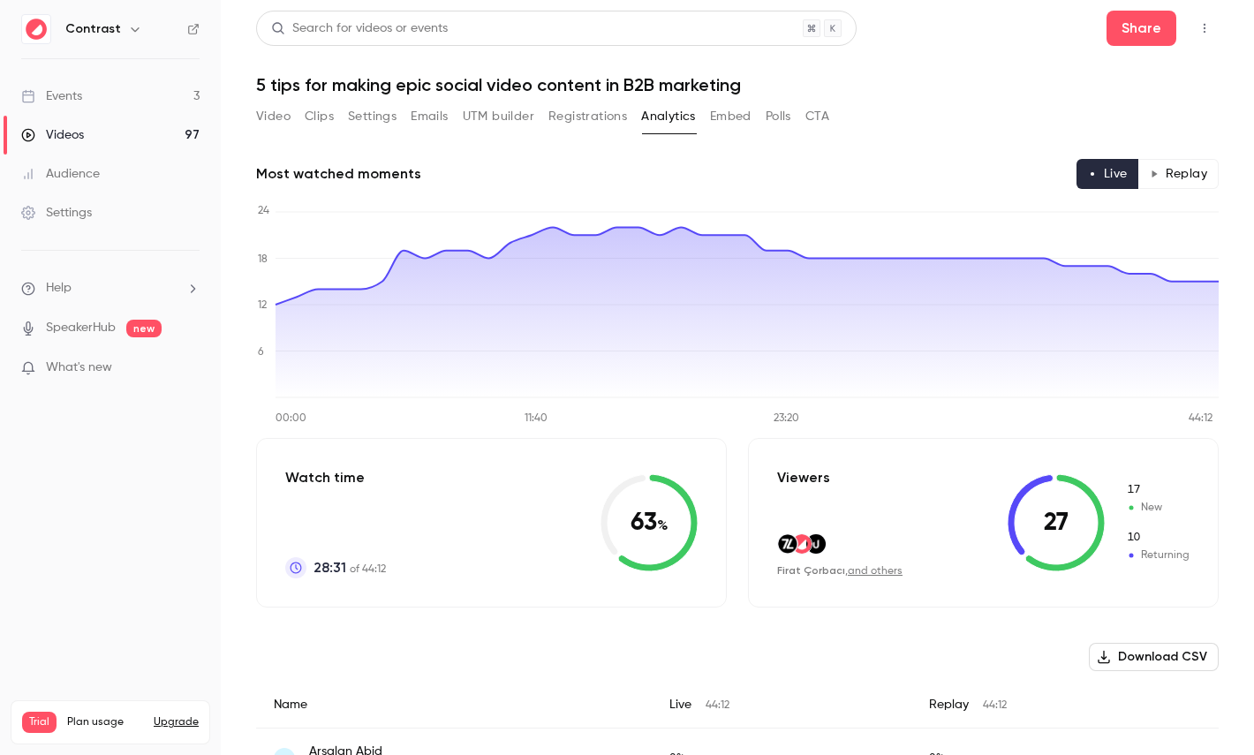
type button "live"
click at [782, 118] on button "Polls" at bounding box center [779, 116] width 26 height 28
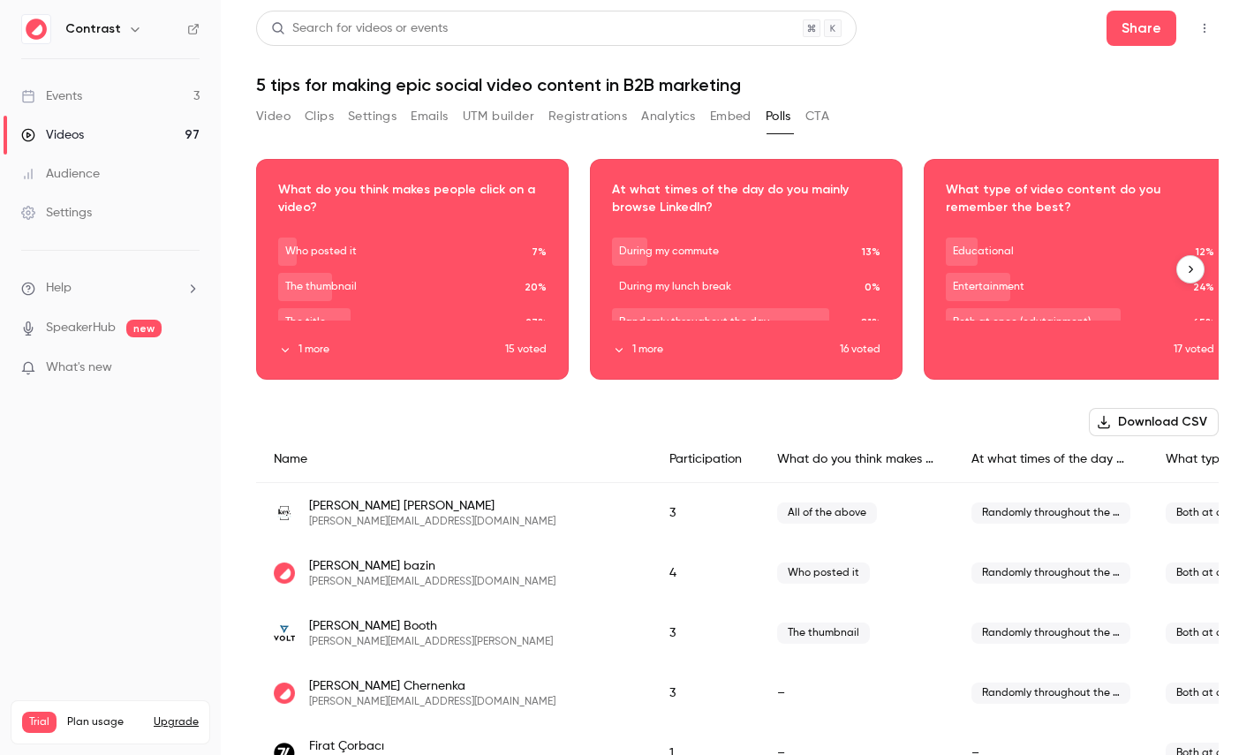
click at [510, 210] on div "Download image" at bounding box center [412, 269] width 311 height 219
click at [829, 115] on button "CTA" at bounding box center [817, 116] width 24 height 28
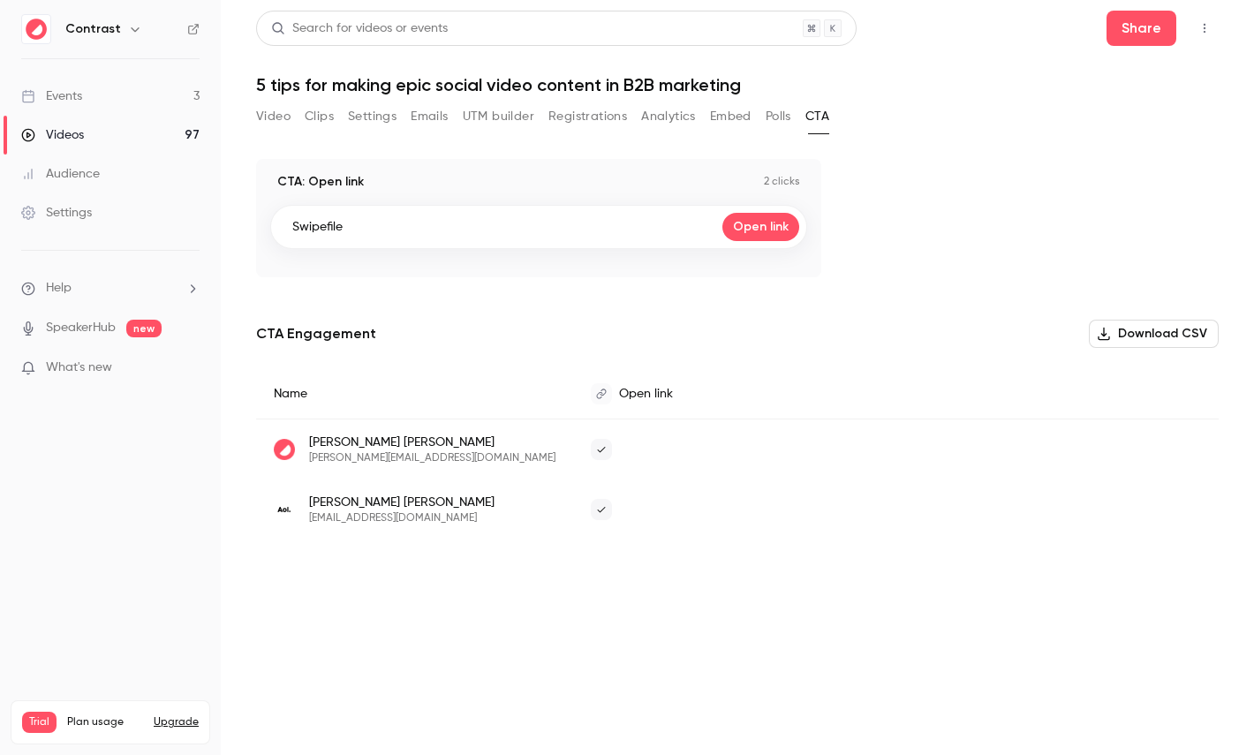
click at [96, 78] on link "Events 3" at bounding box center [110, 96] width 221 height 39
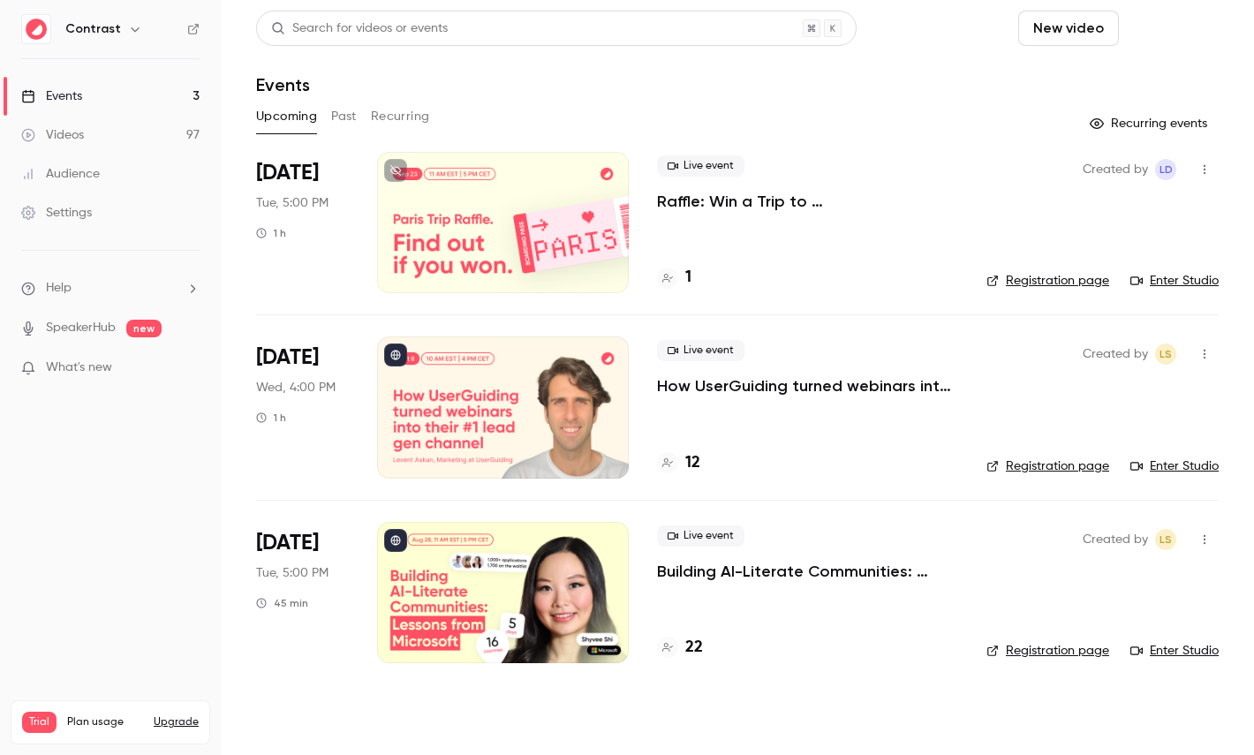
click at [1160, 28] on button "Schedule" at bounding box center [1172, 28] width 93 height 35
click at [1118, 87] on li "One time event" at bounding box center [1122, 77] width 191 height 46
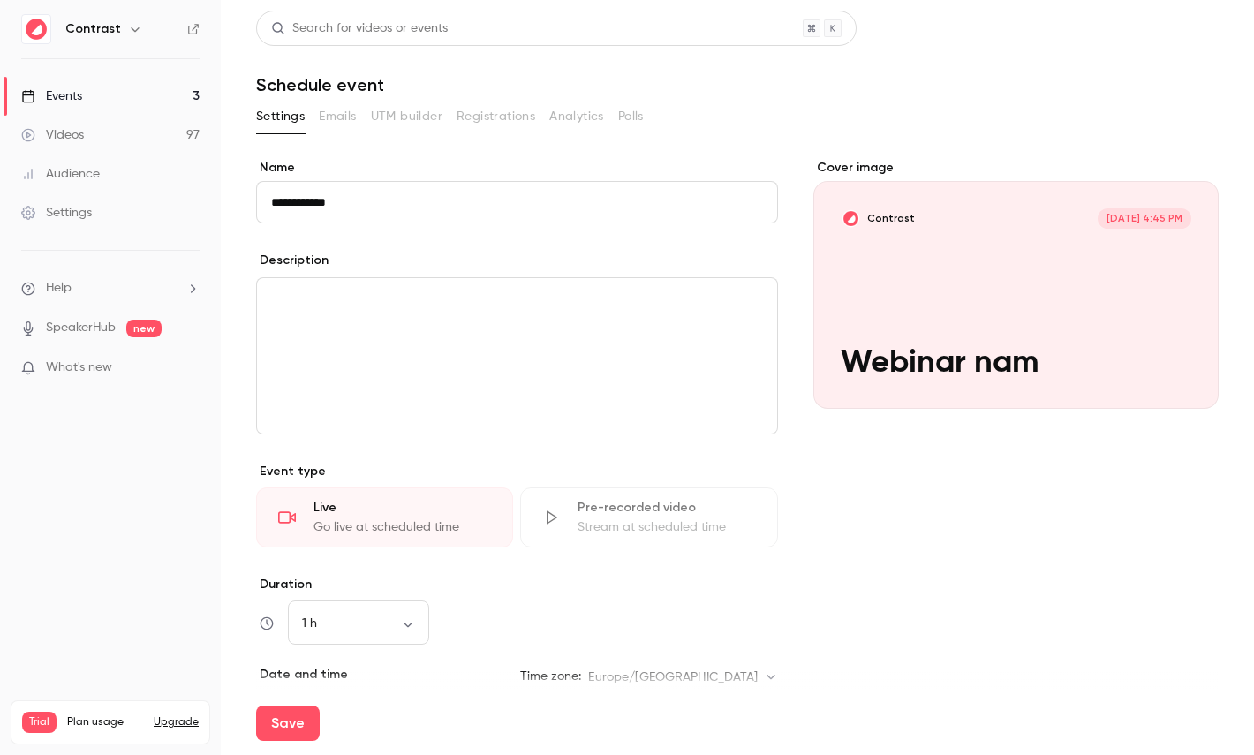
type input "**********"
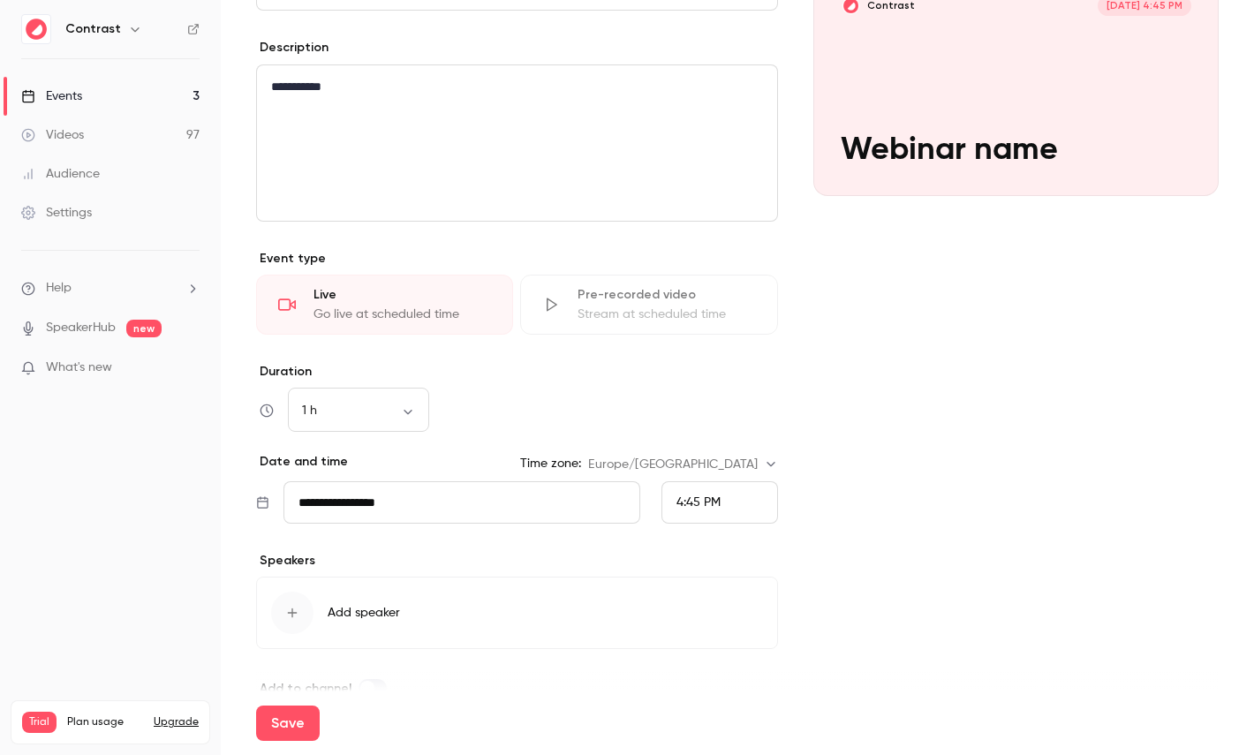
scroll to position [248, 0]
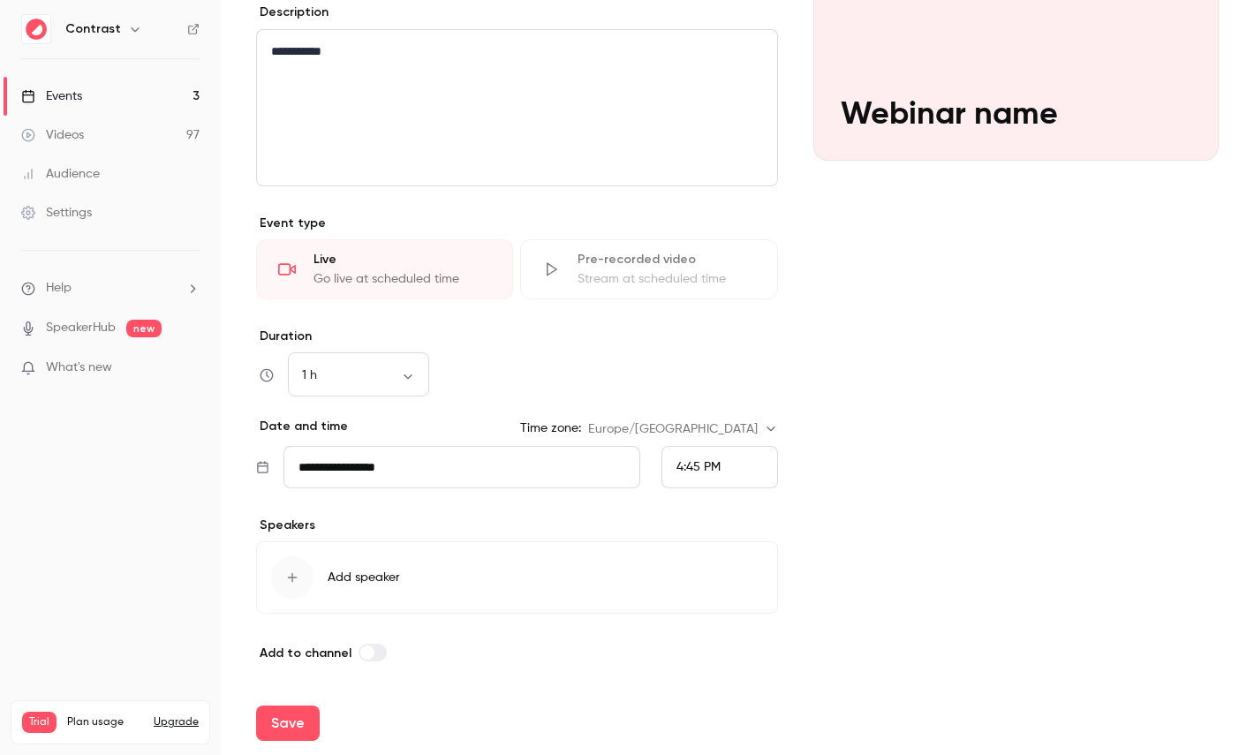
click at [394, 571] on span "Add speaker" at bounding box center [364, 578] width 72 height 18
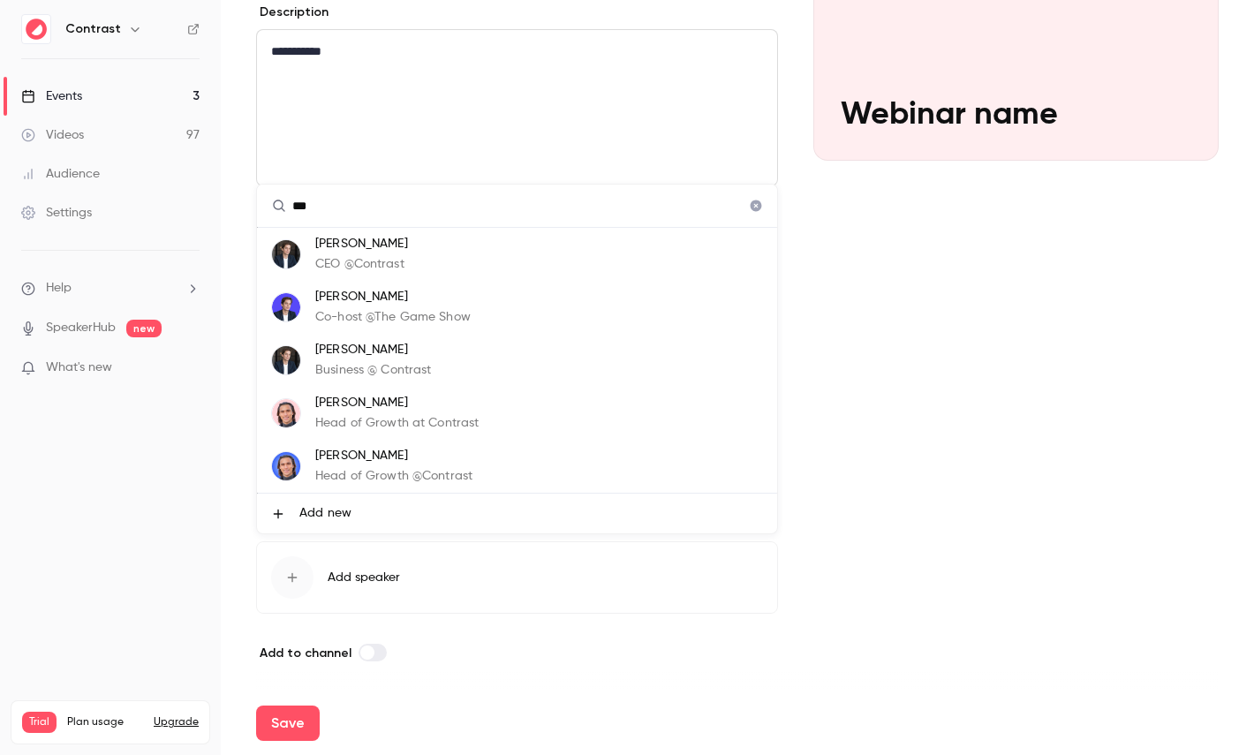
type input "***"
drag, startPoint x: 391, startPoint y: 419, endPoint x: 386, endPoint y: 597, distance: 178.4
click at [391, 419] on p "Head of Growth at Contrast" at bounding box center [396, 423] width 163 height 19
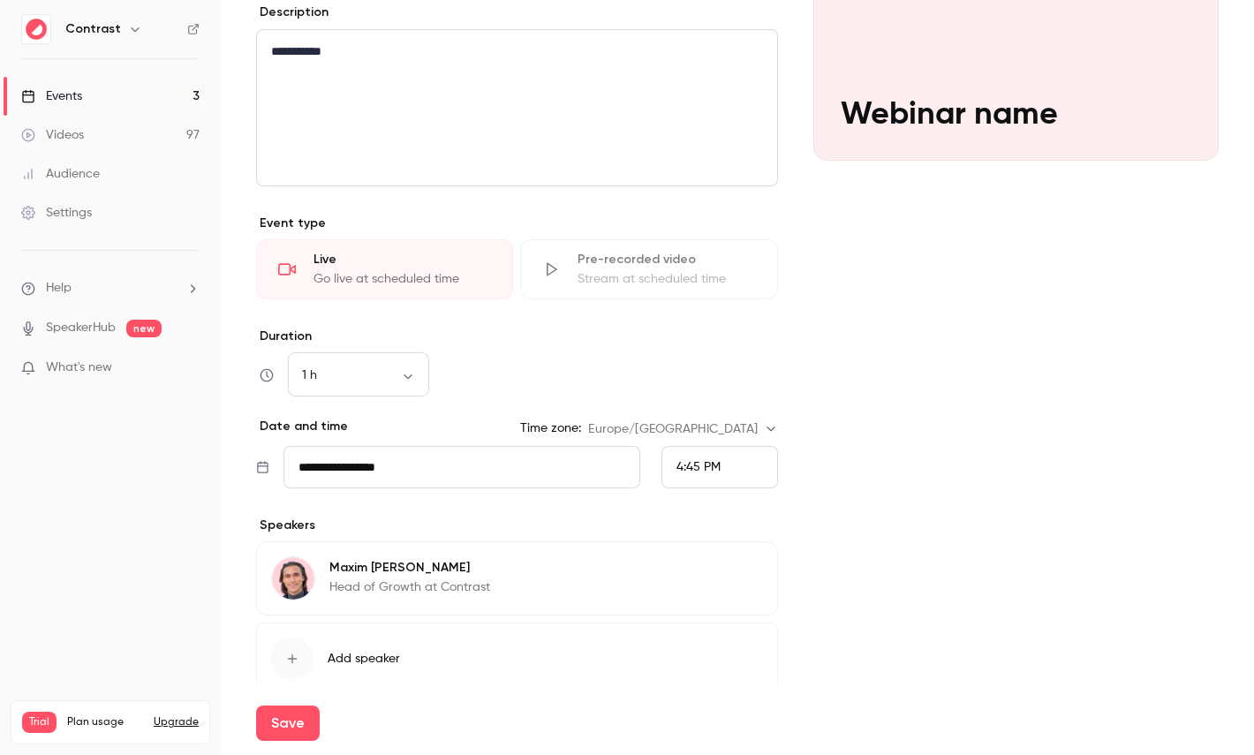
scroll to position [53, 0]
click at [302, 715] on button "Save" at bounding box center [288, 722] width 64 height 35
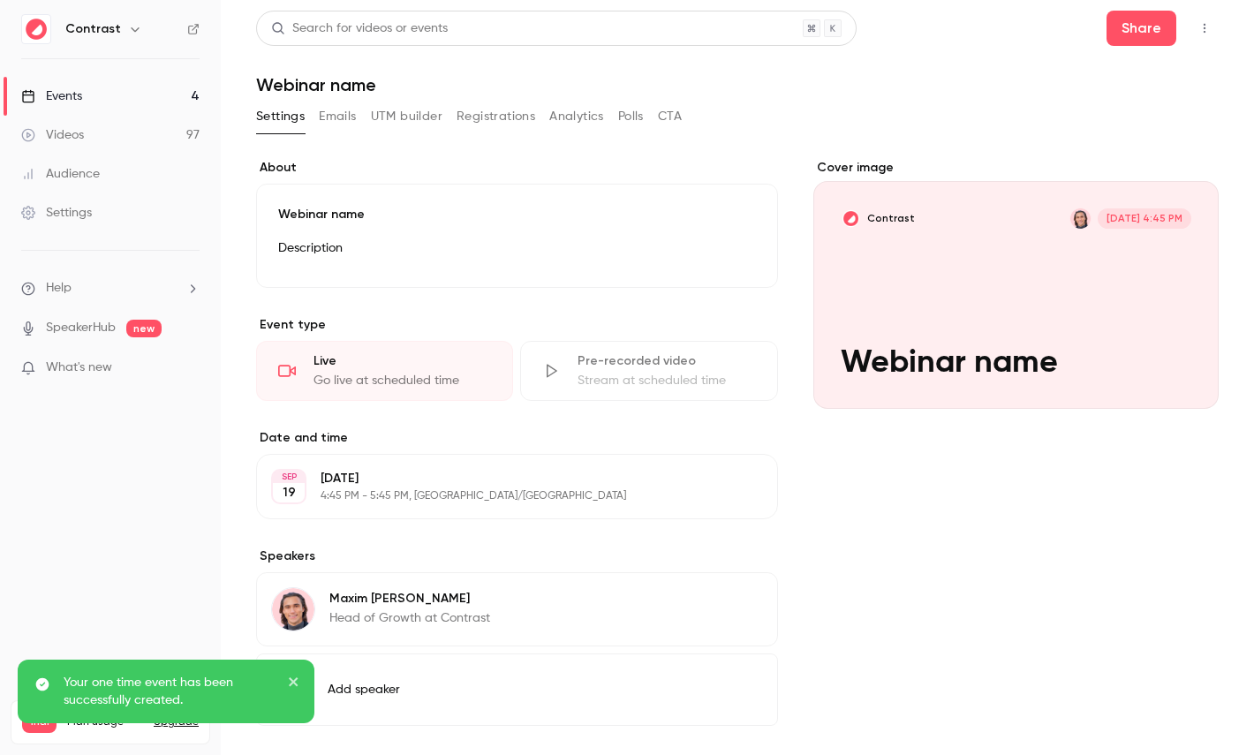
click at [1203, 27] on icon "button" at bounding box center [1204, 29] width 2 height 10
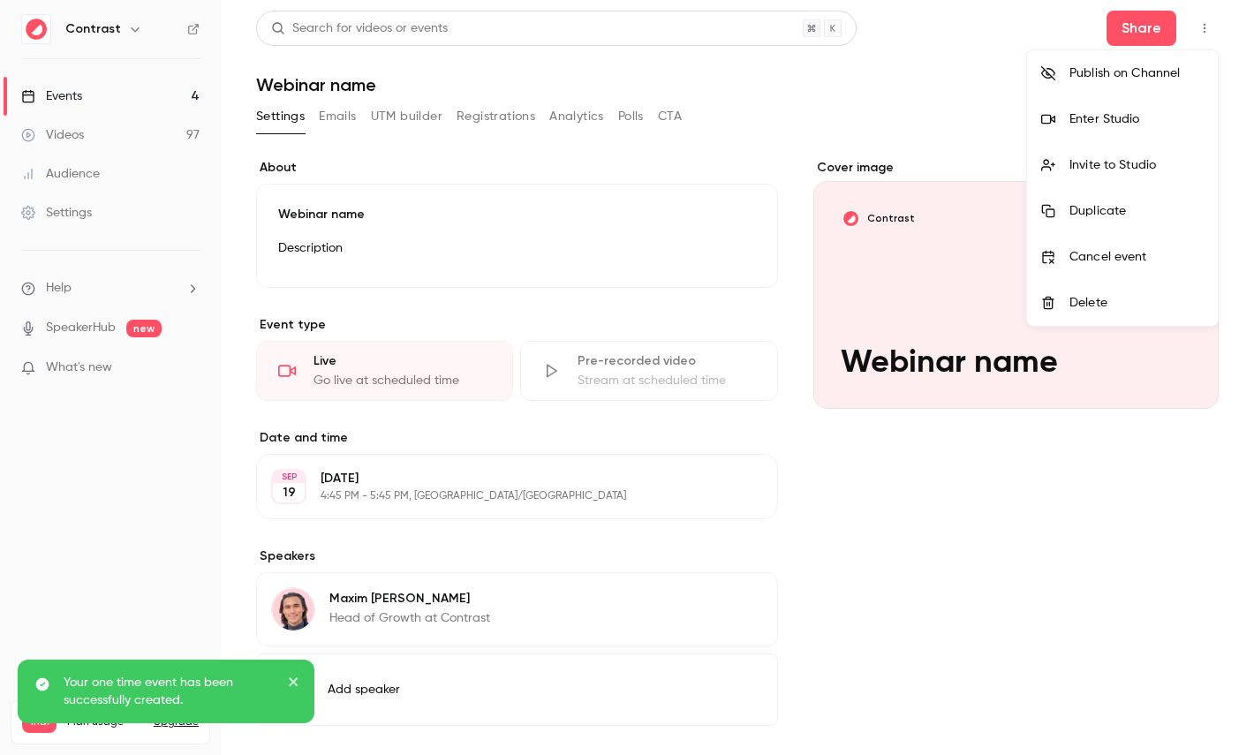
click at [1100, 289] on li "Delete" at bounding box center [1122, 303] width 191 height 46
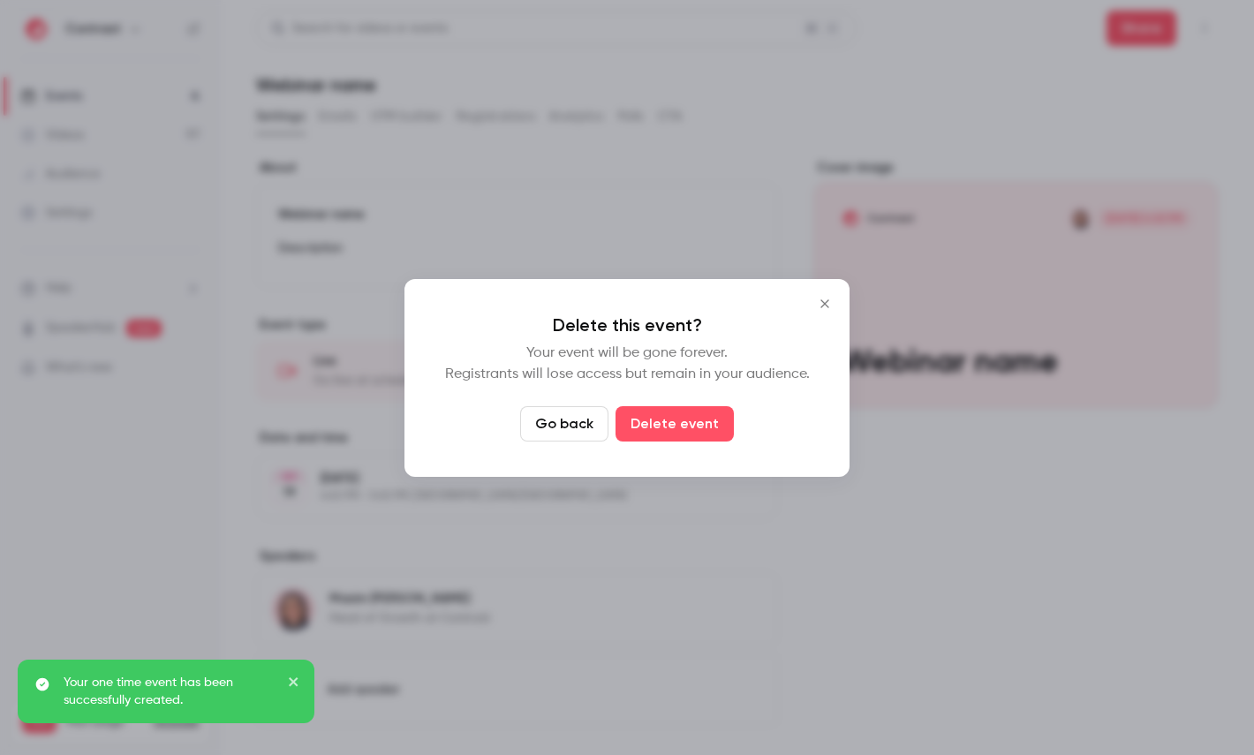
click at [668, 427] on button "Delete event" at bounding box center [674, 423] width 118 height 35
